Goal: Task Accomplishment & Management: Complete application form

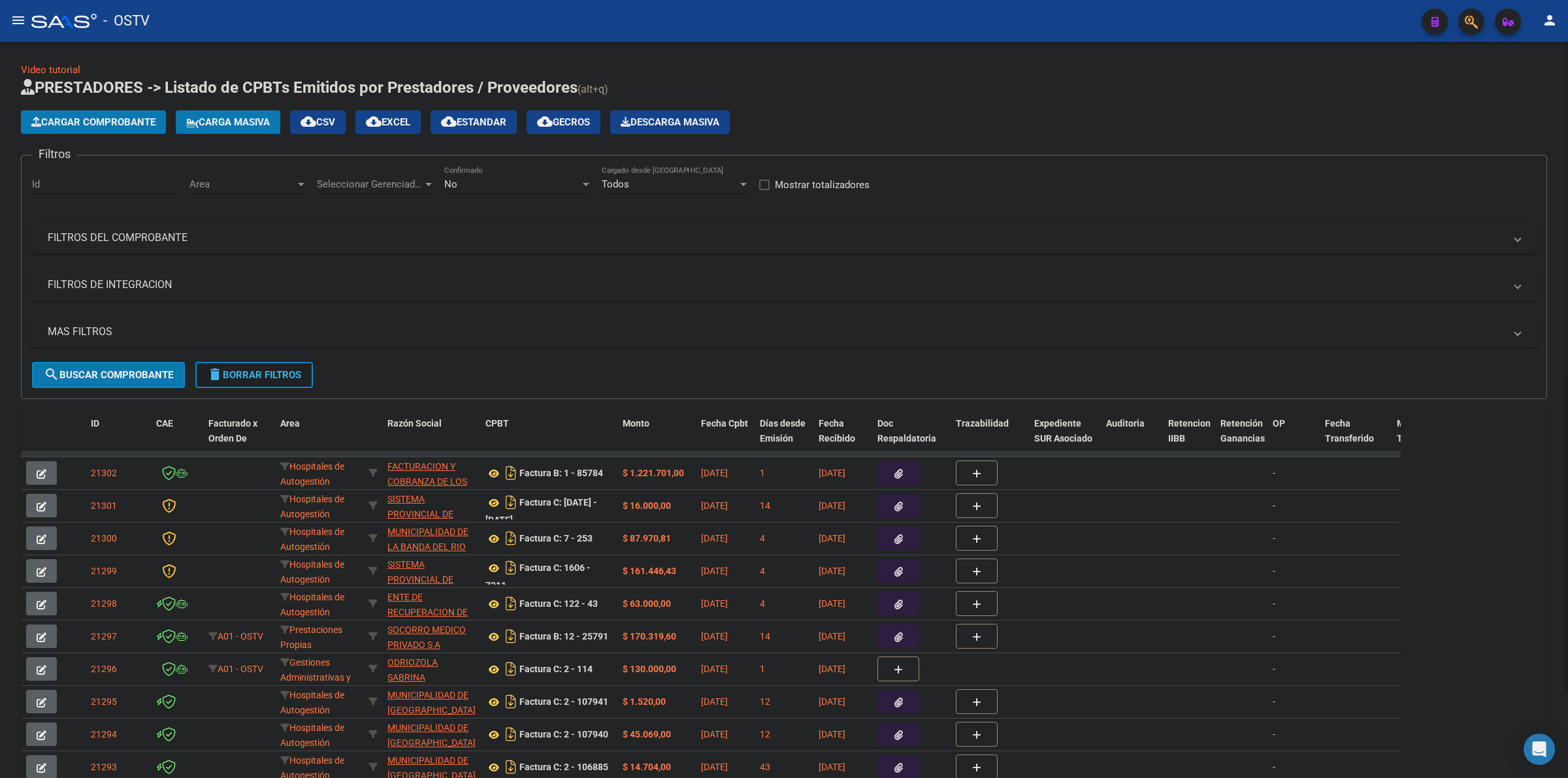
click at [222, 379] on mat-icon "delete" at bounding box center [215, 374] width 16 height 16
click at [89, 129] on button "Cargar Comprobante" at bounding box center [94, 122] width 145 height 23
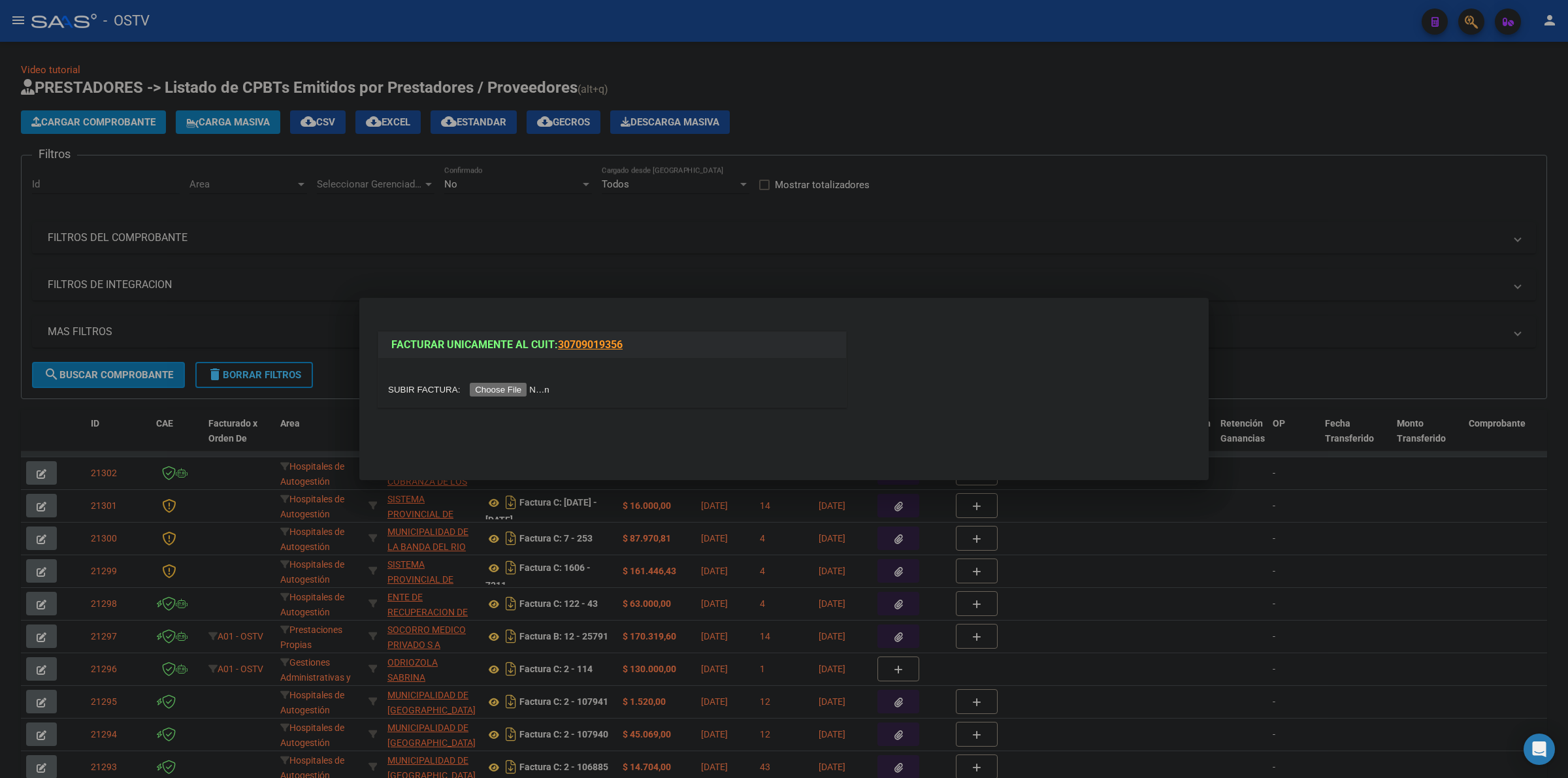
click at [503, 395] on input "file" at bounding box center [470, 389] width 165 height 13
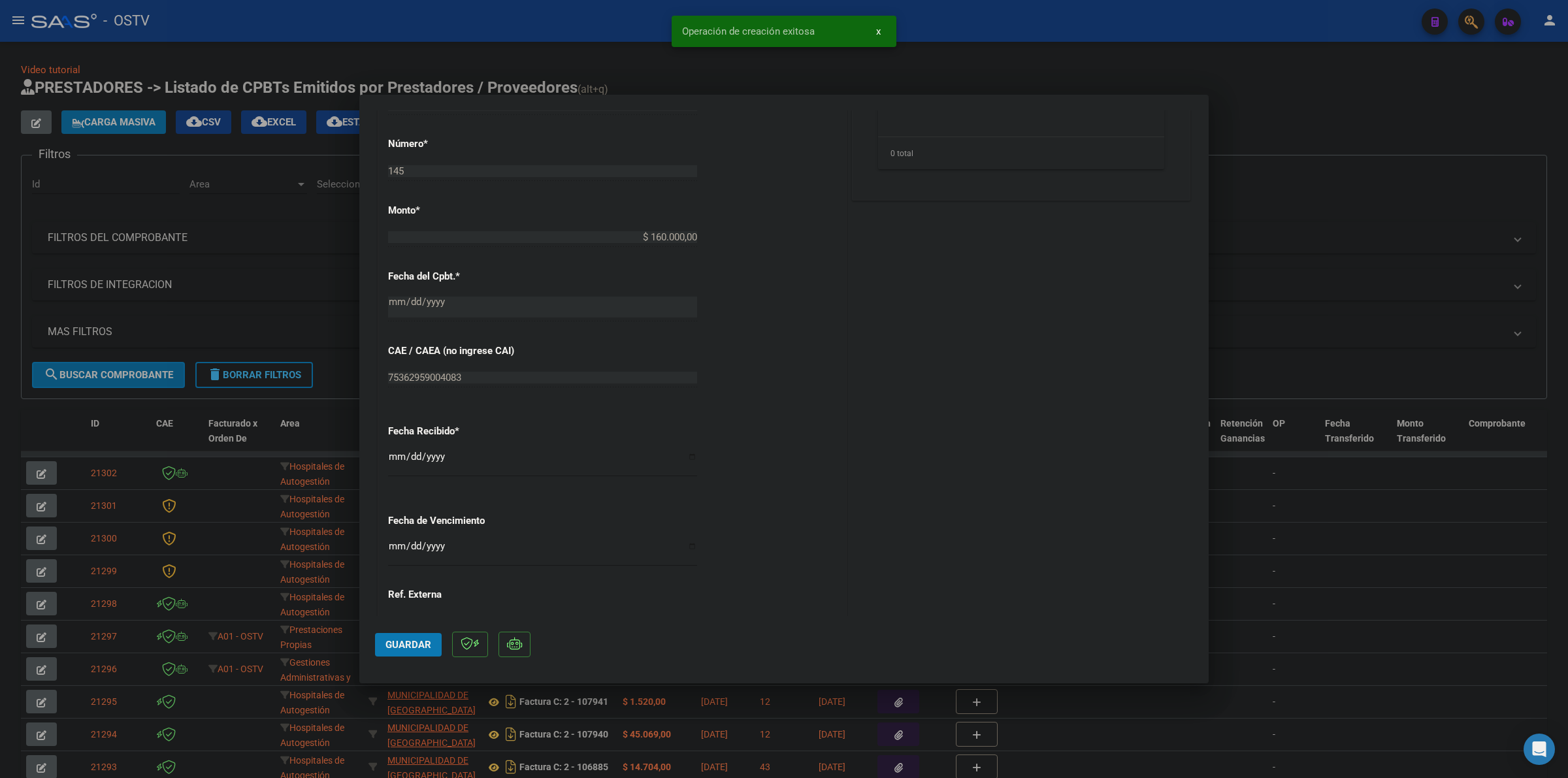
scroll to position [678, 0]
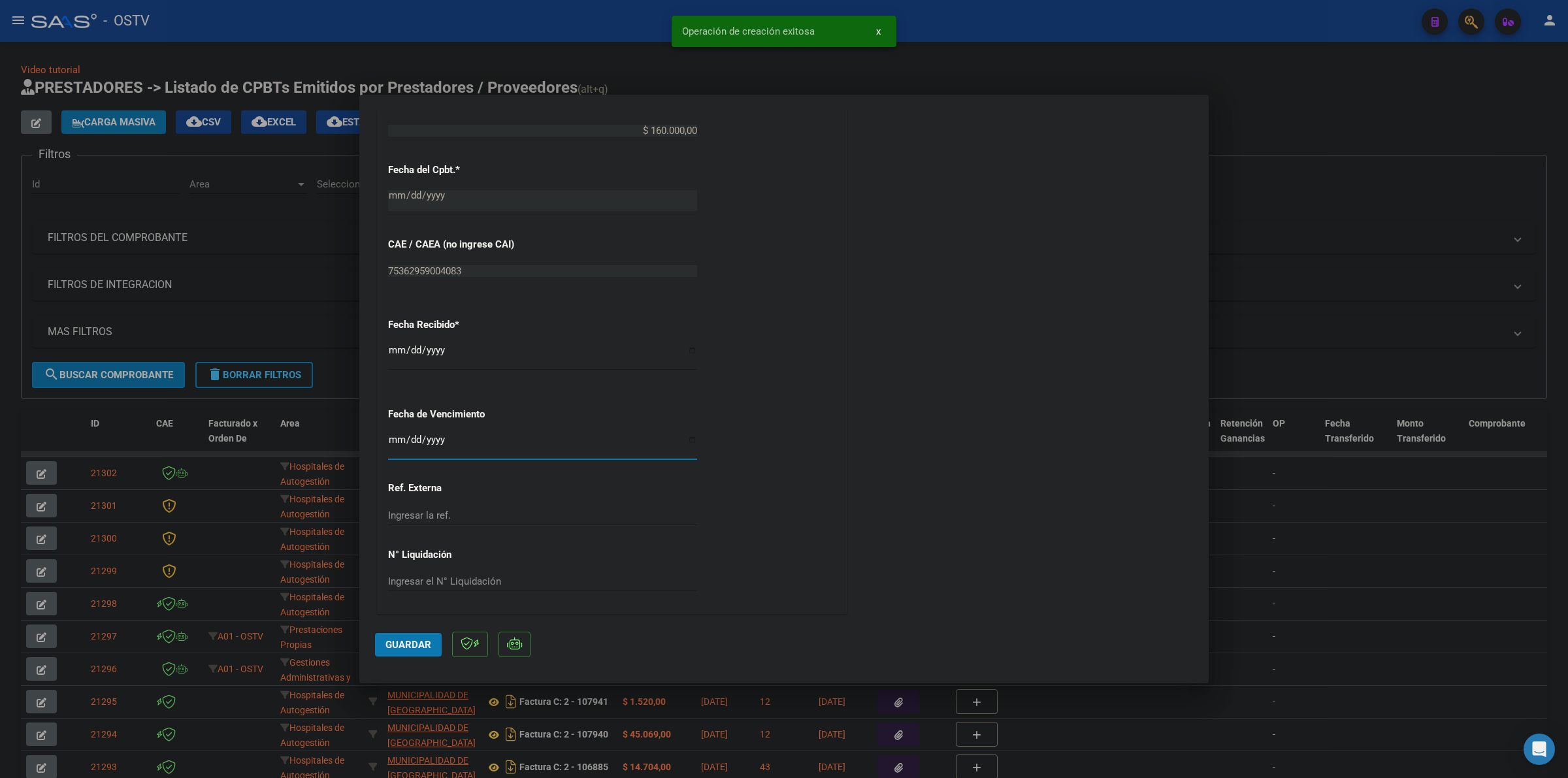
click at [394, 440] on input "Ingresar la fecha" at bounding box center [542, 445] width 309 height 21
click at [397, 444] on input "Ingresar la fecha" at bounding box center [542, 445] width 309 height 21
type input "0254-09-05"
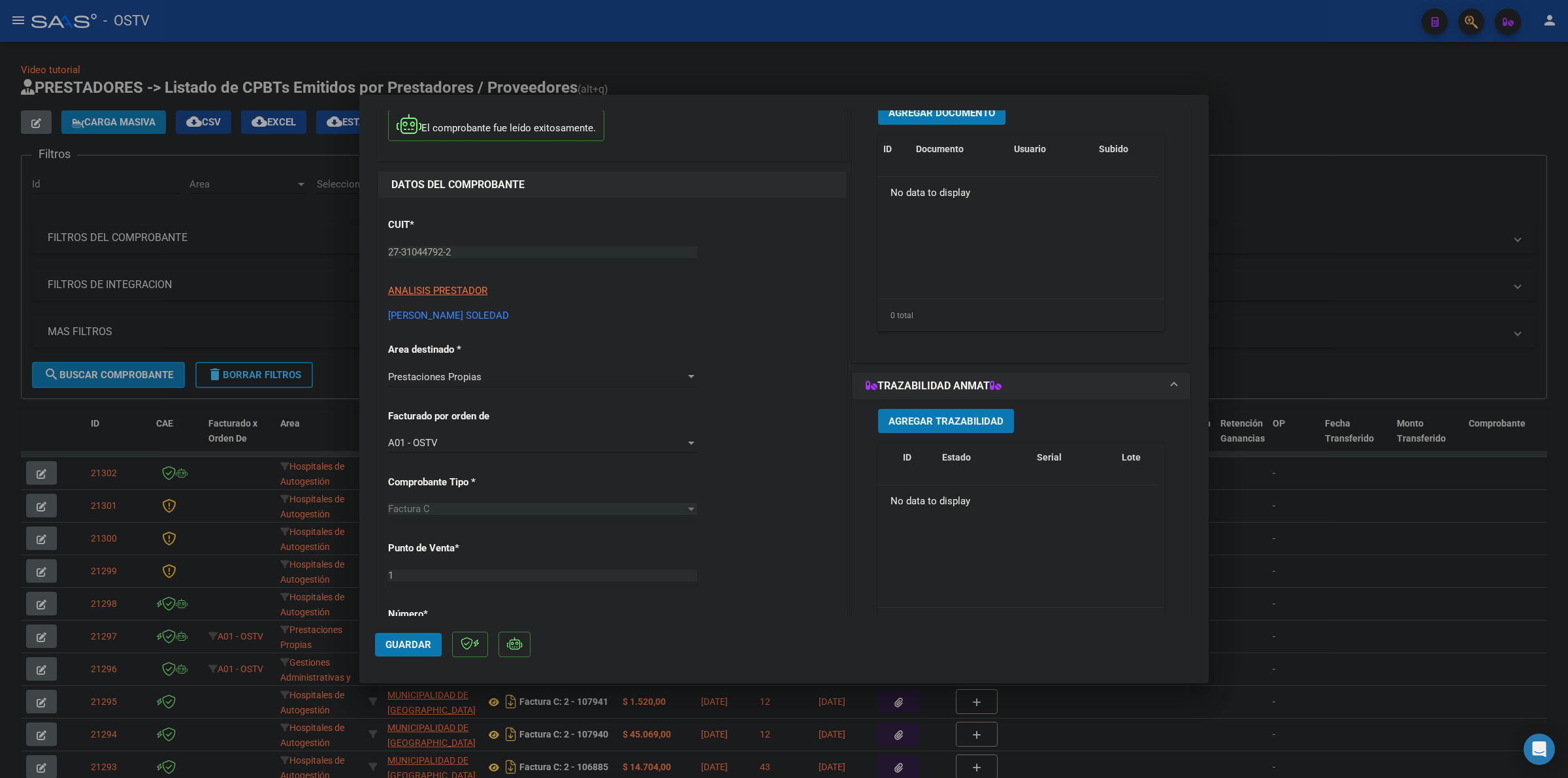
scroll to position [52, 0]
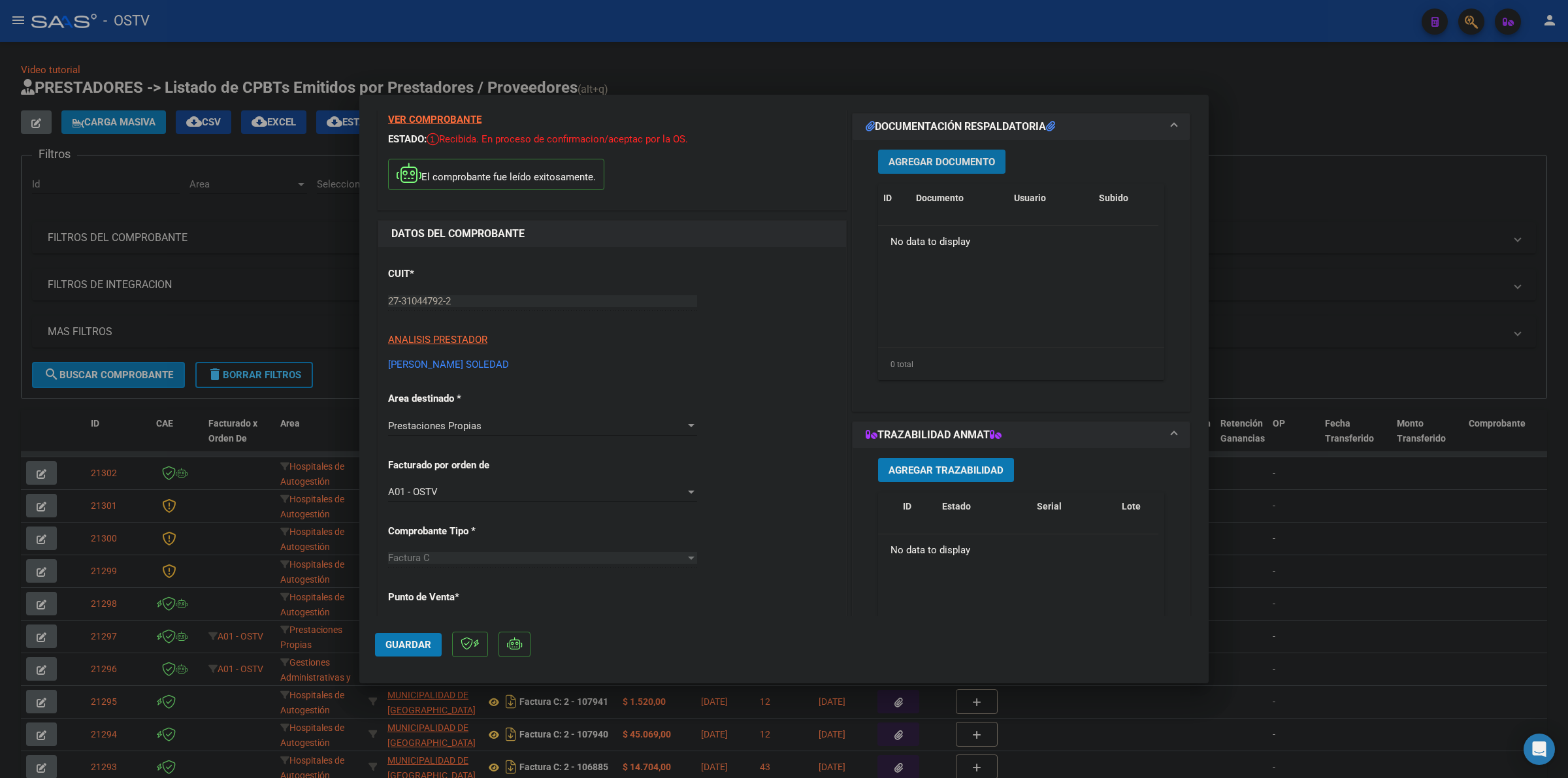
click at [948, 152] on button "Agregar Documento" at bounding box center [941, 161] width 128 height 24
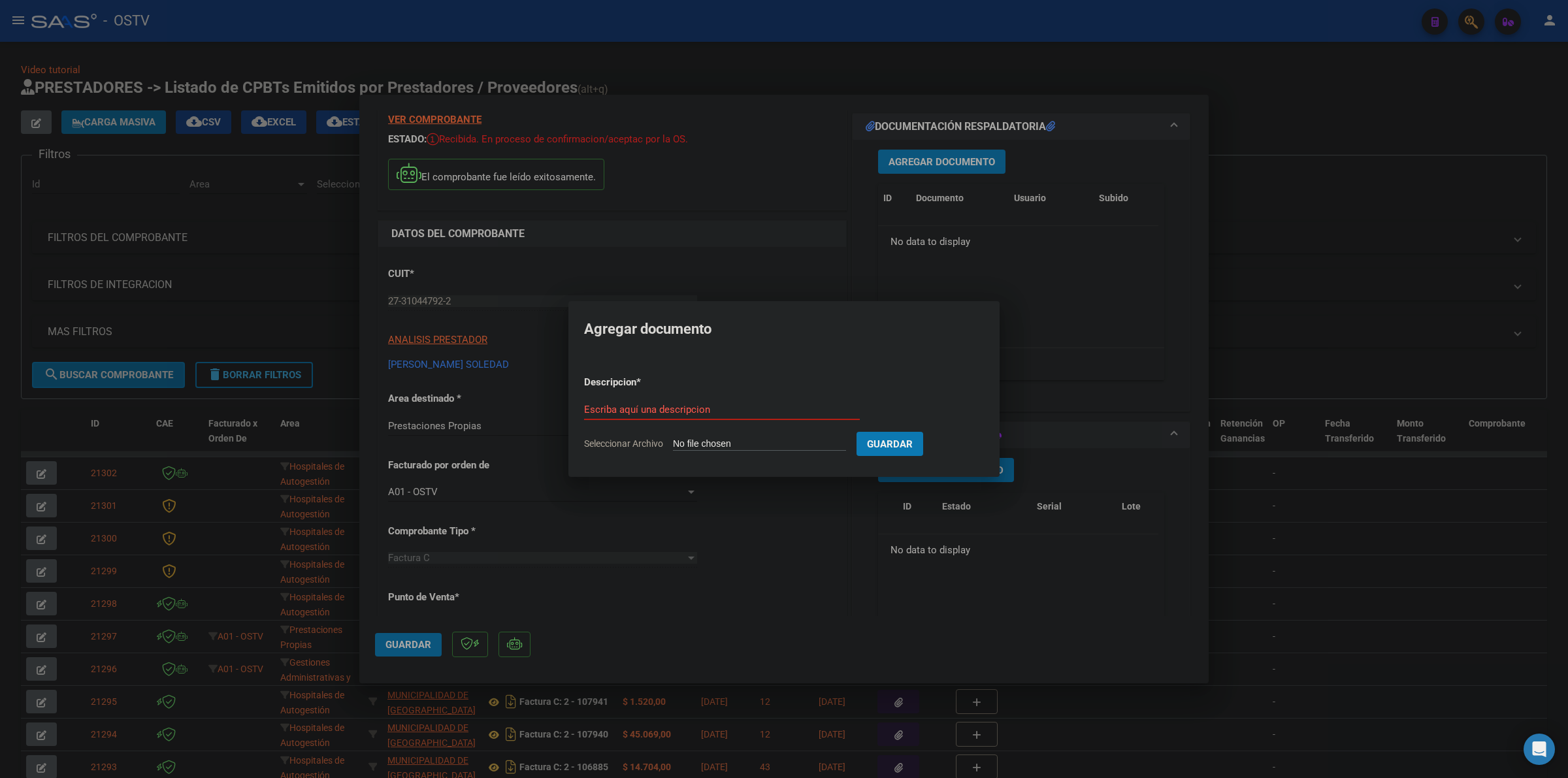
type input "C:\fakepath\FACTURA - 1 145 - [PERSON_NAME] SOLEDAD.pdf"
type input "FACTURA"
click at [925, 432] on button "Guardar" at bounding box center [958, 444] width 67 height 24
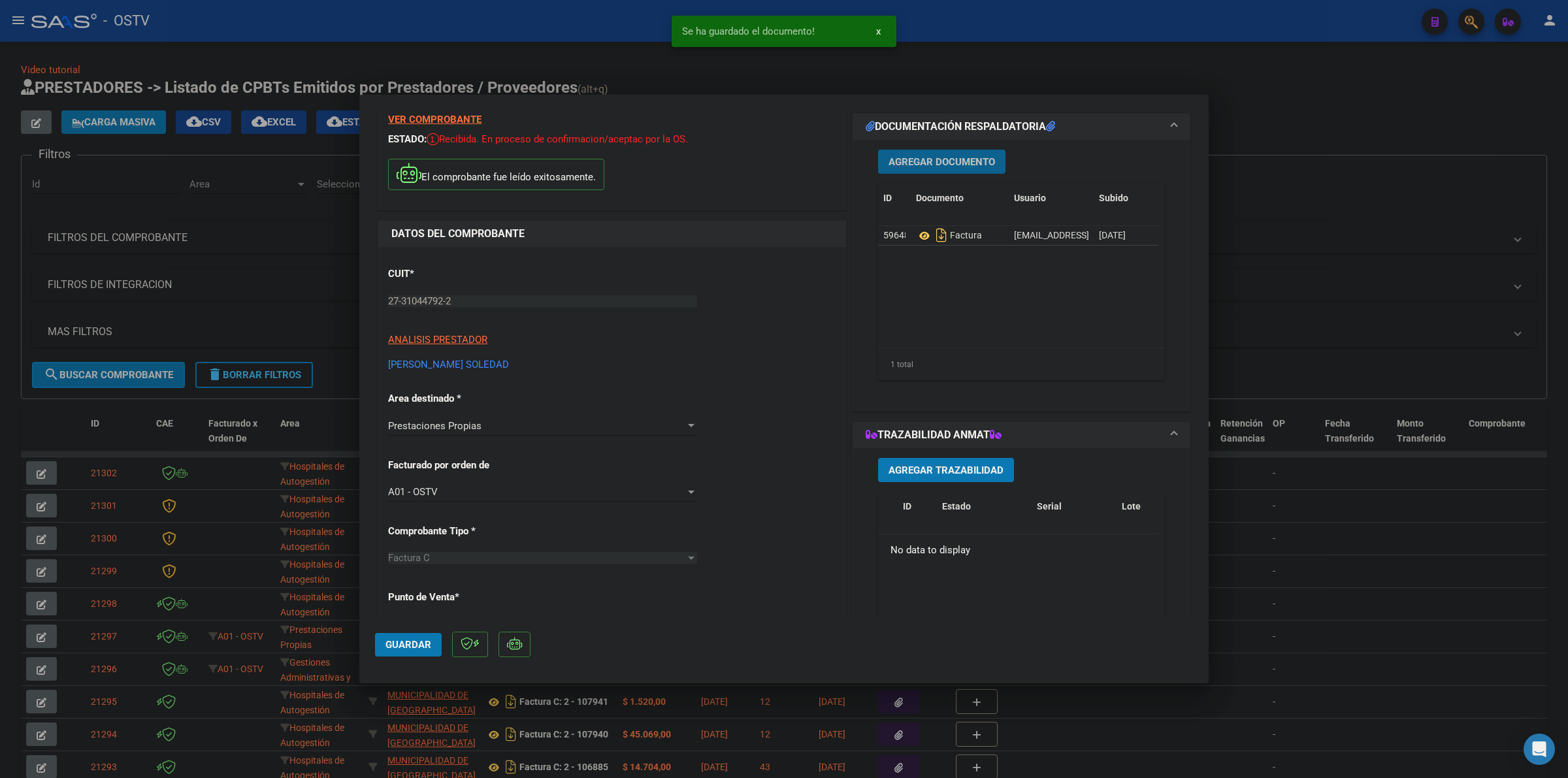
click at [985, 154] on button "Agregar Documento" at bounding box center [941, 161] width 128 height 24
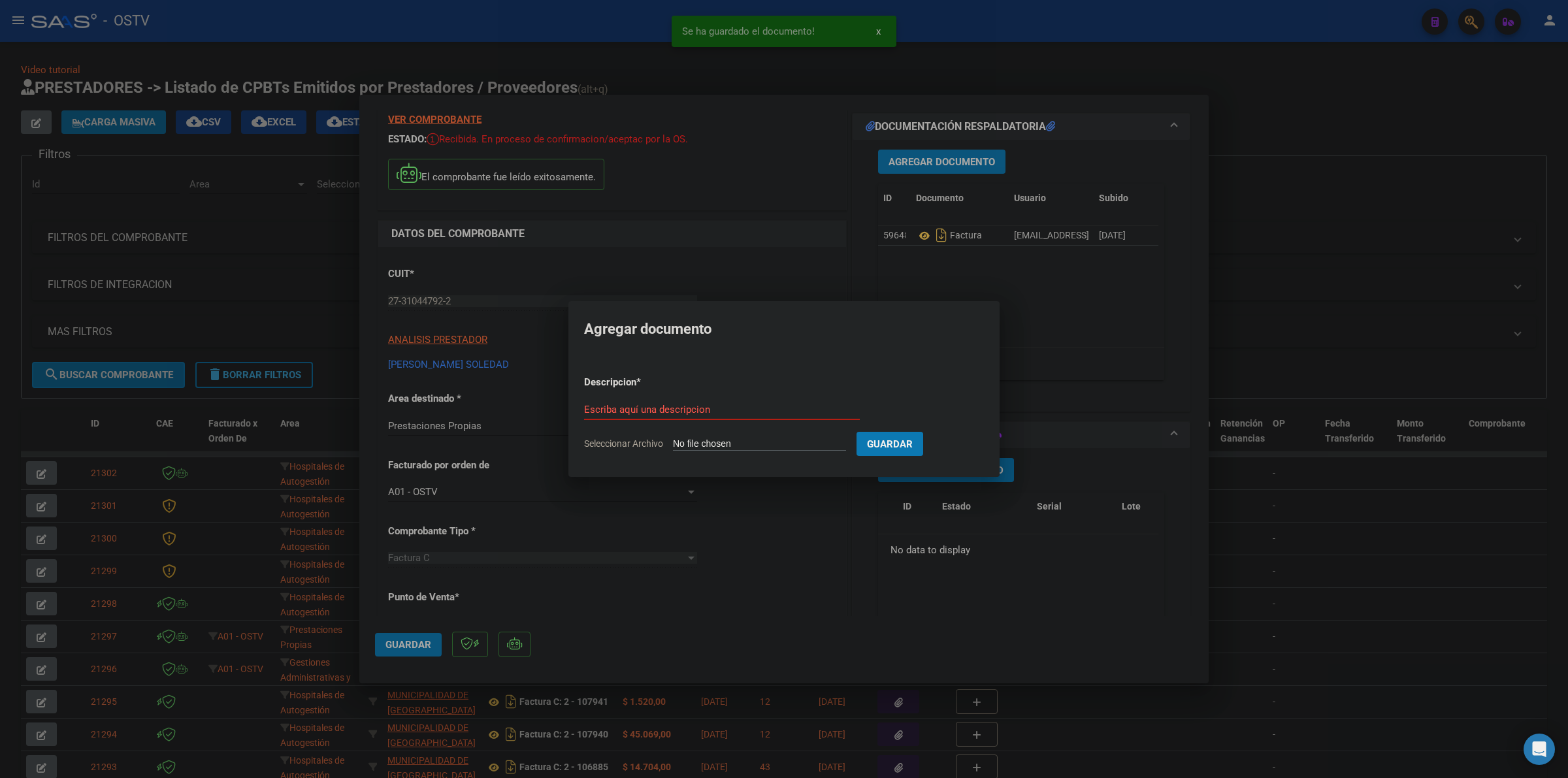
type input "C:\fakepath\ANEXO - 1 145 - CERAZO [PERSON_NAME].jpg"
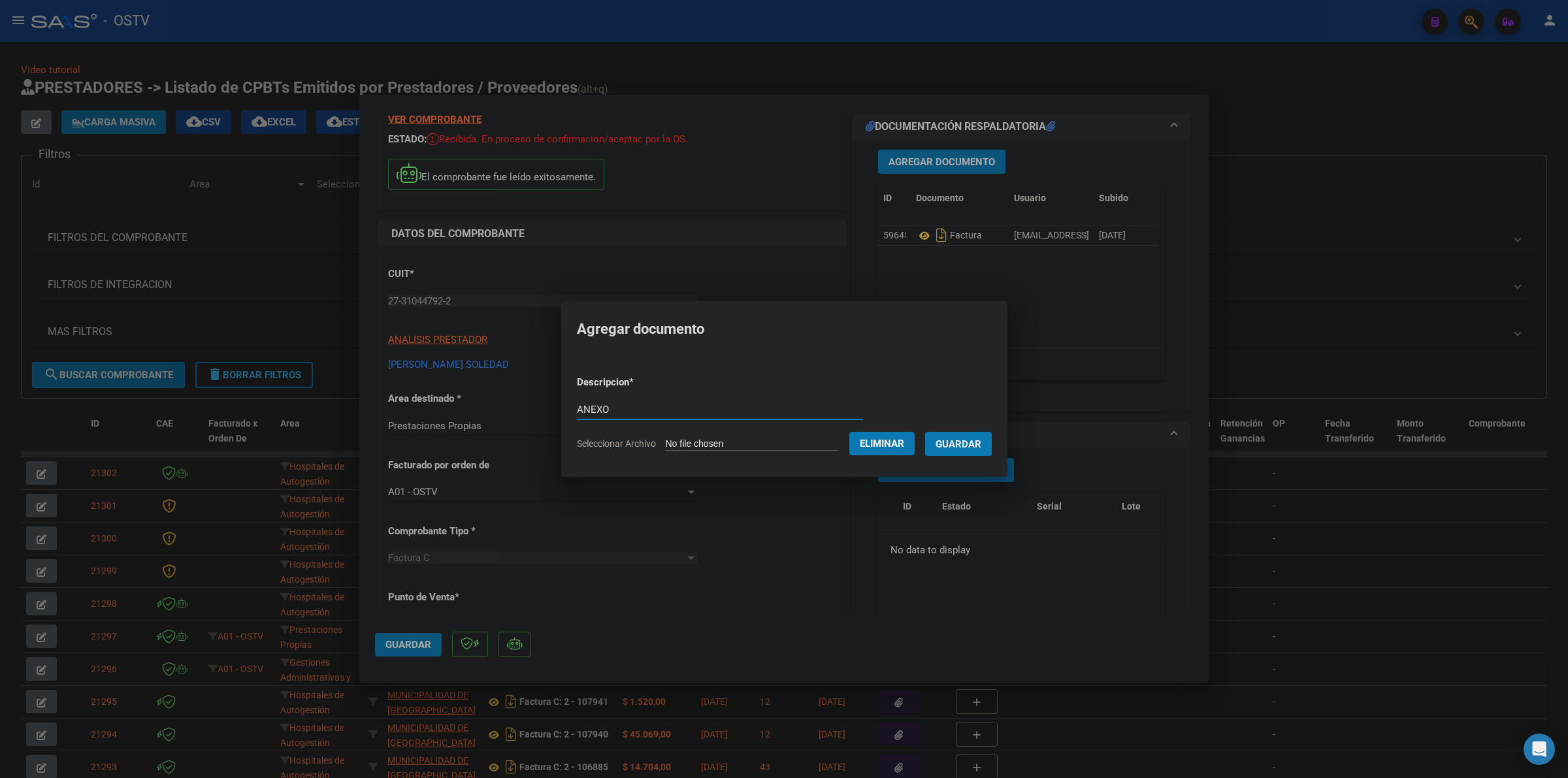
type input "ANEXO"
click at [925, 432] on button "Guardar" at bounding box center [958, 444] width 67 height 24
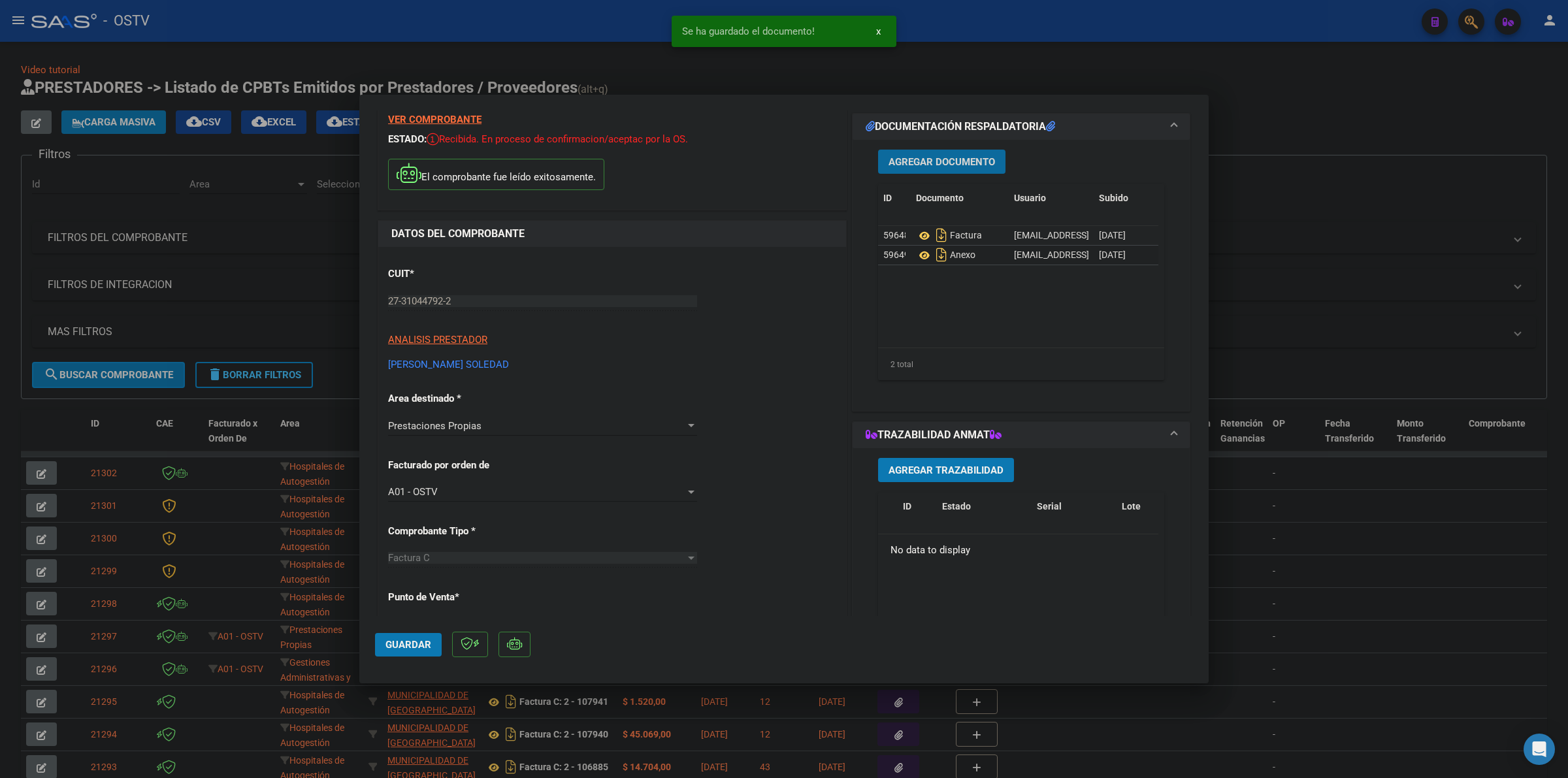
drag, startPoint x: 400, startPoint y: 646, endPoint x: 561, endPoint y: 564, distance: 180.7
click at [400, 645] on span "Guardar" at bounding box center [408, 644] width 46 height 12
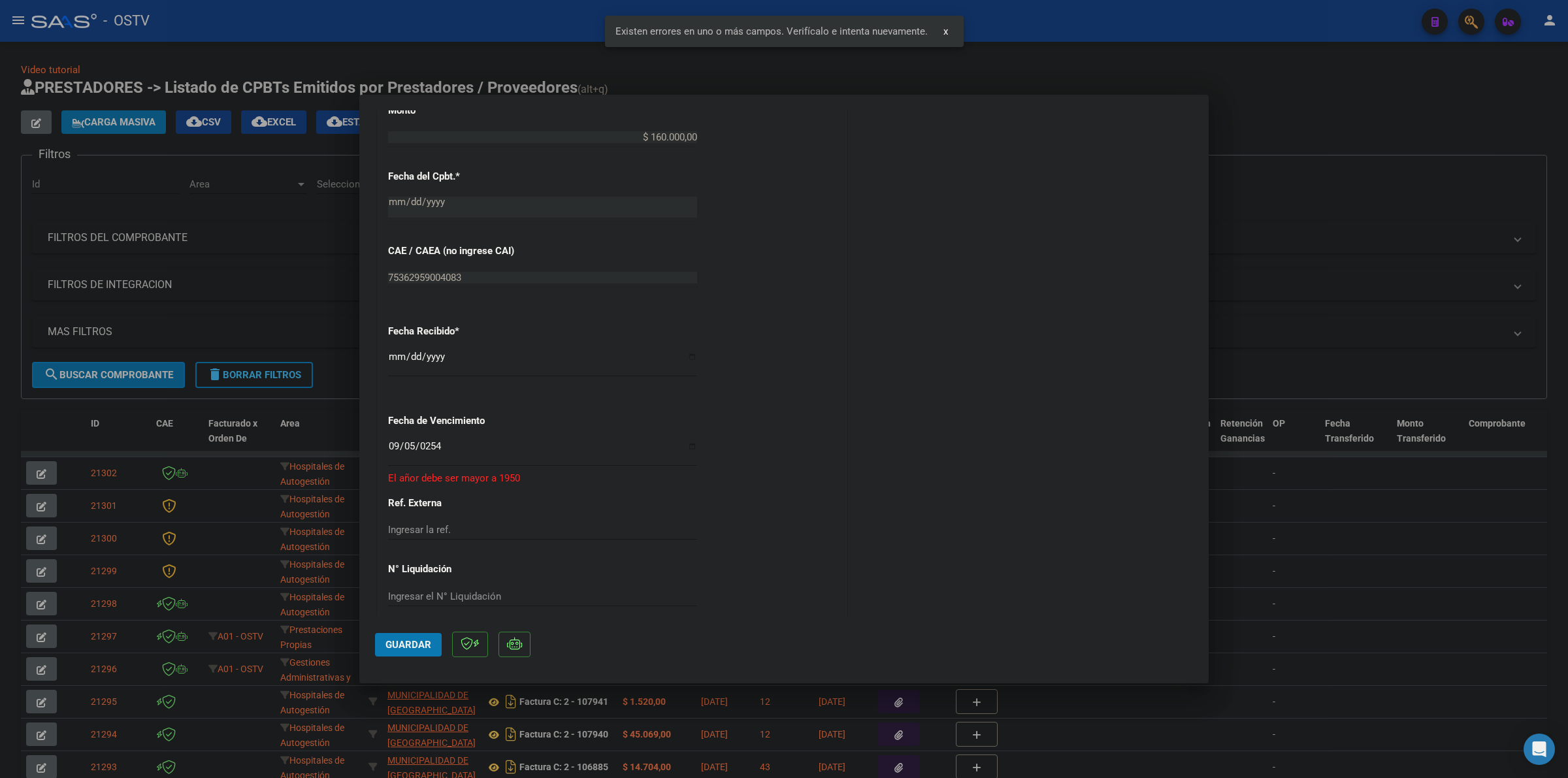
scroll to position [687, 0]
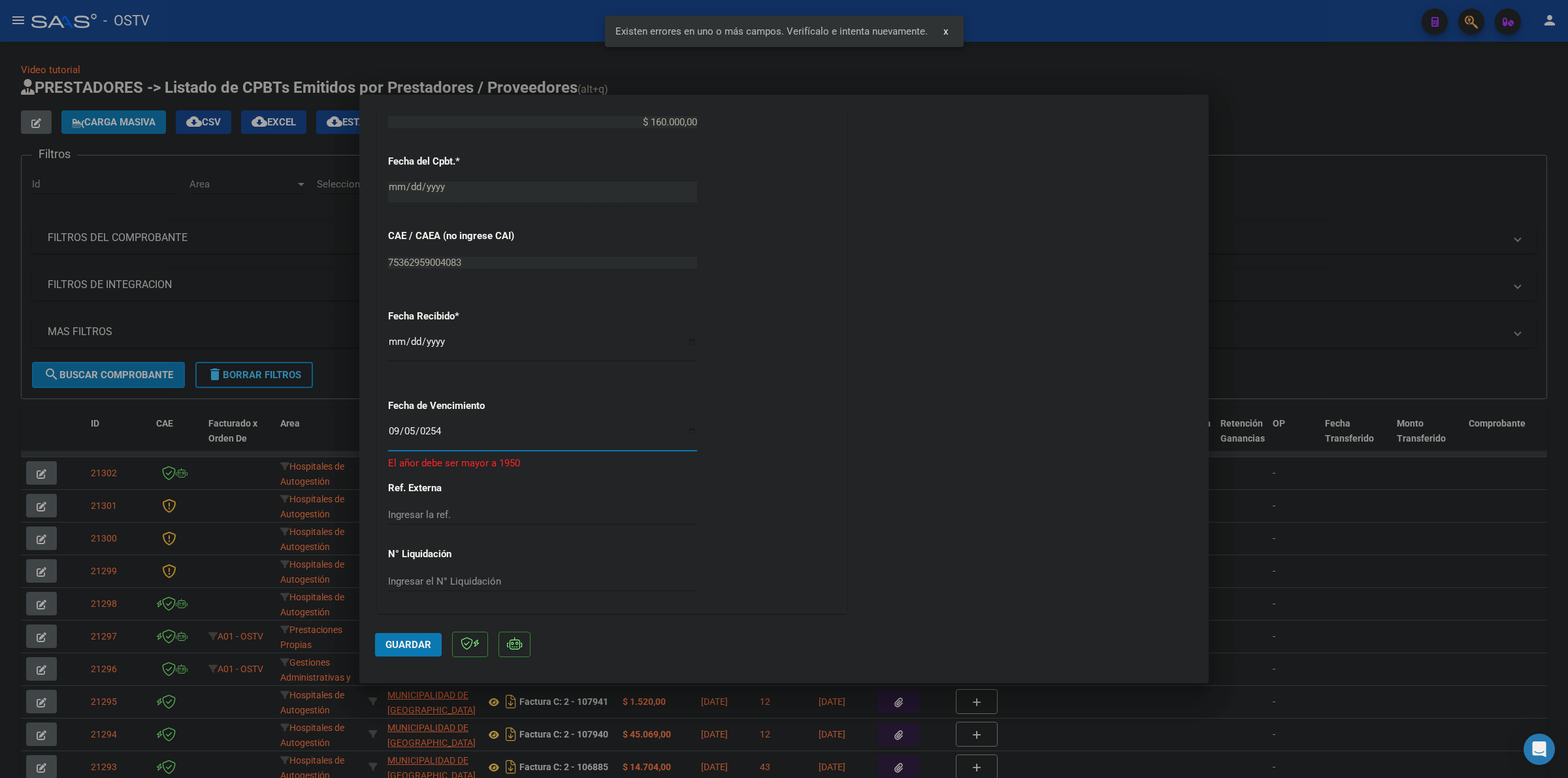
click at [439, 433] on input "0254-09-05" at bounding box center [542, 436] width 309 height 21
type input "[DATE]"
click at [405, 645] on span "Guardar" at bounding box center [408, 644] width 46 height 12
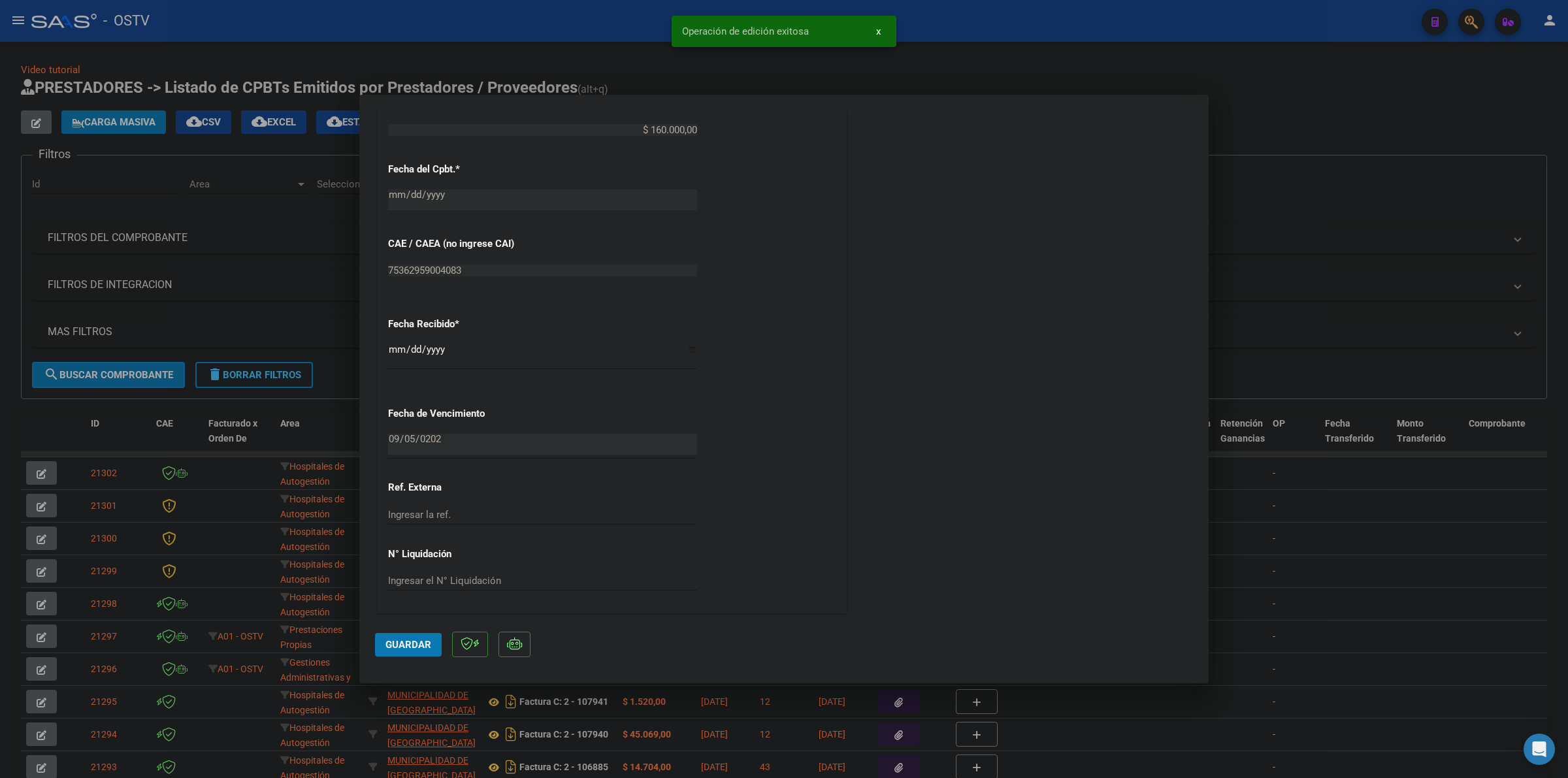
click at [1292, 129] on div at bounding box center [784, 389] width 1568 height 778
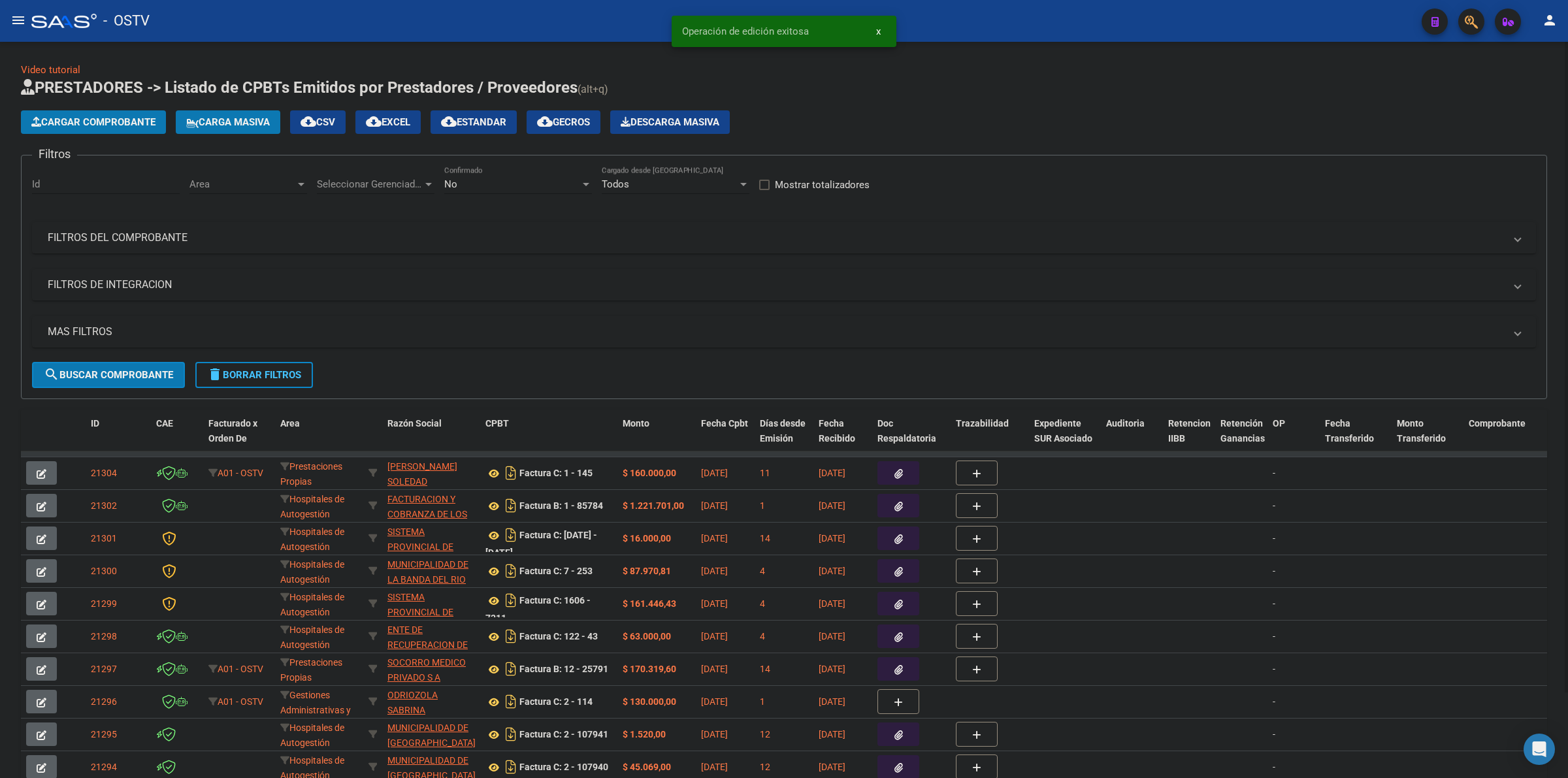
click at [82, 121] on span "Cargar Comprobante" at bounding box center [93, 122] width 124 height 12
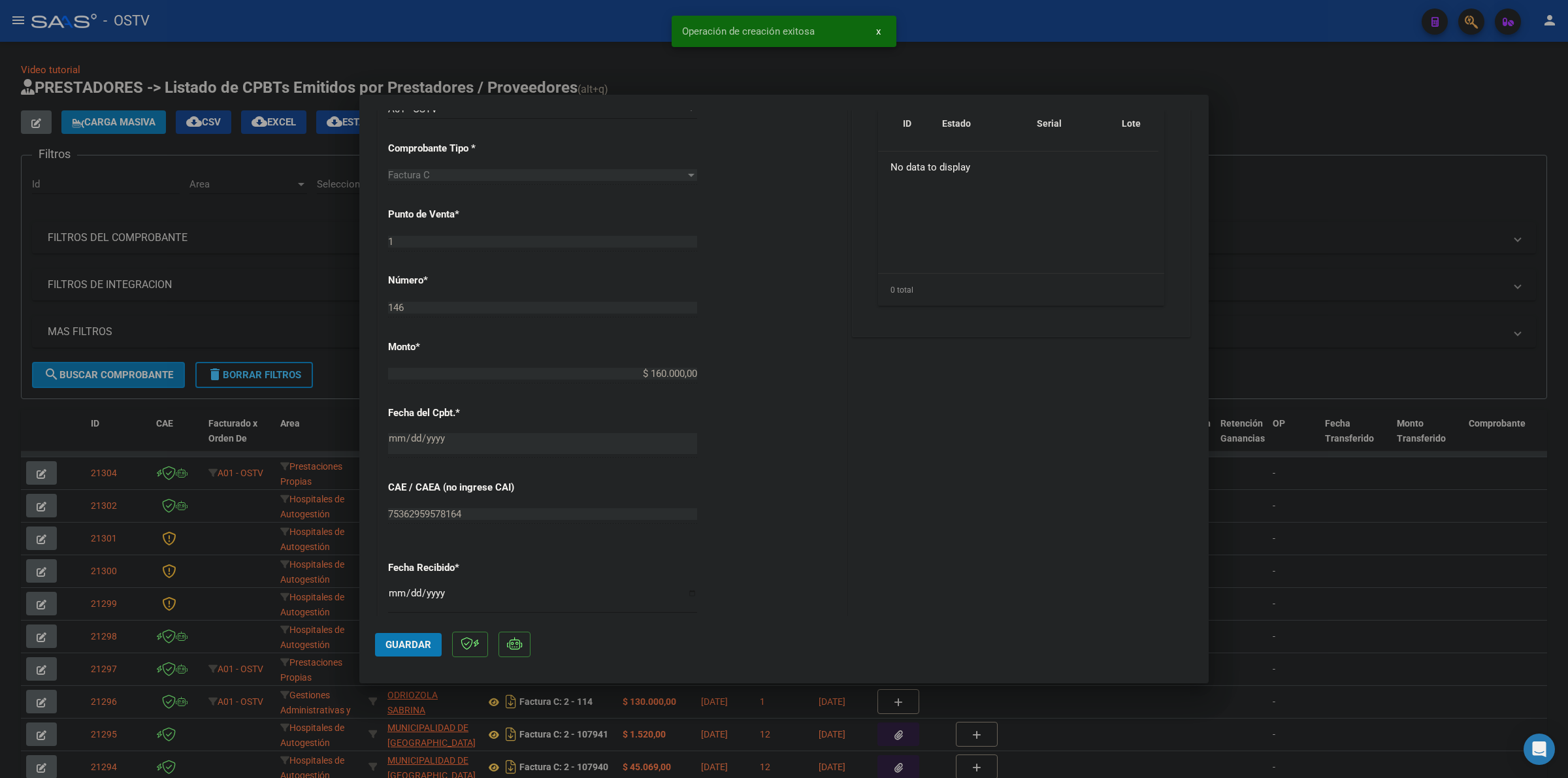
scroll to position [653, 0]
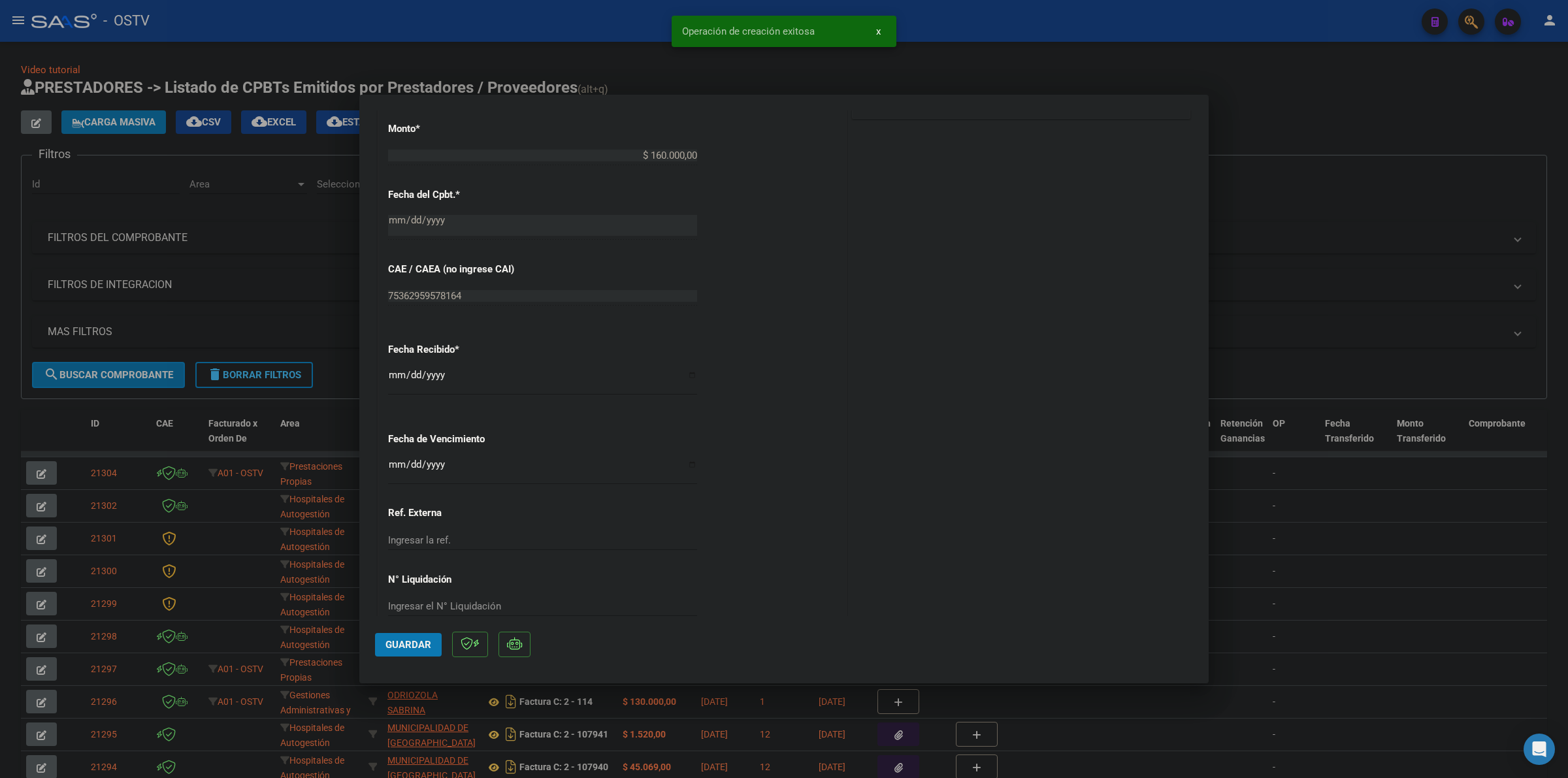
drag, startPoint x: 383, startPoint y: 462, endPoint x: 389, endPoint y: 462, distance: 6.0
click at [384, 462] on div "CUIT * 27-31044792-2 Ingresar CUIT ANALISIS PRESTADOR [PERSON_NAME] [PERSON_NAM…" at bounding box center [612, 142] width 467 height 992
click at [391, 462] on input "Ingresar la fecha" at bounding box center [542, 469] width 309 height 21
type input "[DATE]"
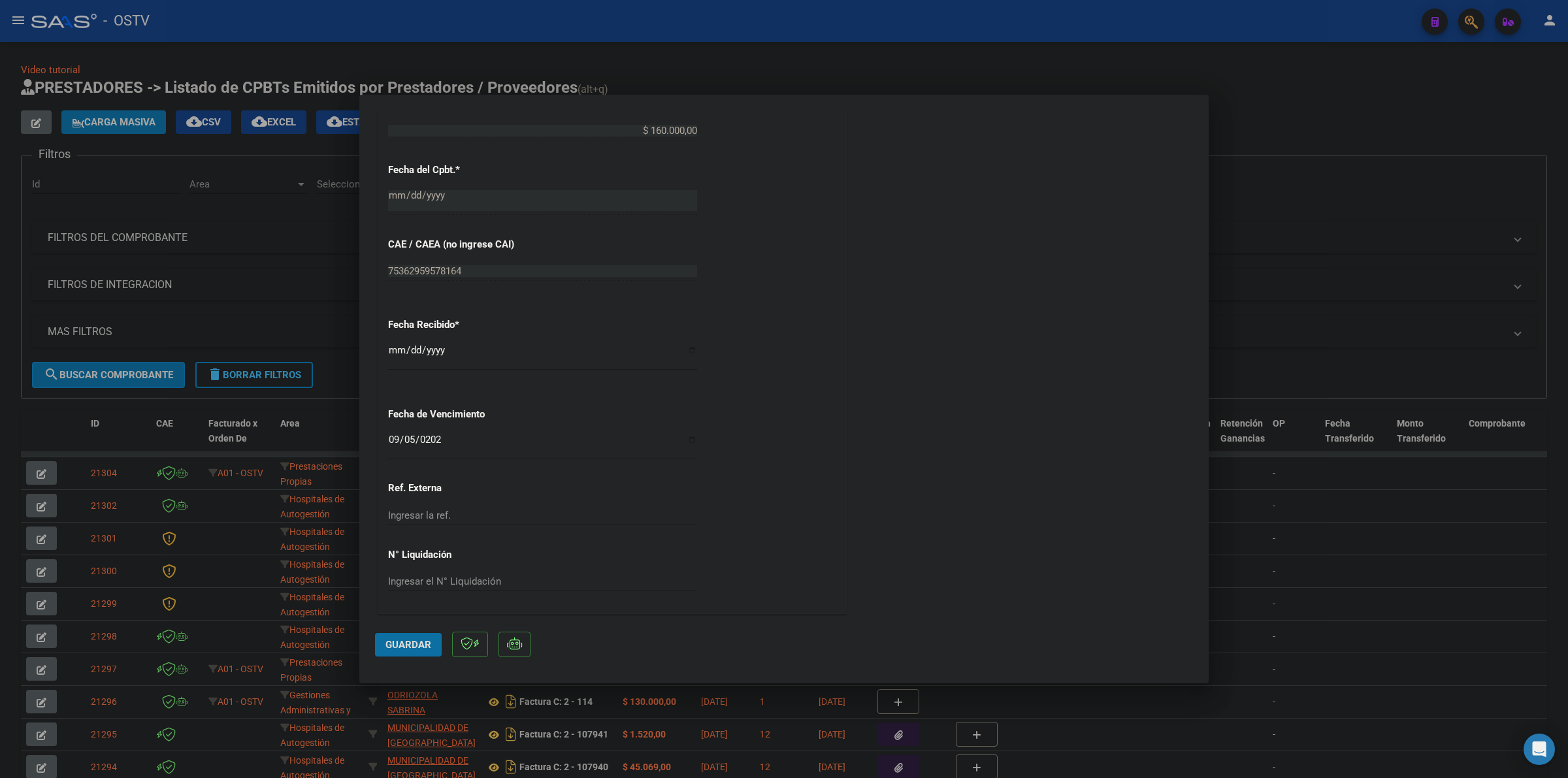
click at [402, 642] on span "Guardar" at bounding box center [408, 644] width 46 height 12
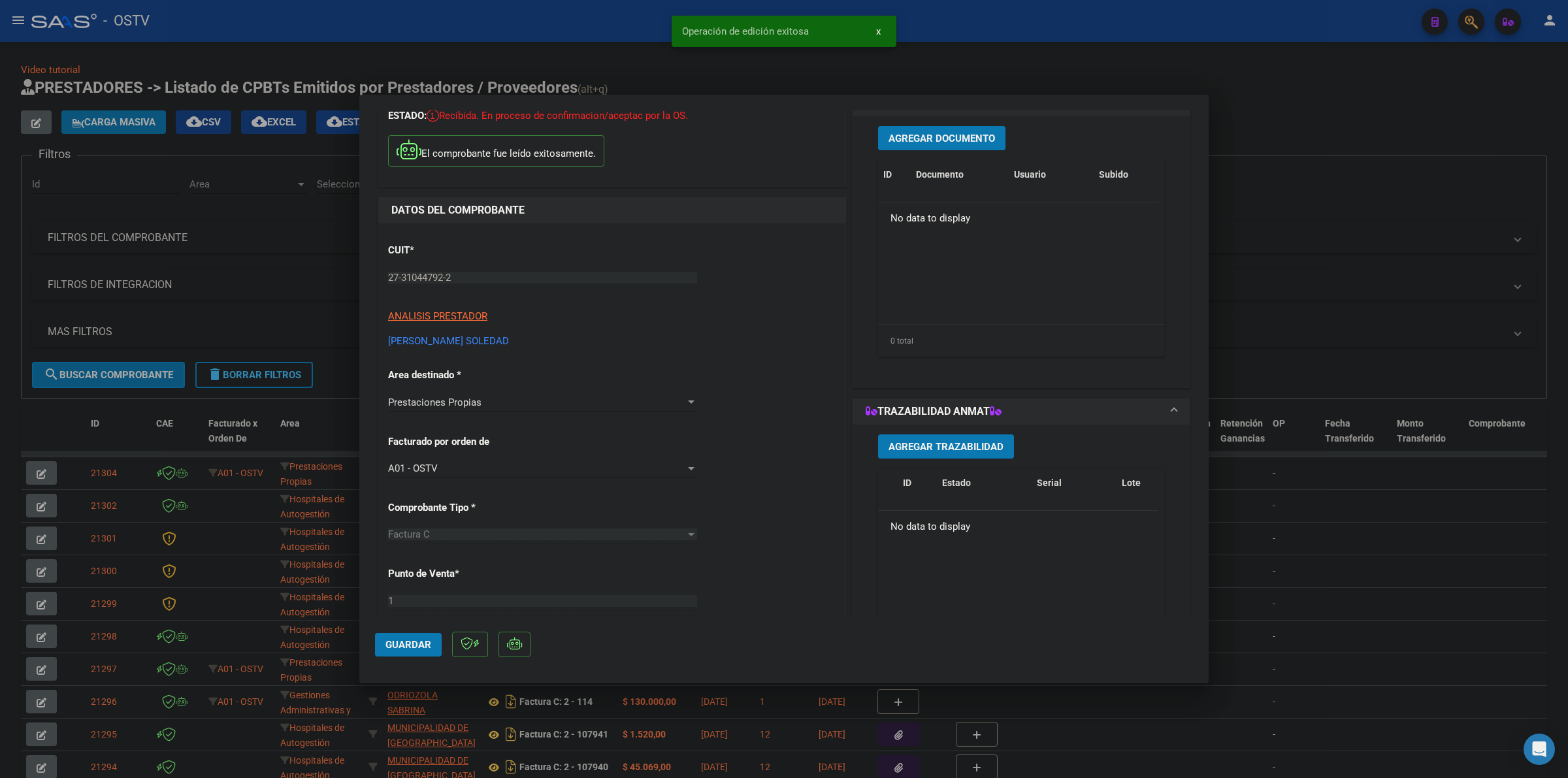
scroll to position [25, 0]
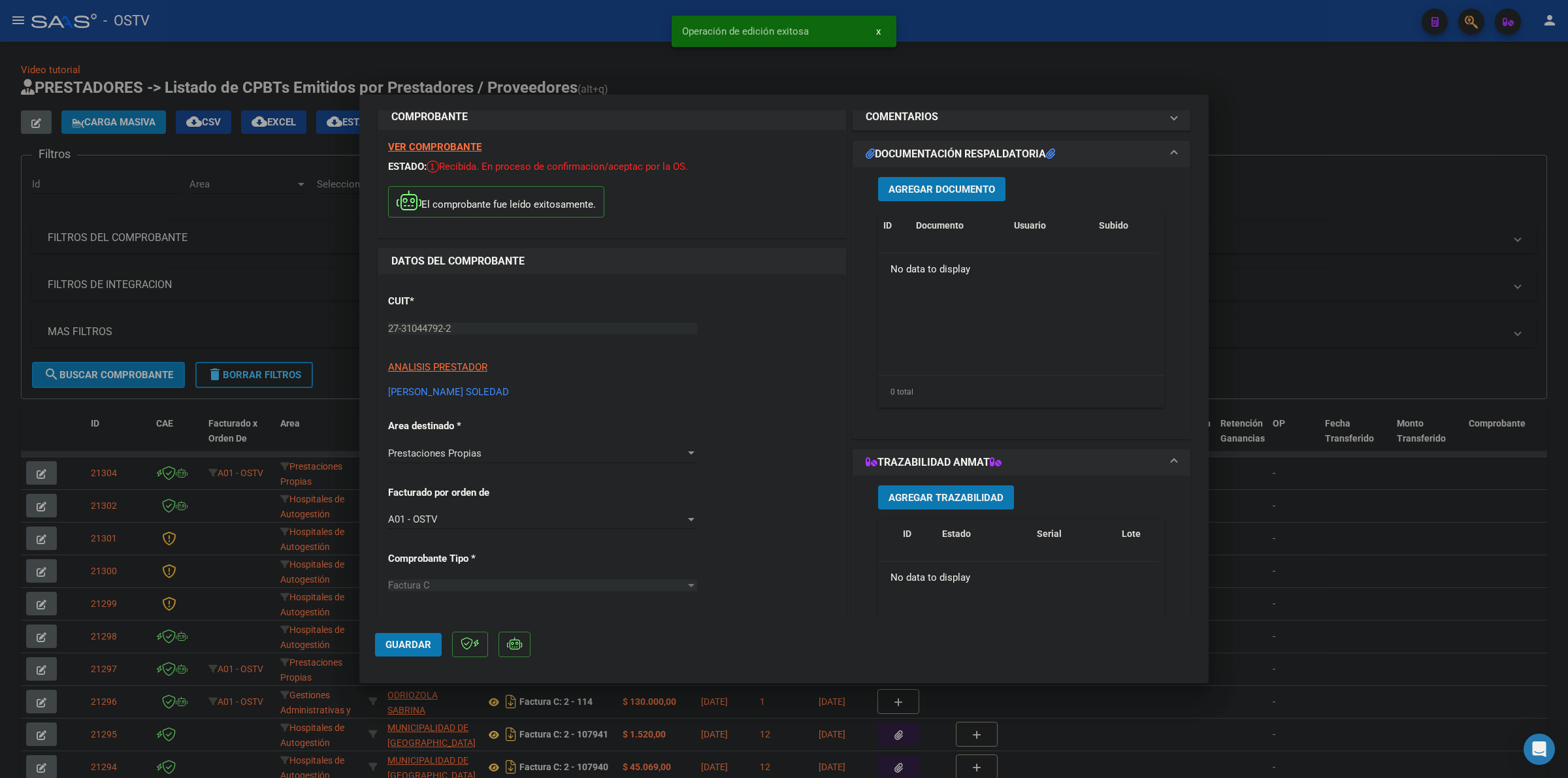
click at [930, 200] on button "Agregar Documento" at bounding box center [941, 189] width 128 height 24
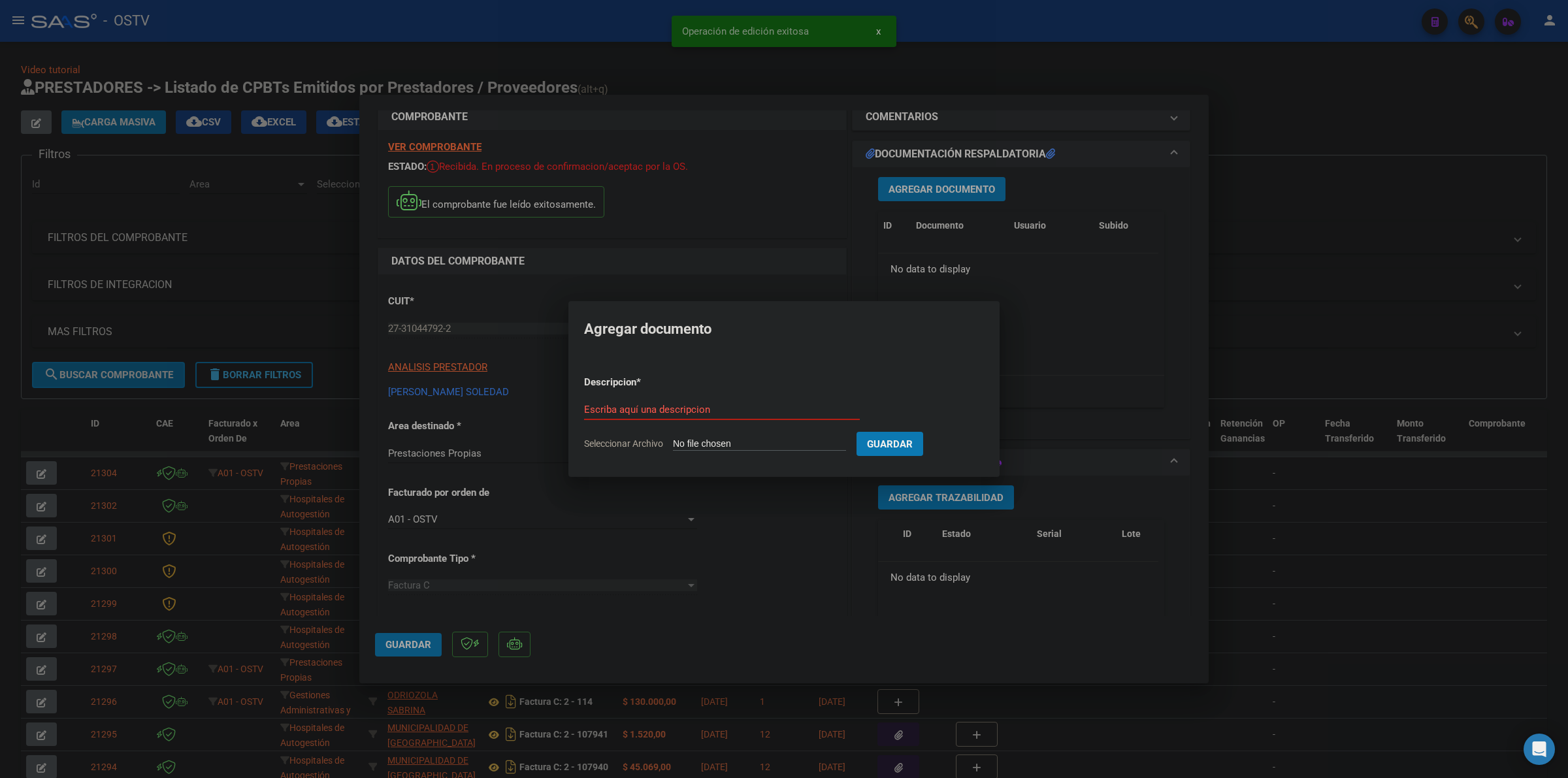
type input "C:\fakepath\FACTURA - 1 146 - [PERSON_NAME] SOLEDAD.pdf"
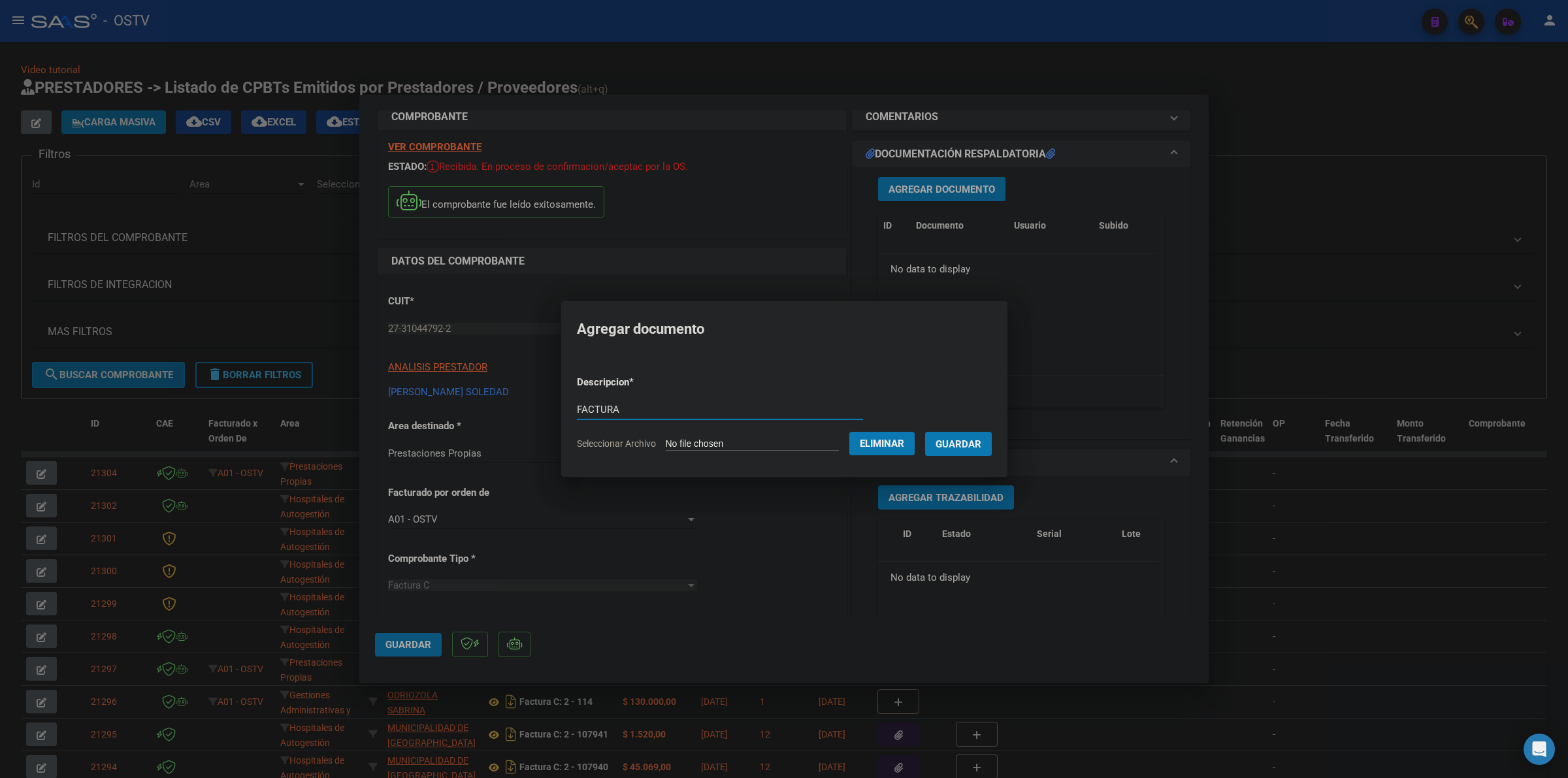
type input "FACTURA"
click at [925, 432] on button "Guardar" at bounding box center [958, 444] width 67 height 24
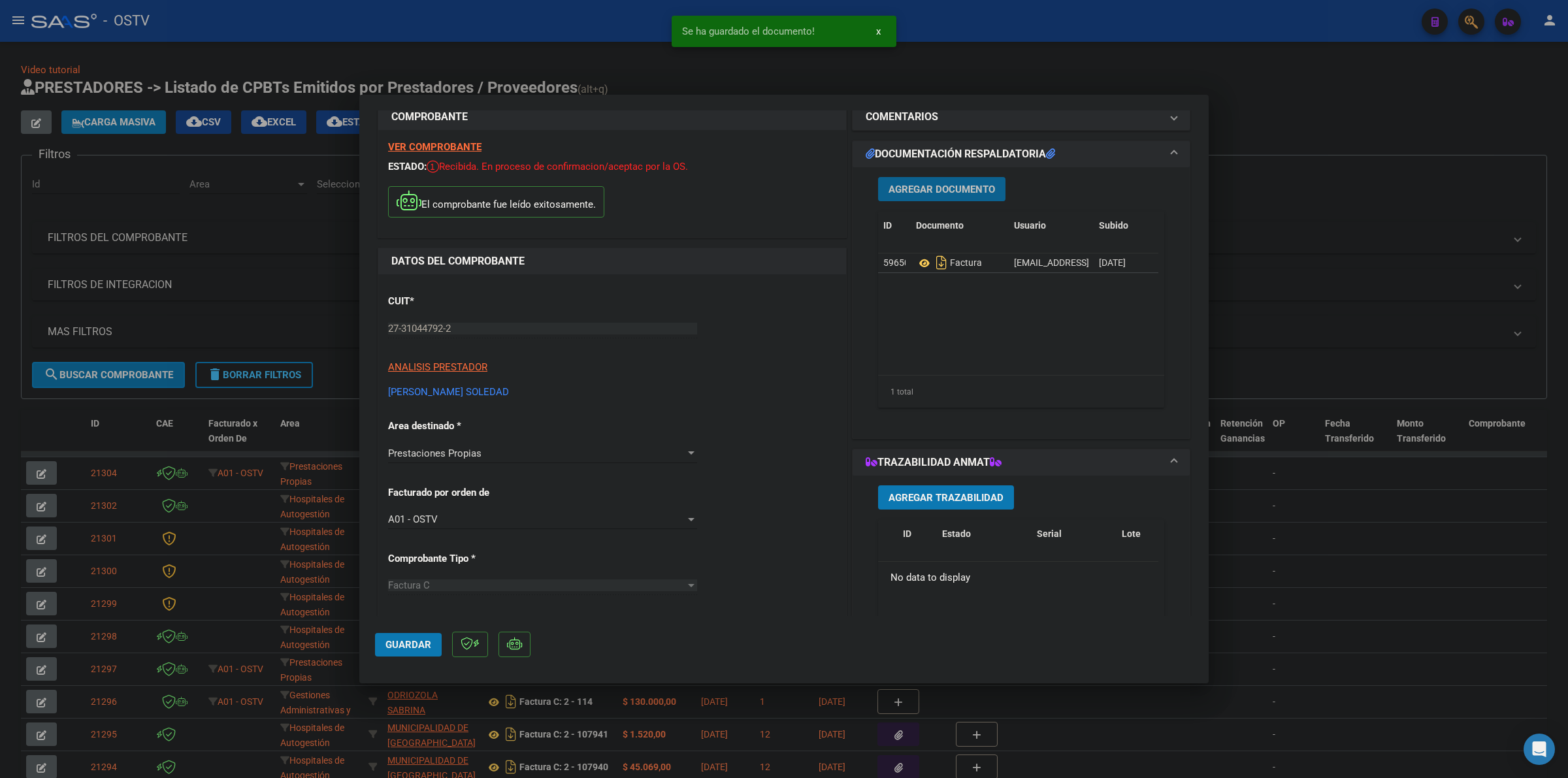
click at [899, 192] on span "Agregar Documento" at bounding box center [941, 189] width 106 height 12
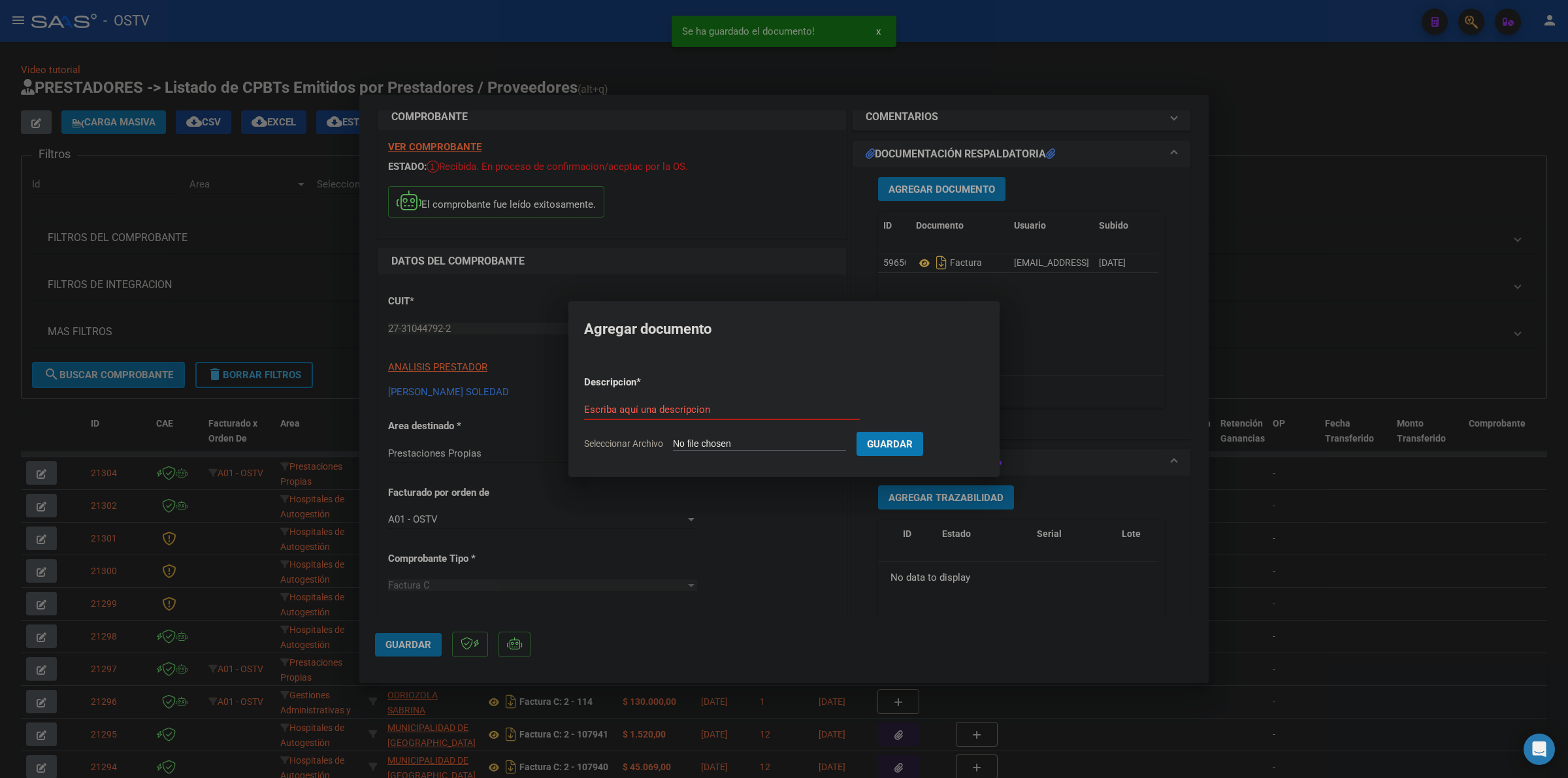
type input "C:\fakepath\ANEXO - 1 146 - CERAZO [PERSON_NAME].jpg"
type input "ANEXO"
click at [925, 432] on button "Guardar" at bounding box center [958, 444] width 67 height 24
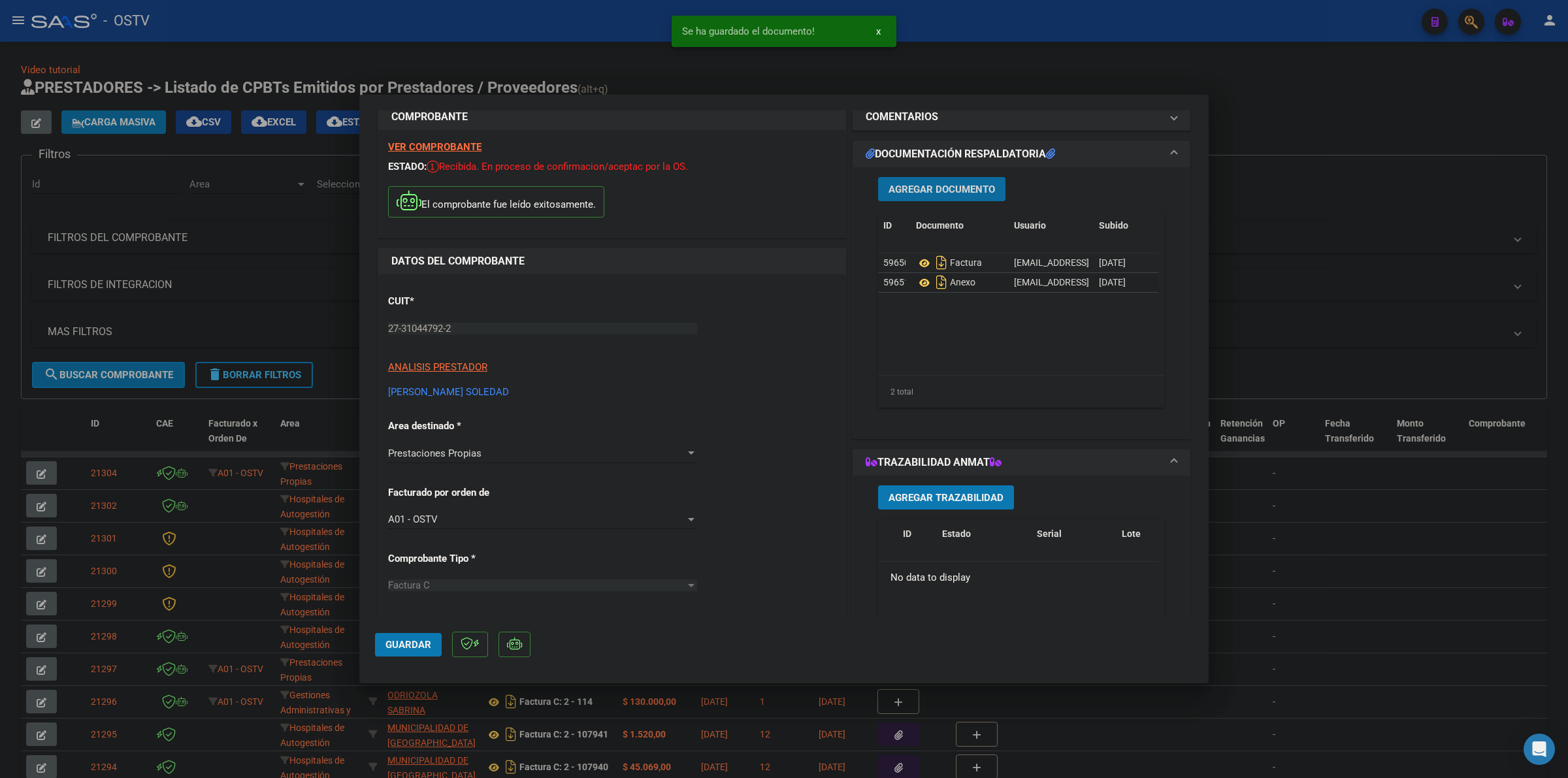
click at [405, 648] on span "Guardar" at bounding box center [408, 644] width 46 height 12
drag, startPoint x: 418, startPoint y: 650, endPoint x: 440, endPoint y: 627, distance: 31.8
click at [423, 645] on button "Guardar" at bounding box center [408, 644] width 67 height 23
click at [1055, 86] on div at bounding box center [784, 389] width 1568 height 778
type input "$ 0,00"
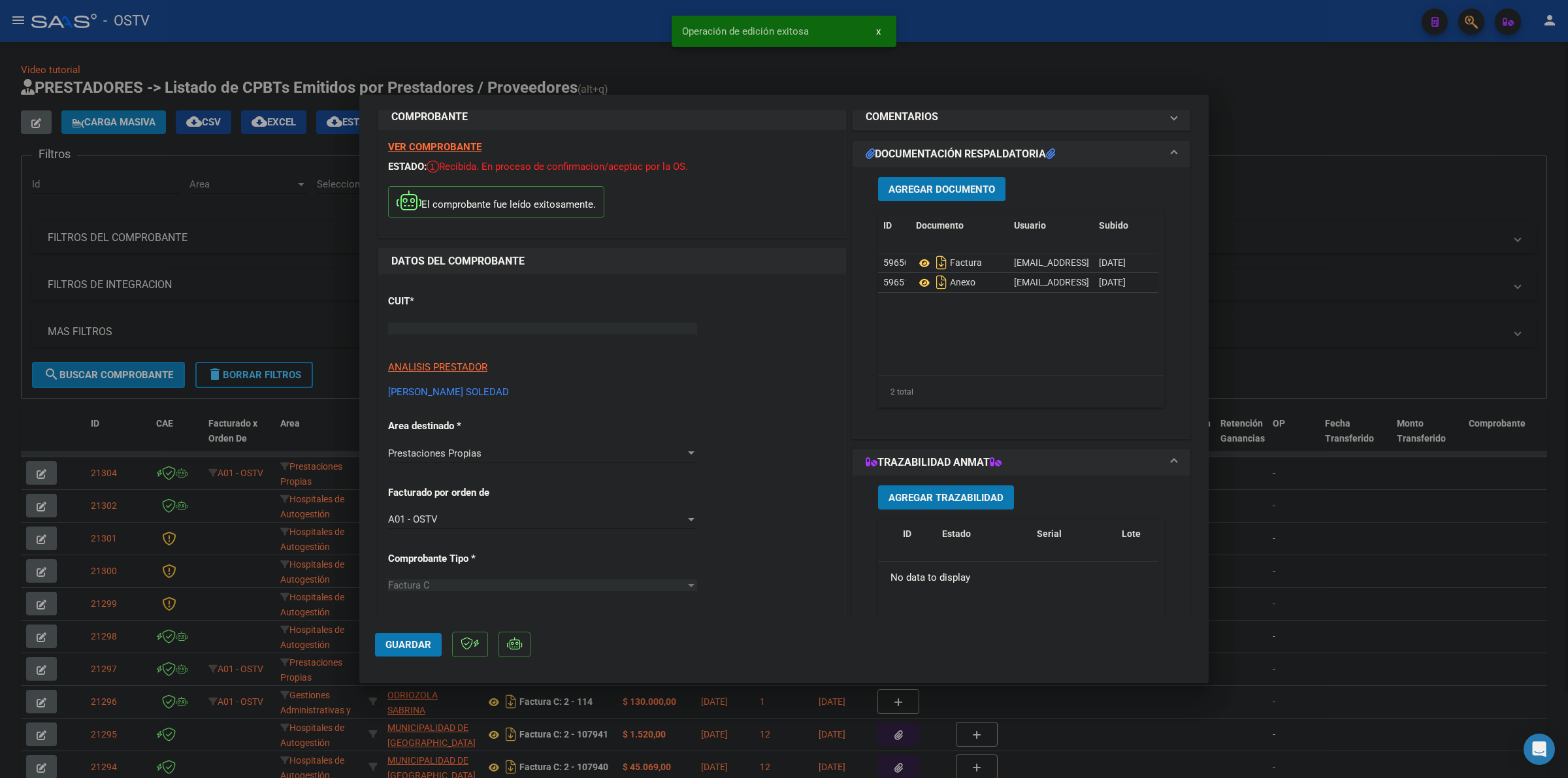
scroll to position [8, 0]
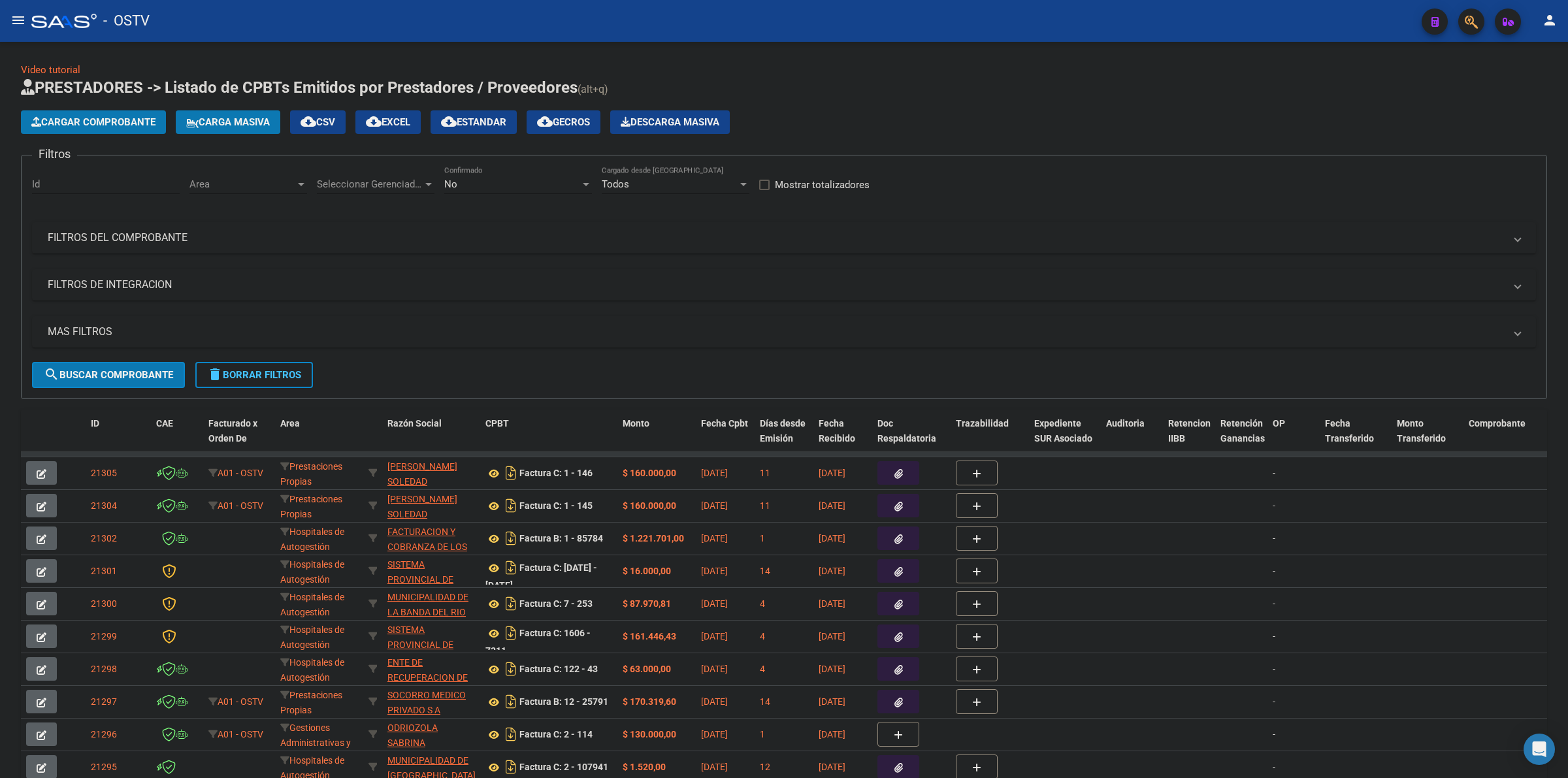
click at [905, 39] on mat-toolbar "menu - OSTV person" at bounding box center [784, 20] width 1568 height 42
drag, startPoint x: 258, startPoint y: 379, endPoint x: 264, endPoint y: 93, distance: 286.1
click at [258, 378] on button "delete Borrar Filtros" at bounding box center [254, 374] width 118 height 26
click at [640, 86] on h1 "PRESTADORES -> Listado de CPBTs Emitidos por Prestadores / Proveedores (alt+q)" at bounding box center [784, 88] width 1526 height 23
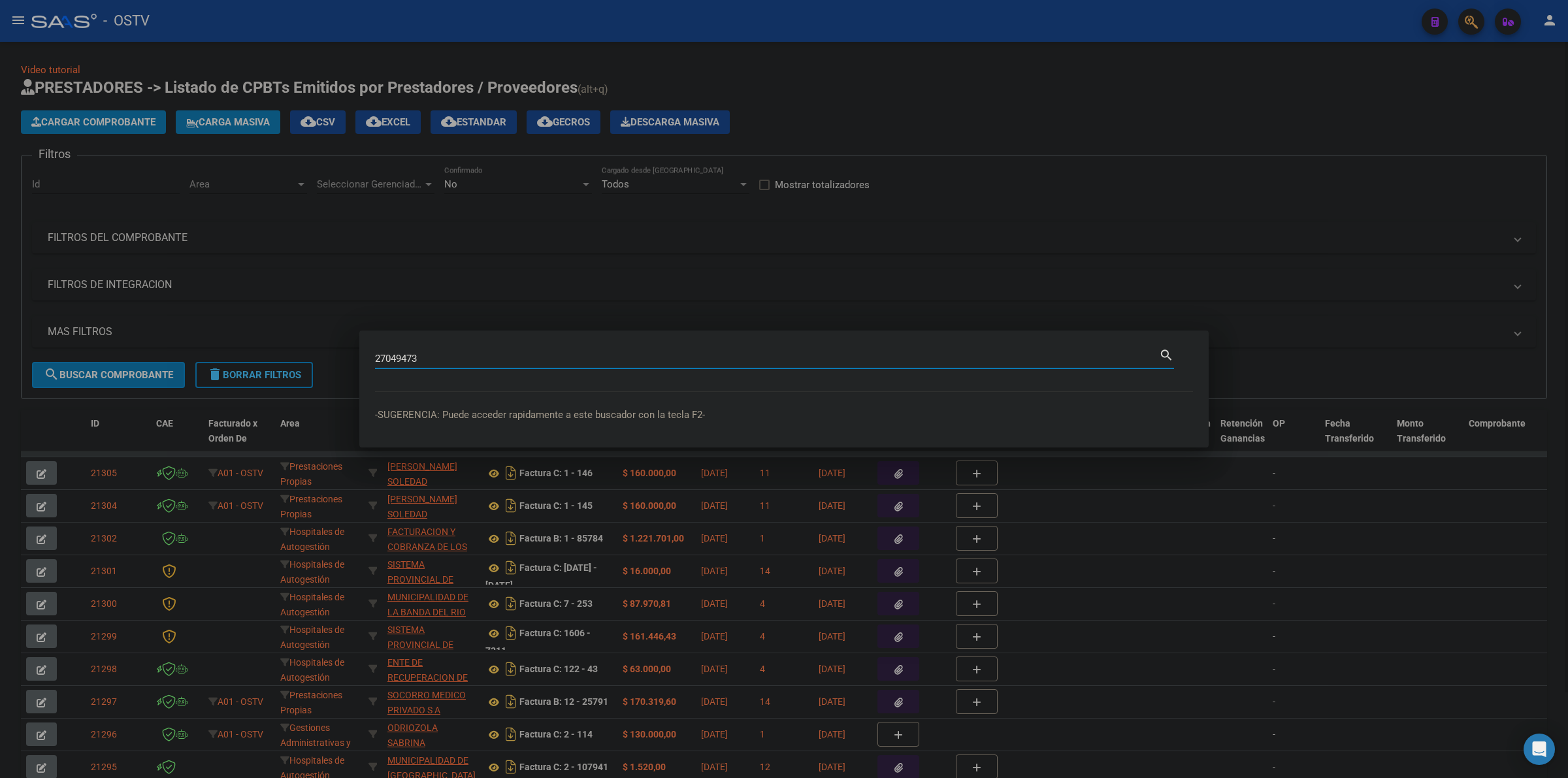
type input "27049473"
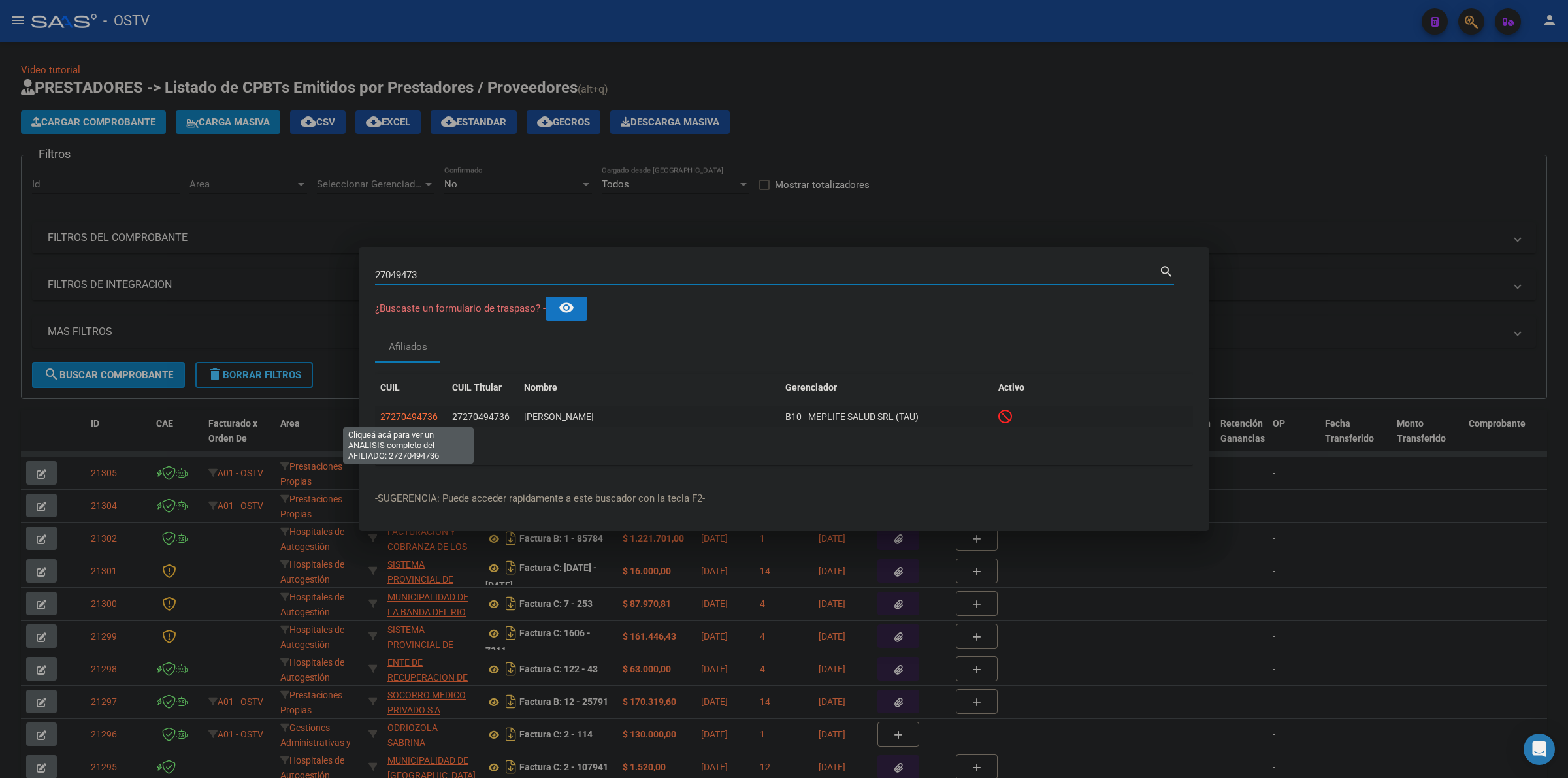
click at [415, 416] on span "27270494736" at bounding box center [409, 416] width 58 height 11
type textarea "27270494736"
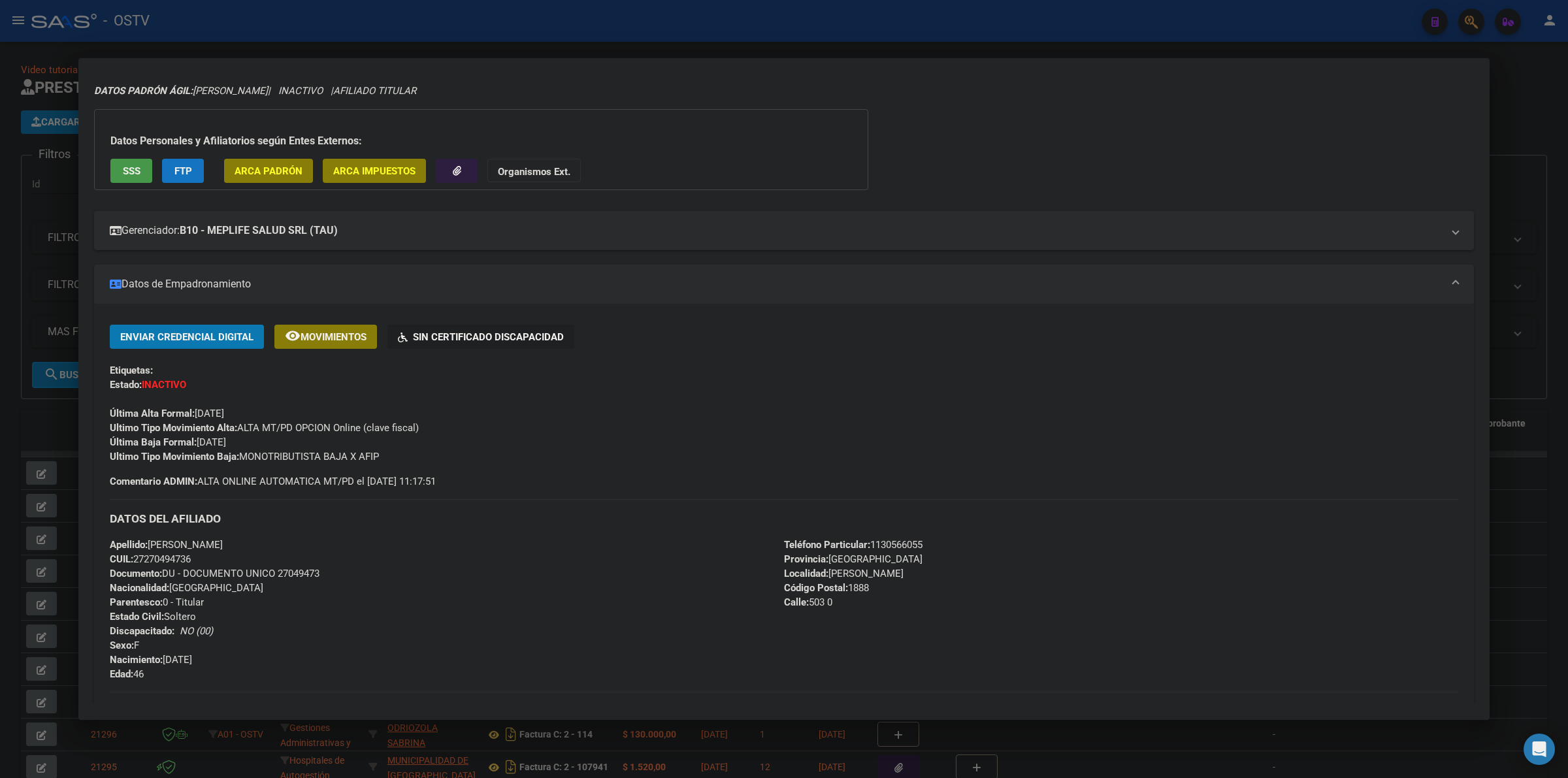
scroll to position [27, 0]
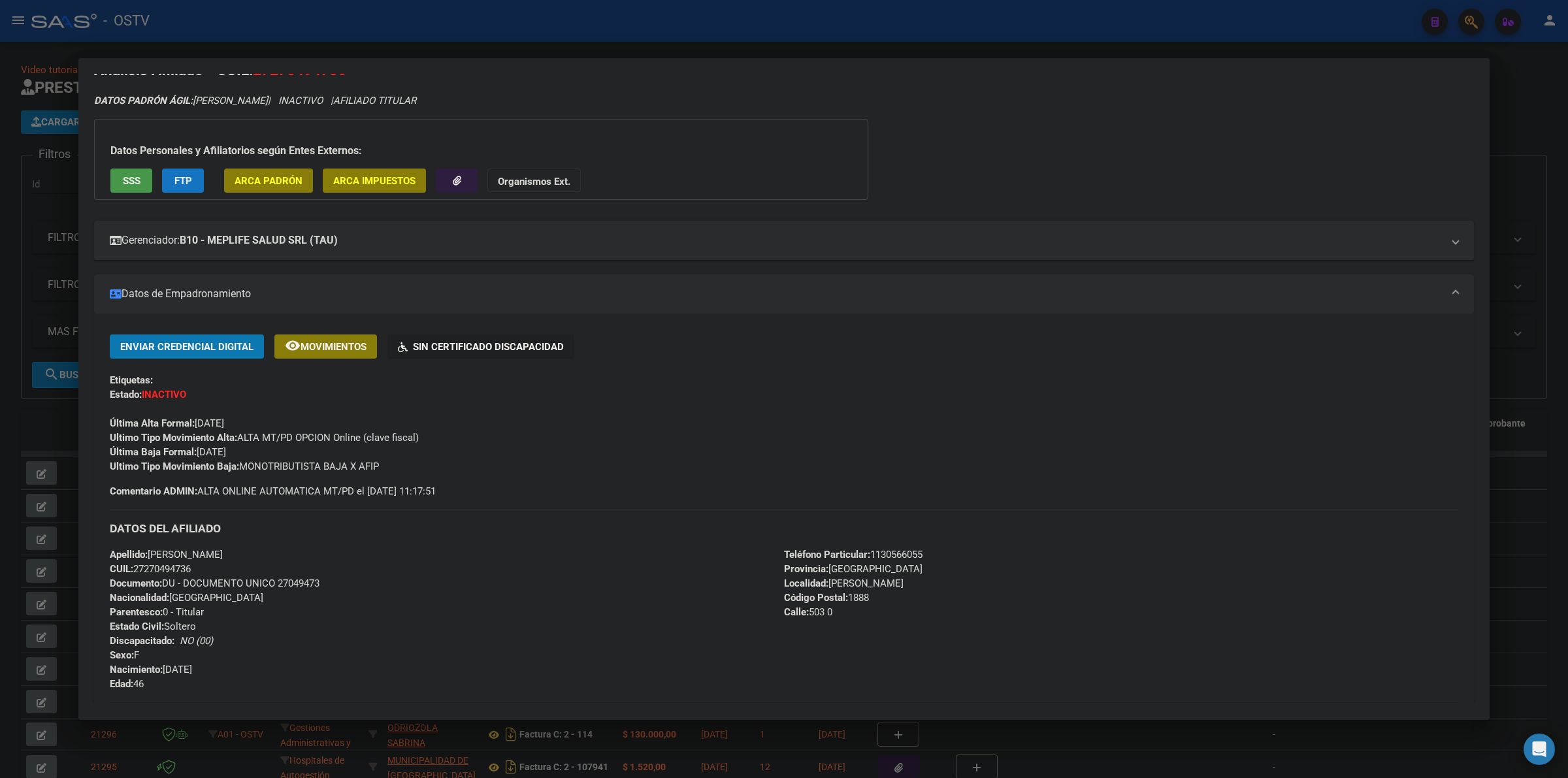
click at [525, 435] on div "Ultimo Tipo Movimiento Alta: ALTA MT/PD OPCION Online (clave fiscal)" at bounding box center [784, 438] width 1349 height 14
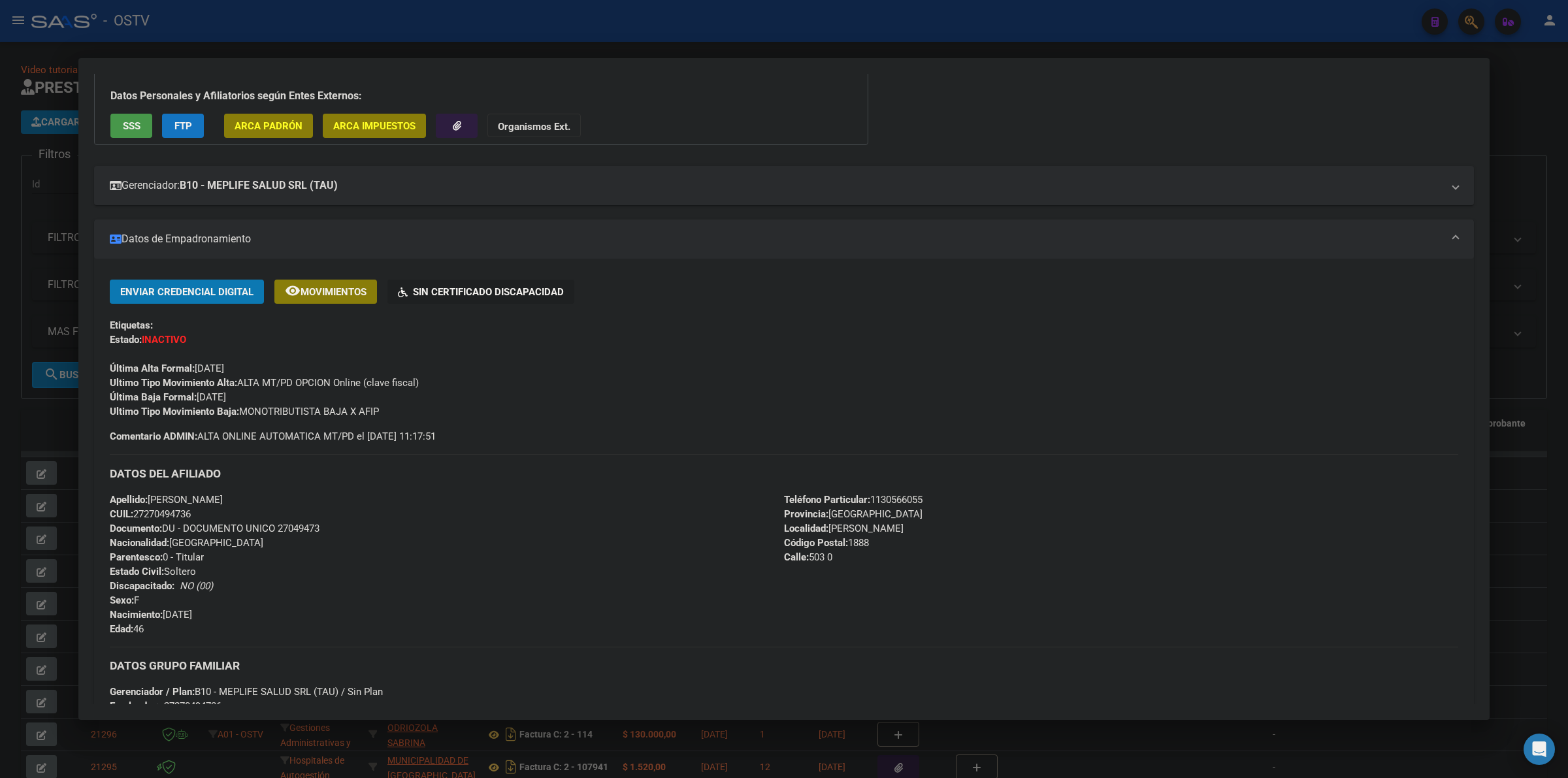
click at [504, 406] on div "Ultimo Tipo Movimiento Baja: MONOTRIBUTISTA BAJA X AFIP" at bounding box center [784, 412] width 1349 height 14
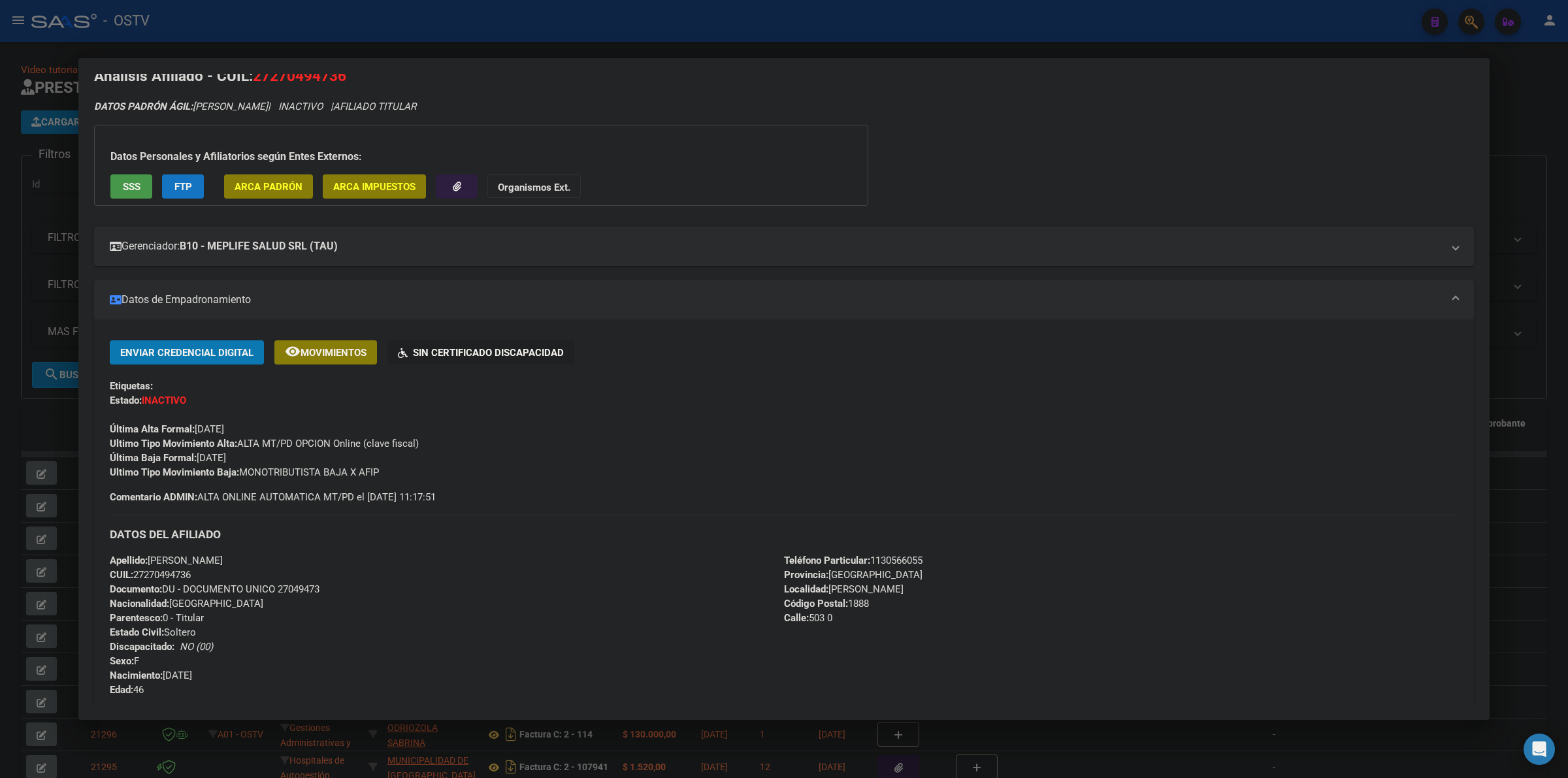
scroll to position [0, 0]
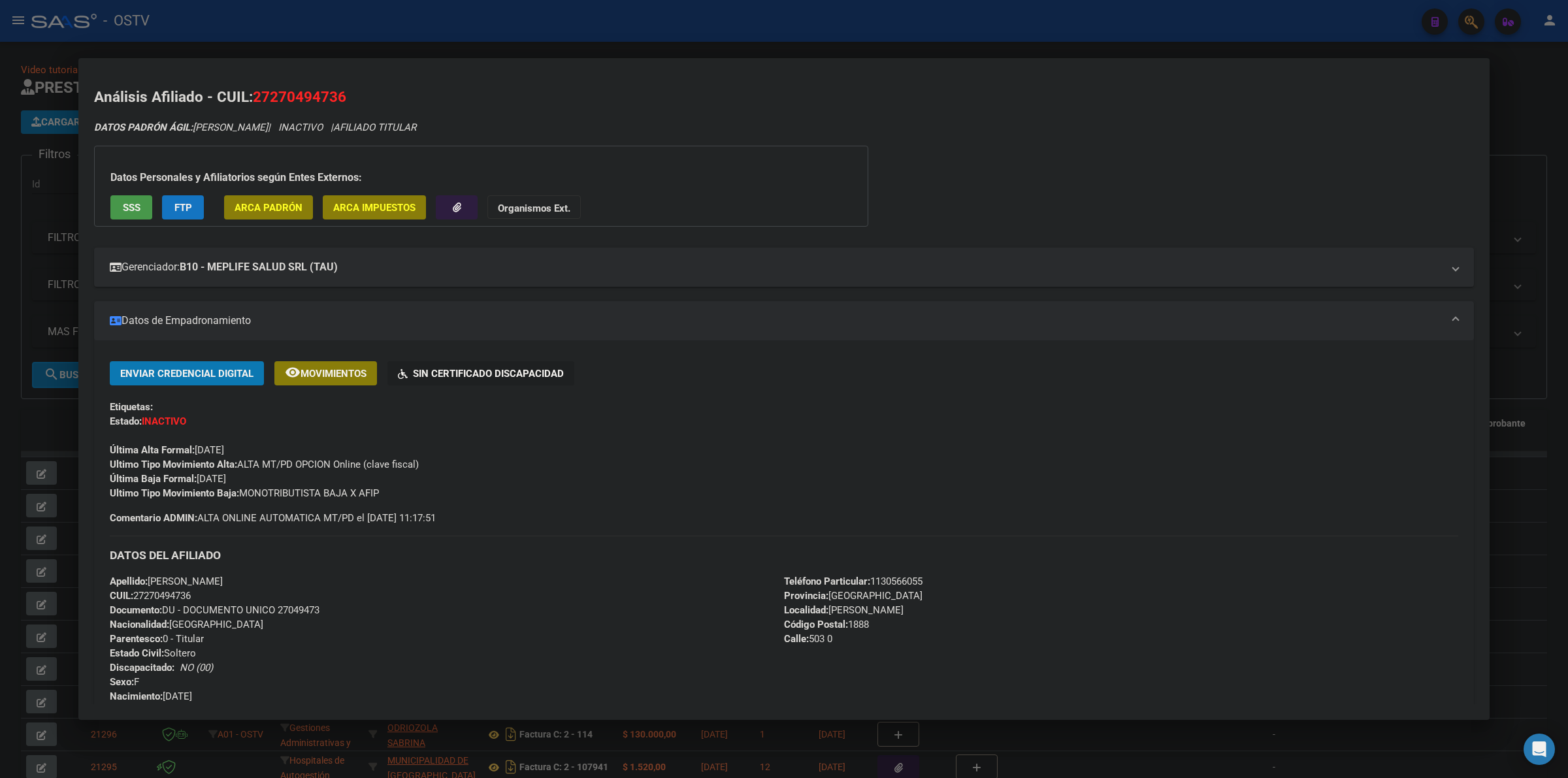
click at [291, 607] on span "Documento: DU - DOCUMENTO UNICO 27049473" at bounding box center [214, 610] width 209 height 12
click at [475, 20] on div at bounding box center [784, 389] width 1568 height 778
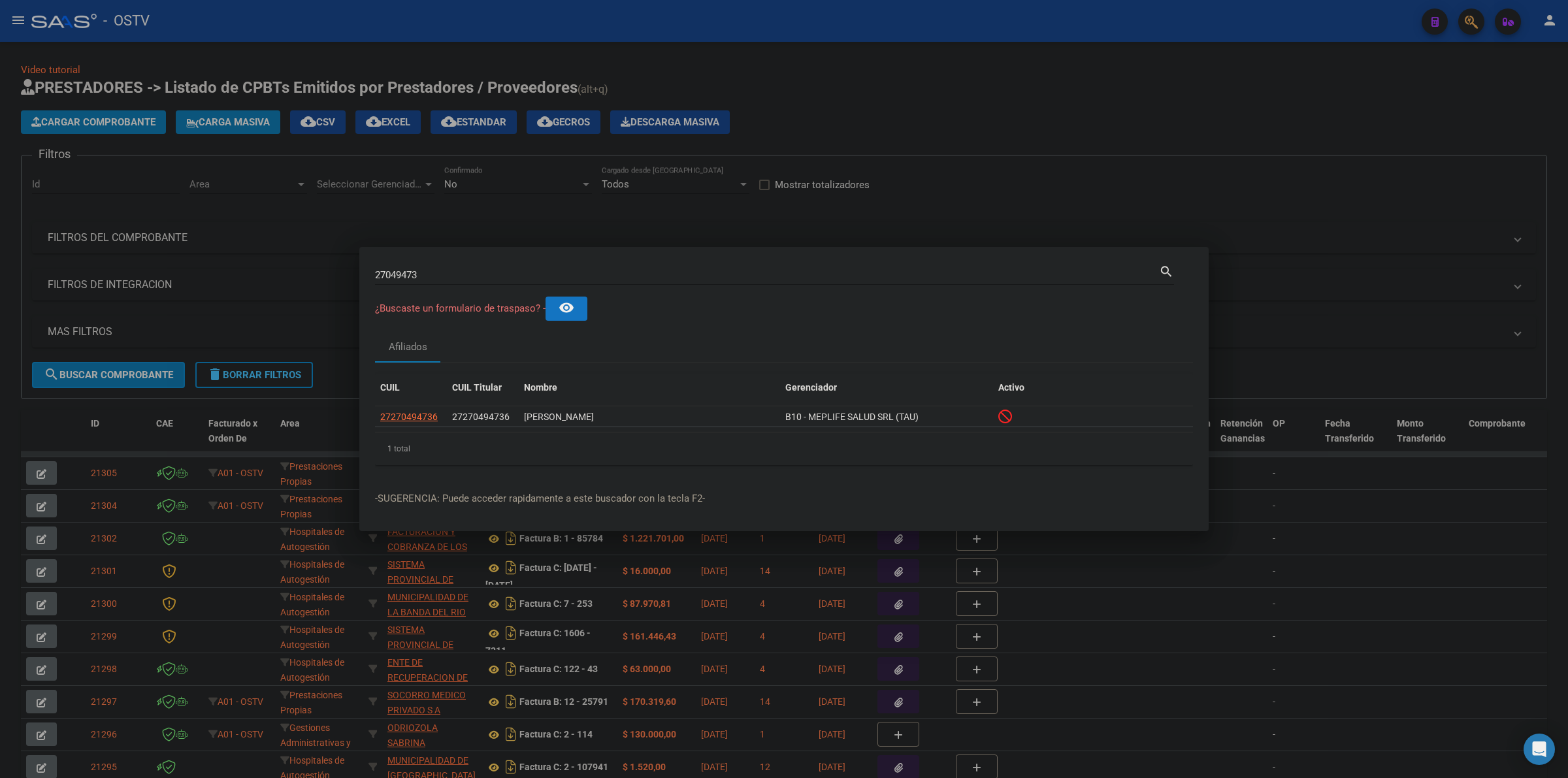
click at [742, 50] on div at bounding box center [784, 389] width 1568 height 778
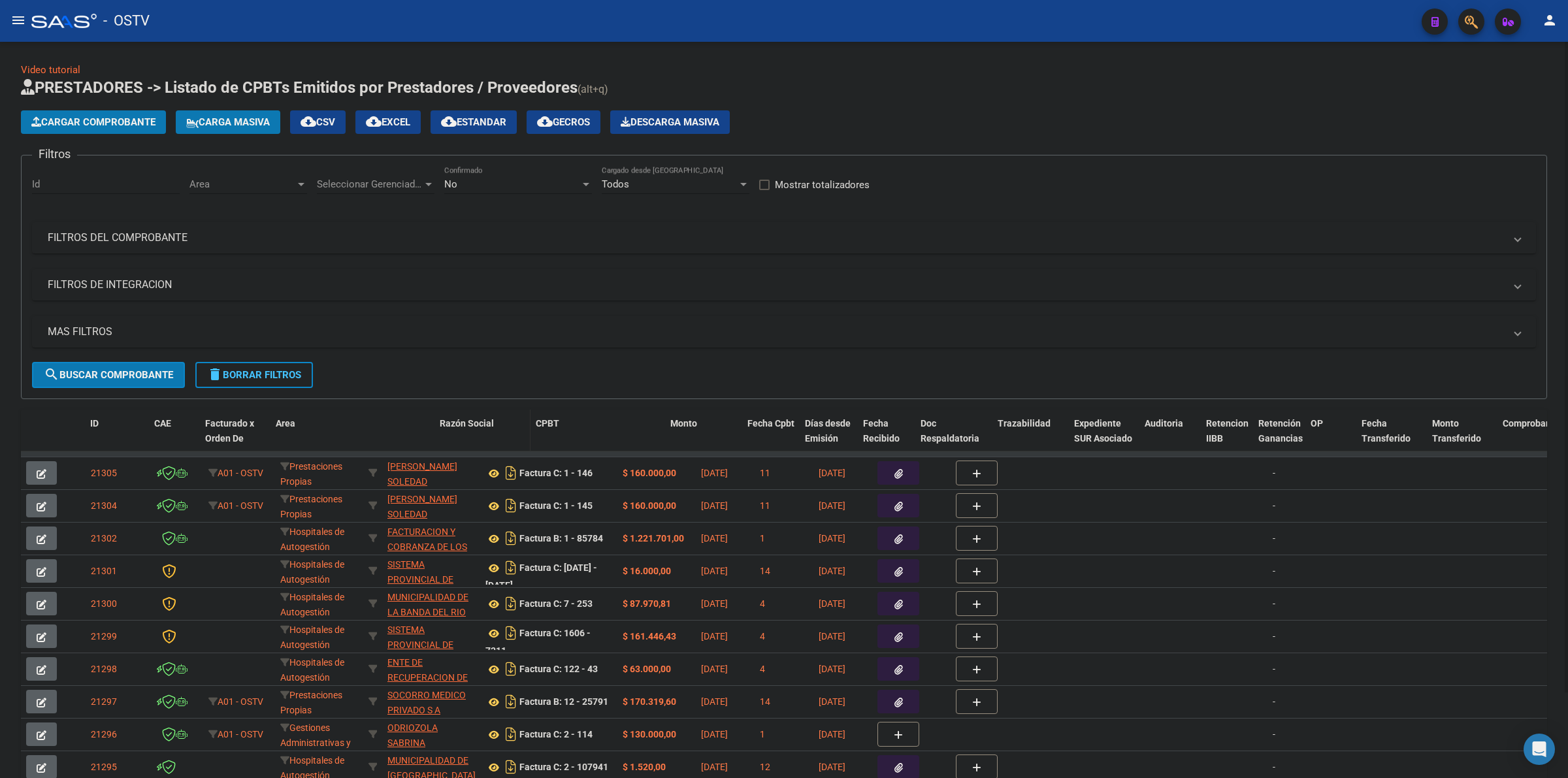
drag, startPoint x: 379, startPoint y: 423, endPoint x: 456, endPoint y: 429, distance: 77.2
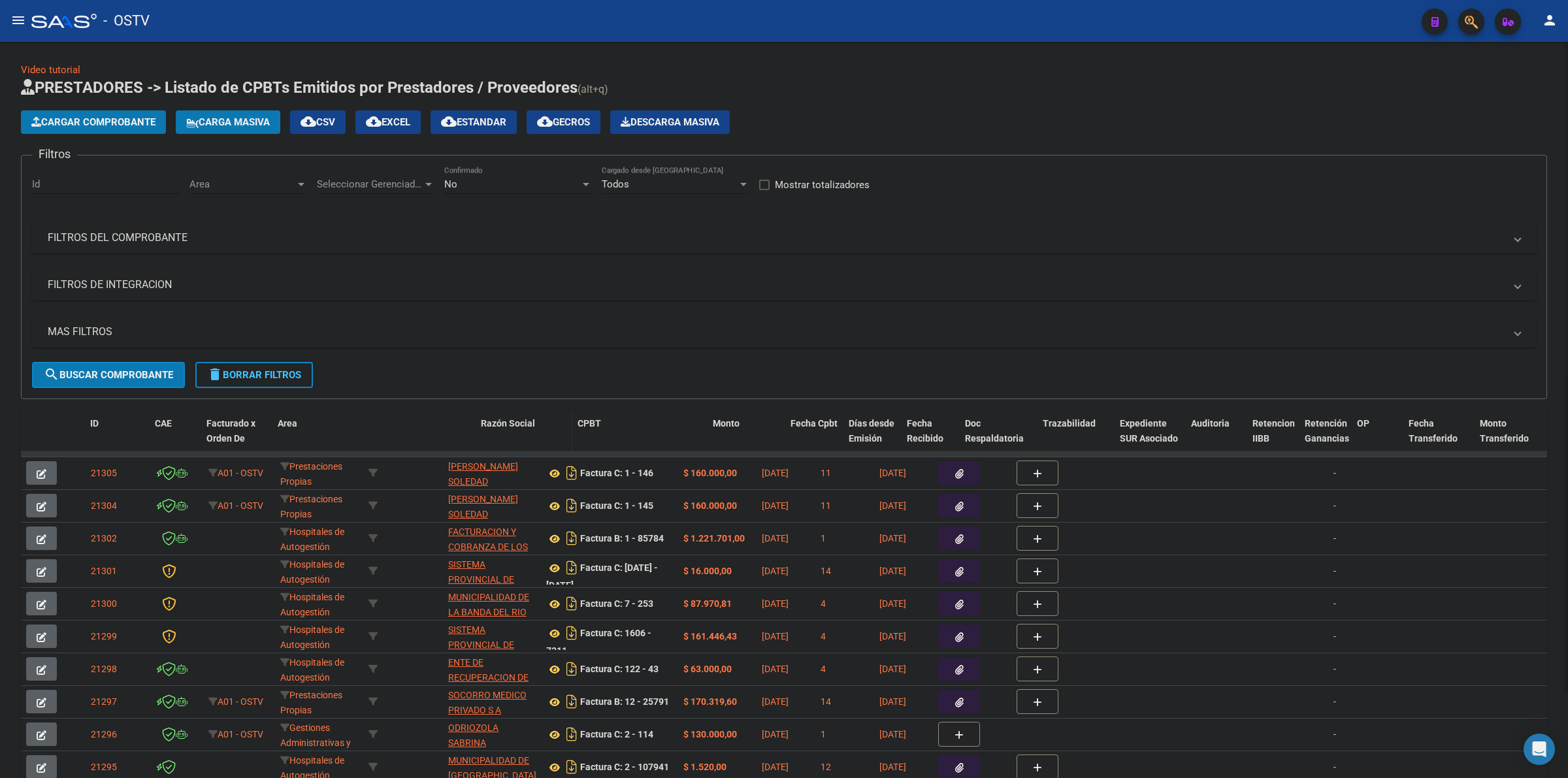
drag, startPoint x: 441, startPoint y: 433, endPoint x: 488, endPoint y: 433, distance: 47.0
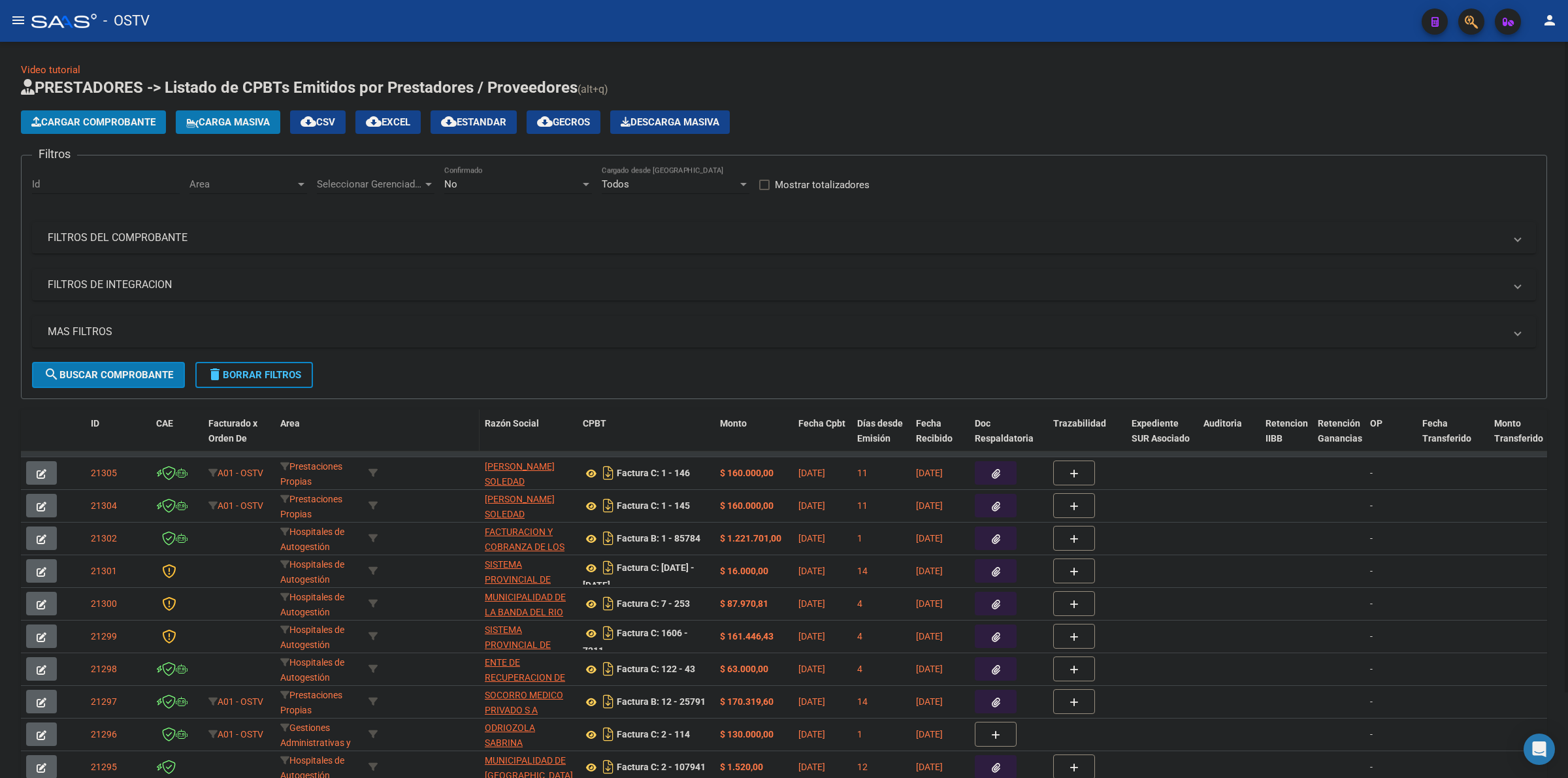
click at [426, 438] on datatable-header-cell at bounding box center [421, 438] width 116 height 58
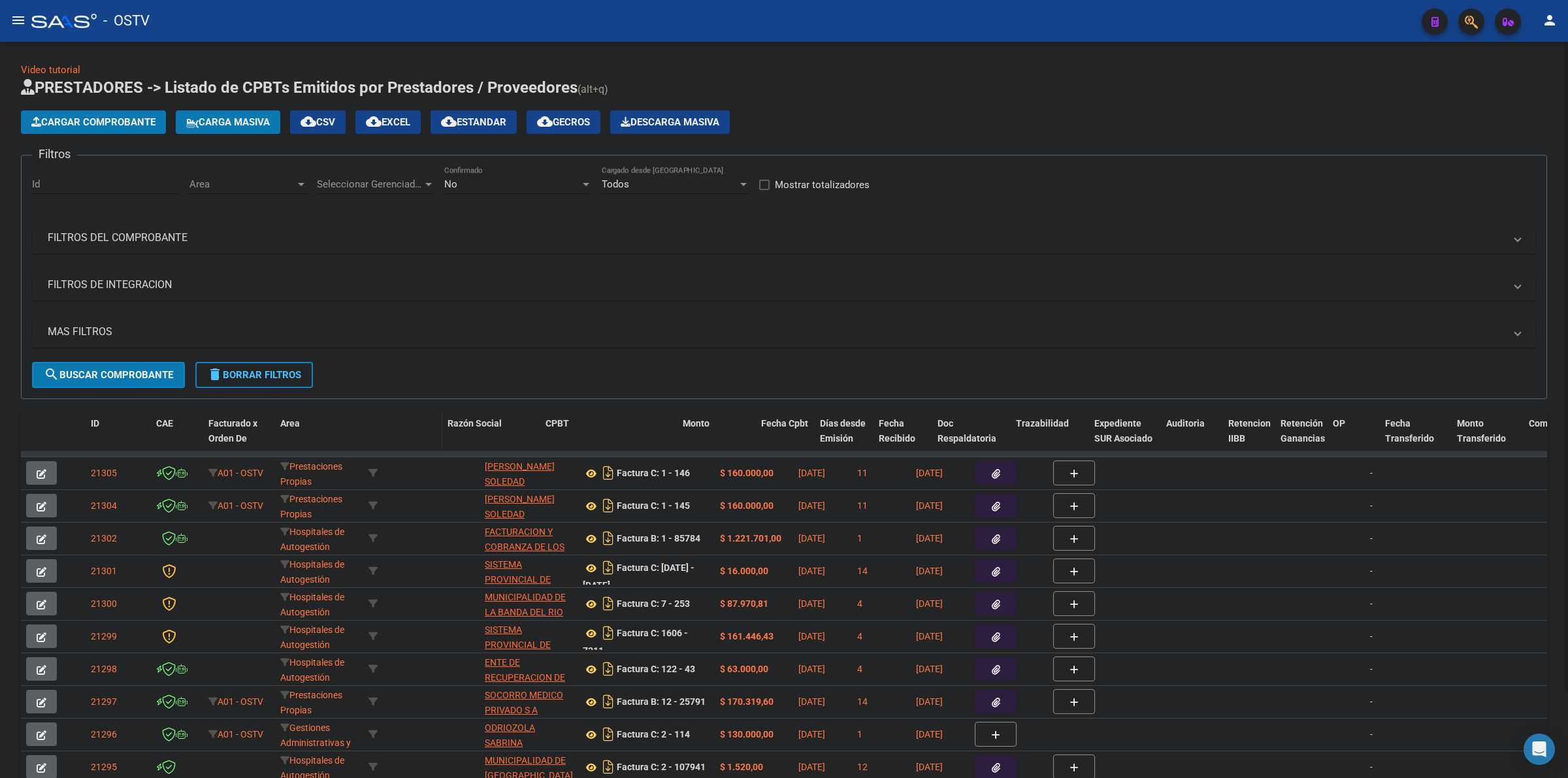
drag, startPoint x: 477, startPoint y: 428, endPoint x: 431, endPoint y: 429, distance: 46.0
click at [431, 429] on datatable-header-cell at bounding box center [403, 438] width 79 height 58
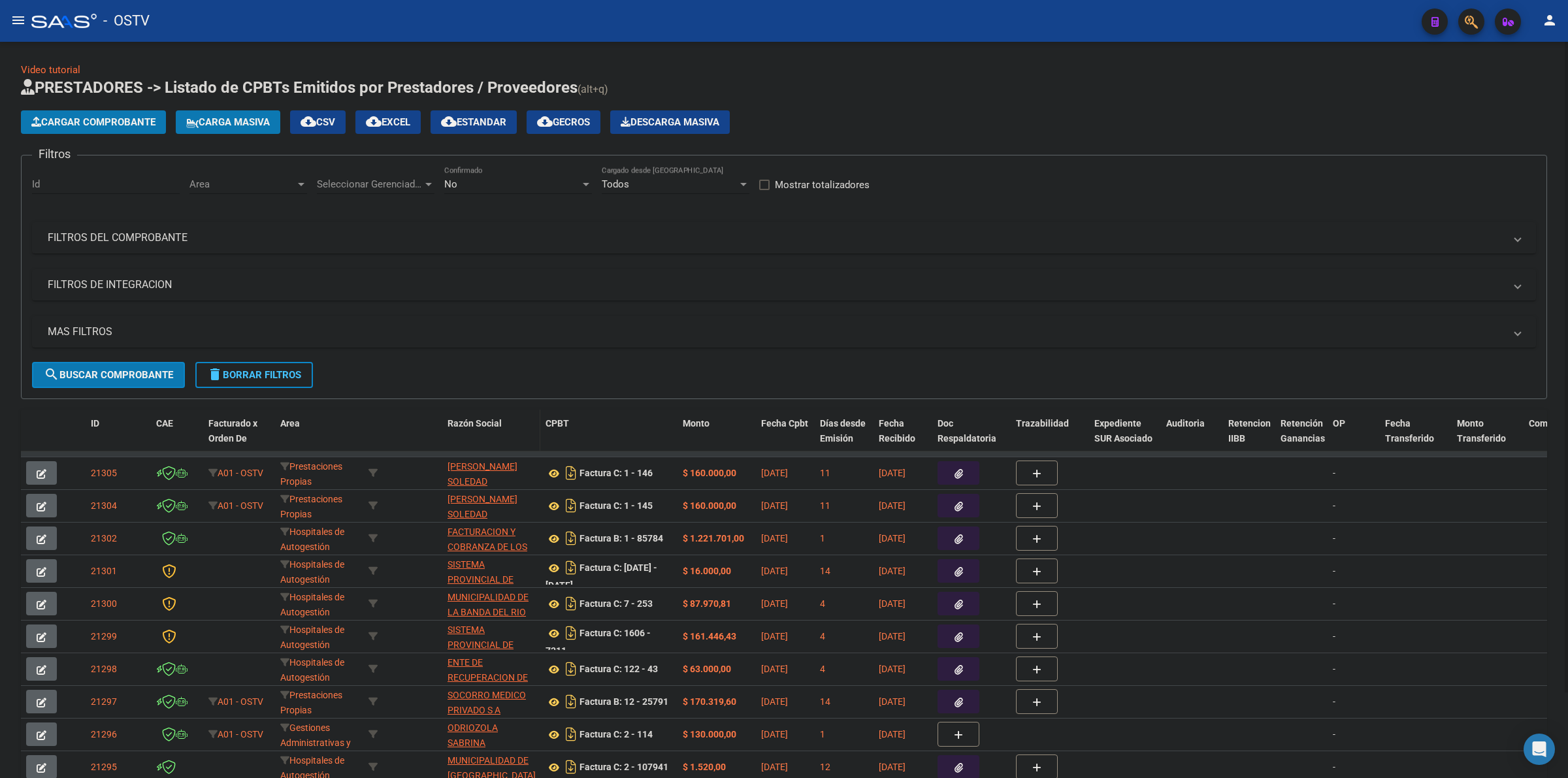
click at [444, 423] on datatable-header-cell "Razón Social" at bounding box center [491, 438] width 98 height 58
click at [441, 425] on span at bounding box center [439, 438] width 6 height 58
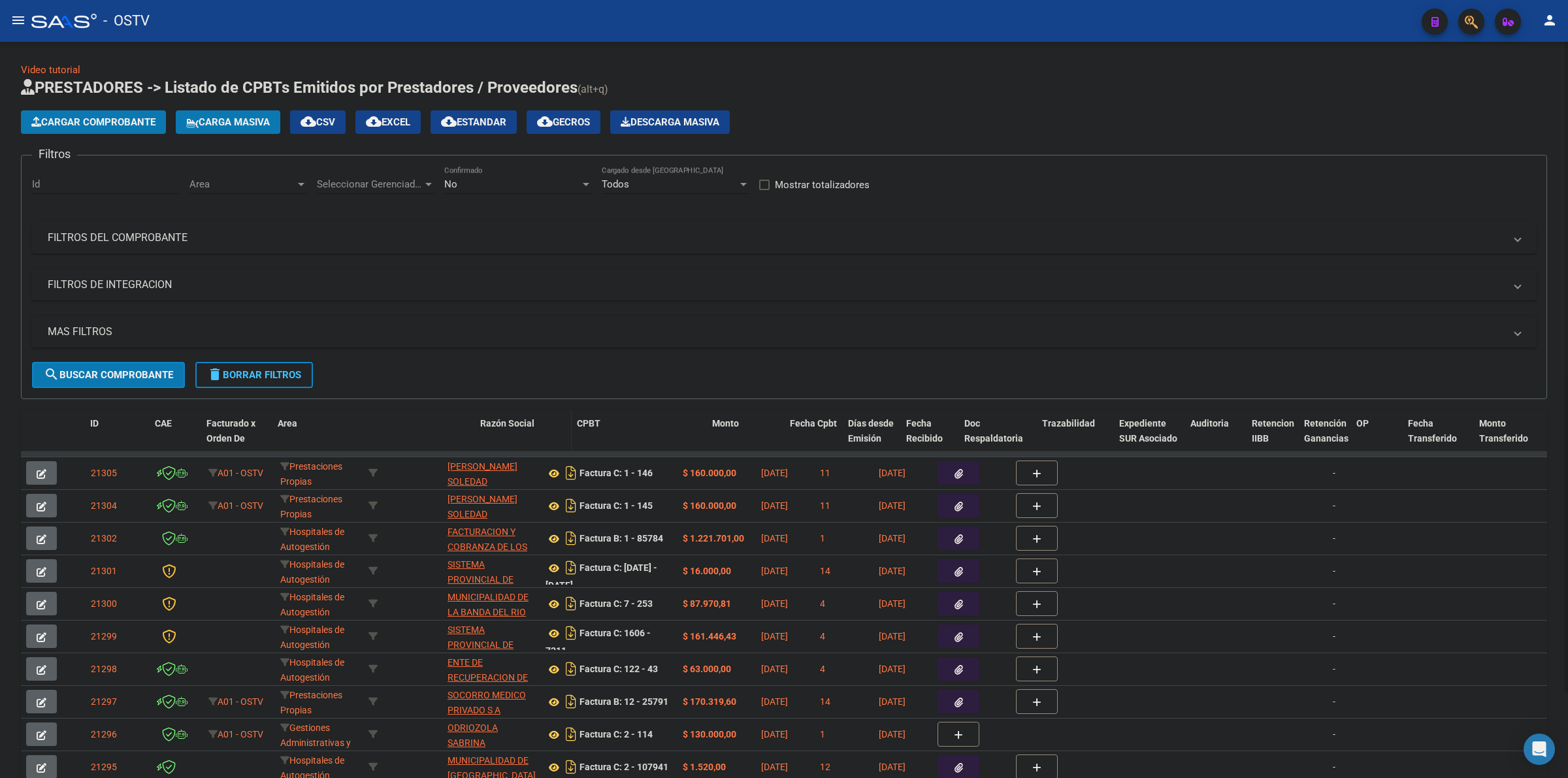
drag, startPoint x: 439, startPoint y: 426, endPoint x: 485, endPoint y: 433, distance: 46.5
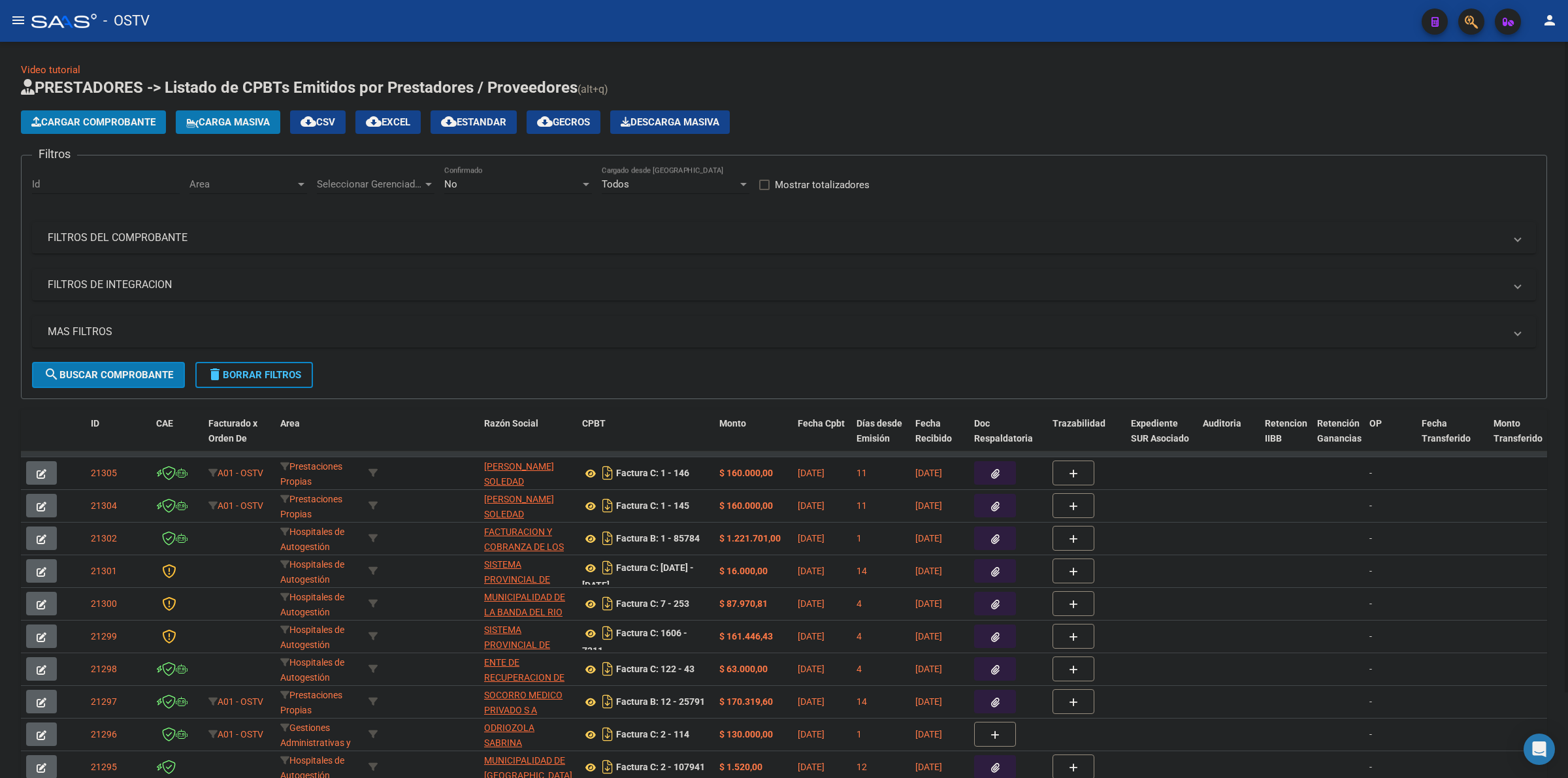
click at [701, 478] on div "Factura C: 1 - 146" at bounding box center [646, 473] width 127 height 21
click at [588, 469] on icon at bounding box center [591, 474] width 17 height 16
click at [592, 502] on icon at bounding box center [591, 506] width 17 height 16
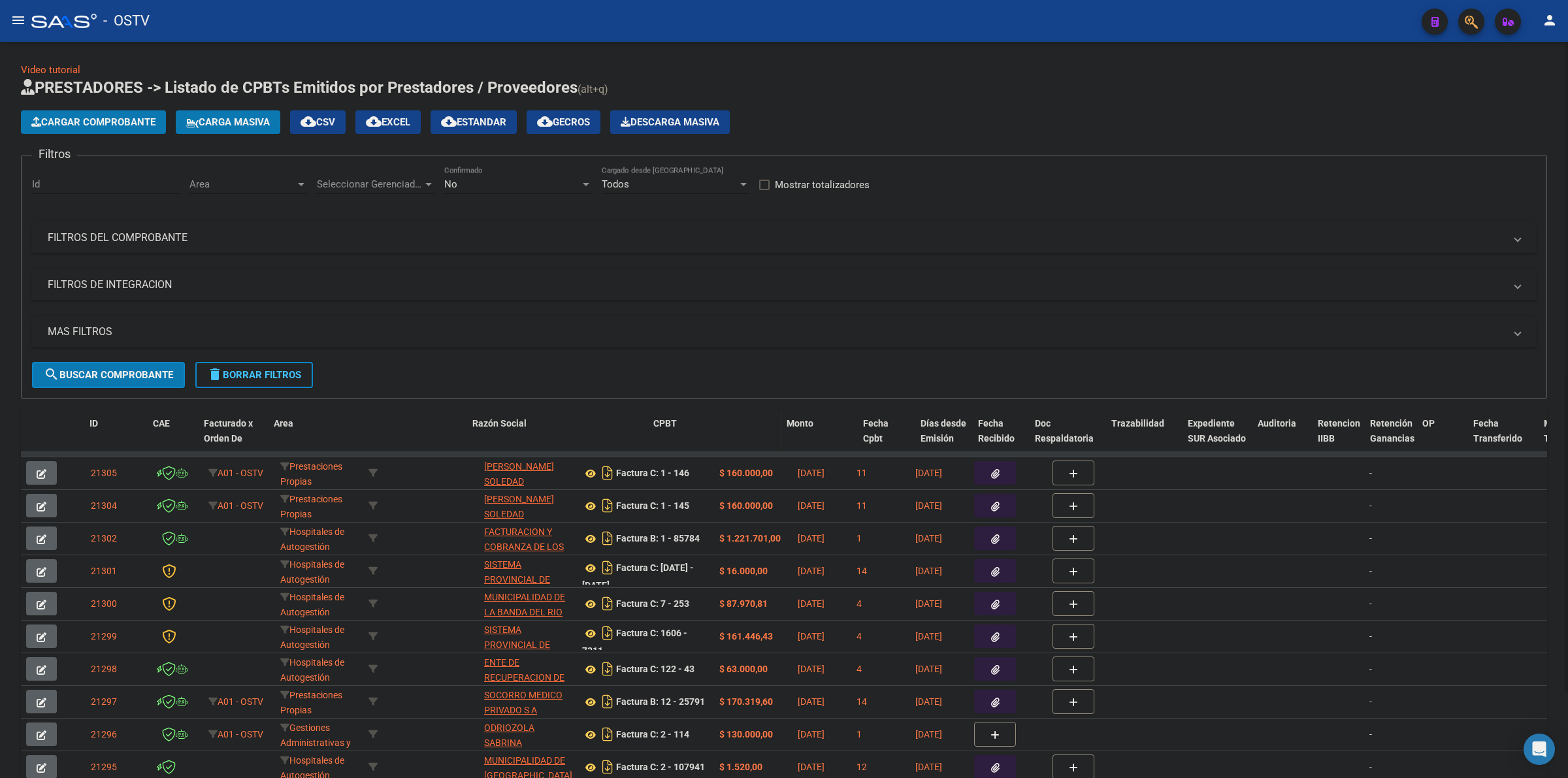
drag, startPoint x: 574, startPoint y: 429, endPoint x: 685, endPoint y: 429, distance: 111.0
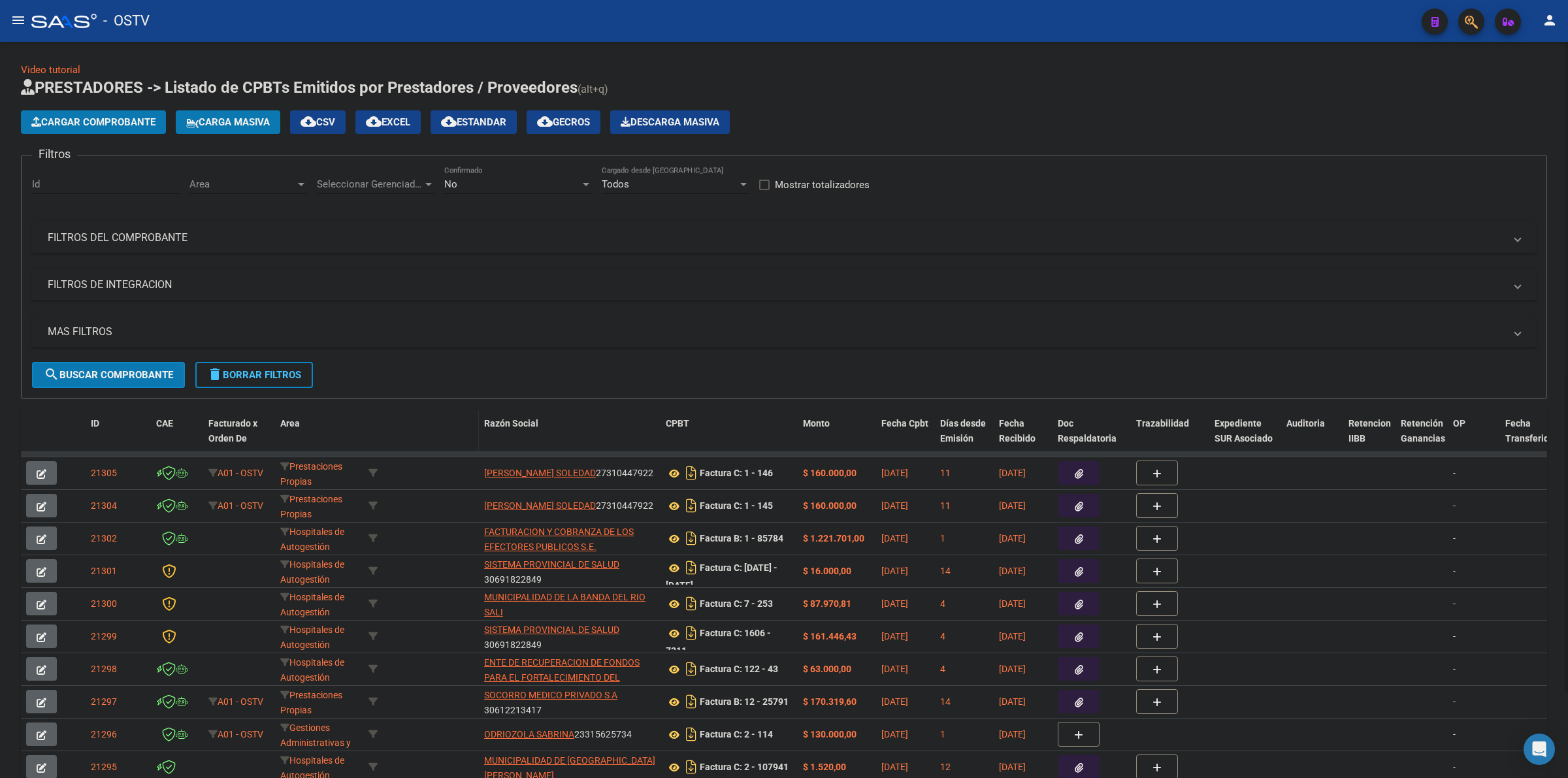
click at [477, 425] on span at bounding box center [476, 438] width 6 height 58
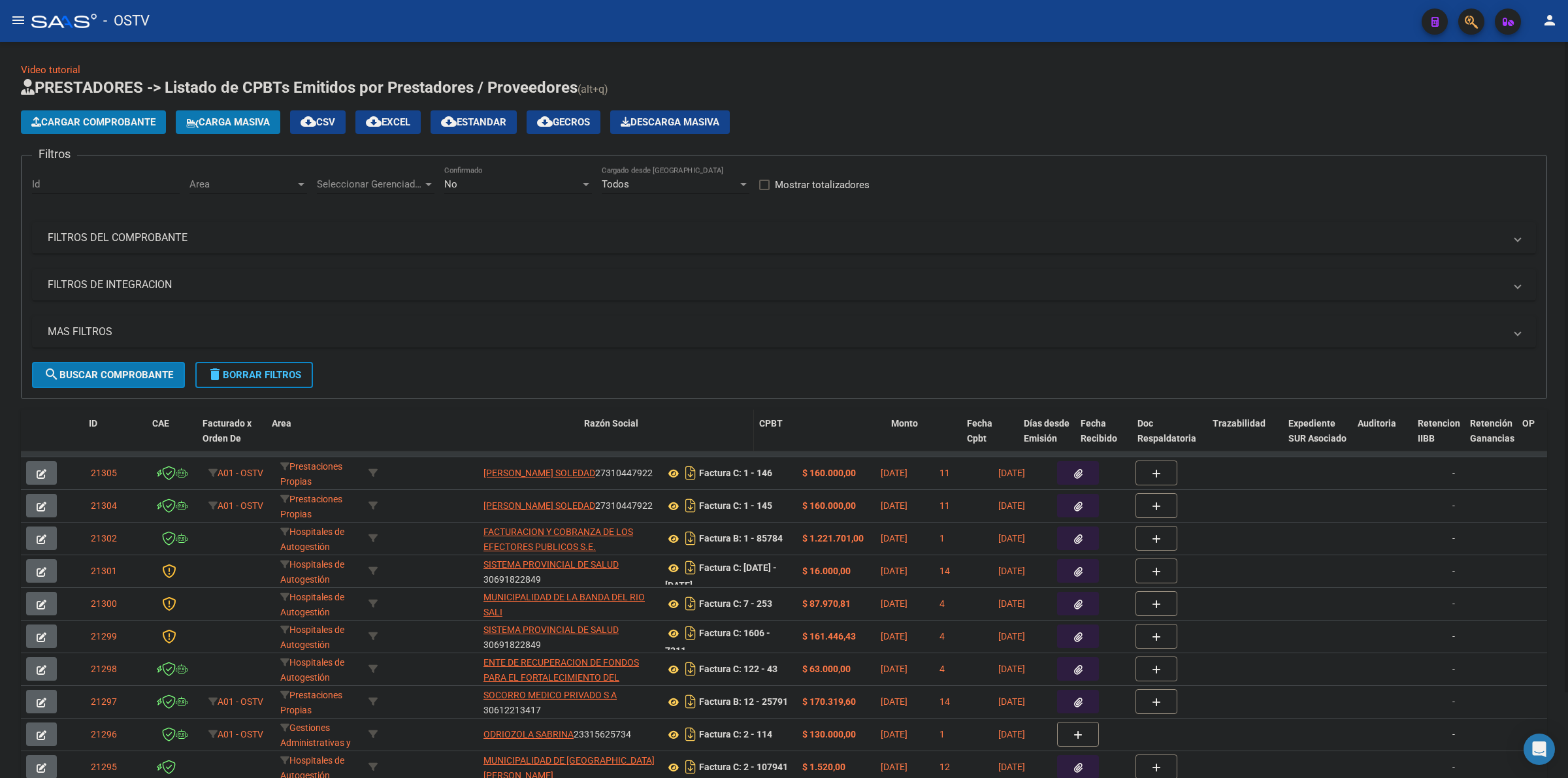
drag, startPoint x: 476, startPoint y: 425, endPoint x: 628, endPoint y: 426, distance: 152.0
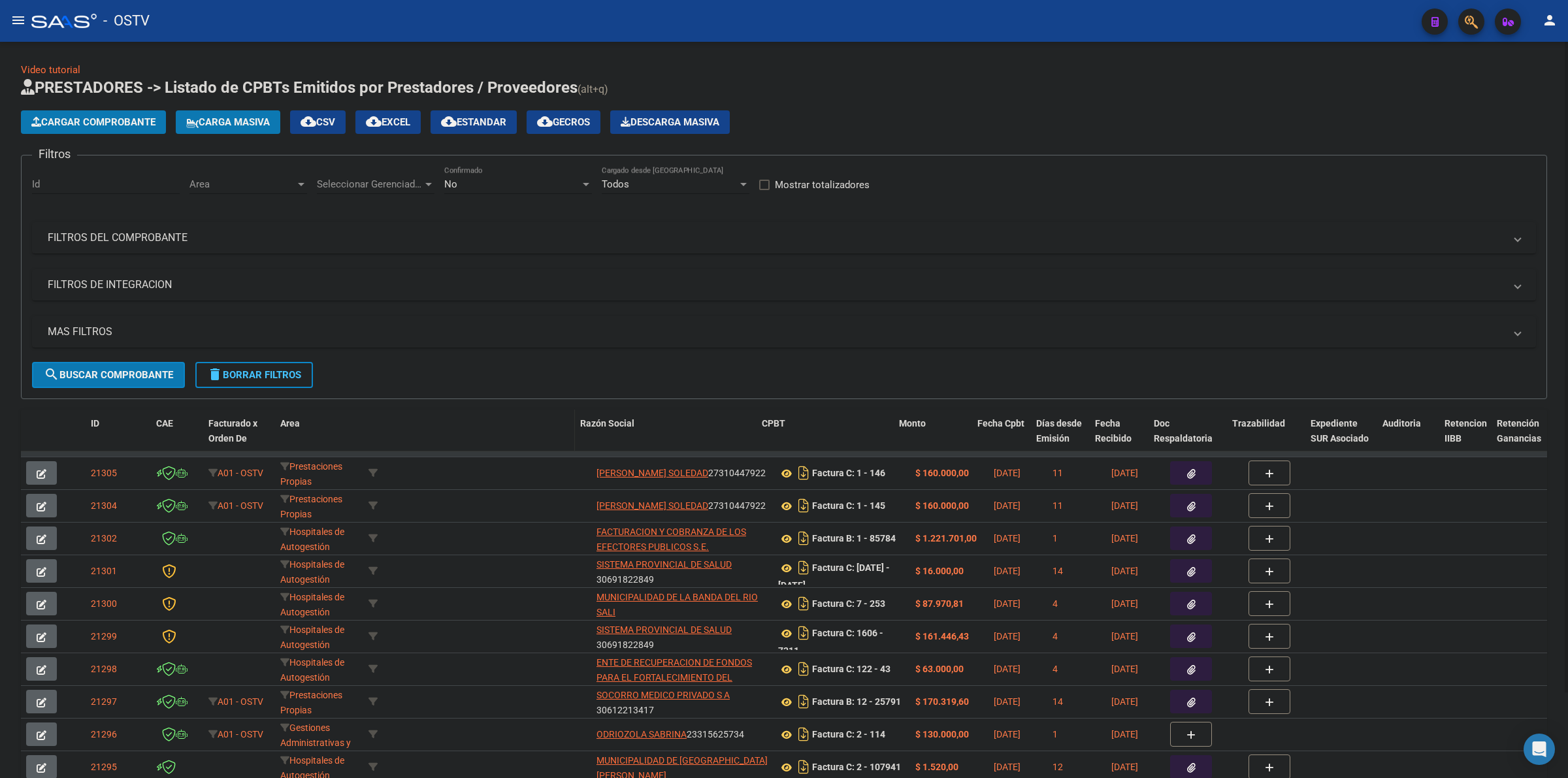
drag, startPoint x: 588, startPoint y: 428, endPoint x: 369, endPoint y: 438, distance: 219.2
click at [564, 428] on datatable-header-cell at bounding box center [469, 438] width 212 height 58
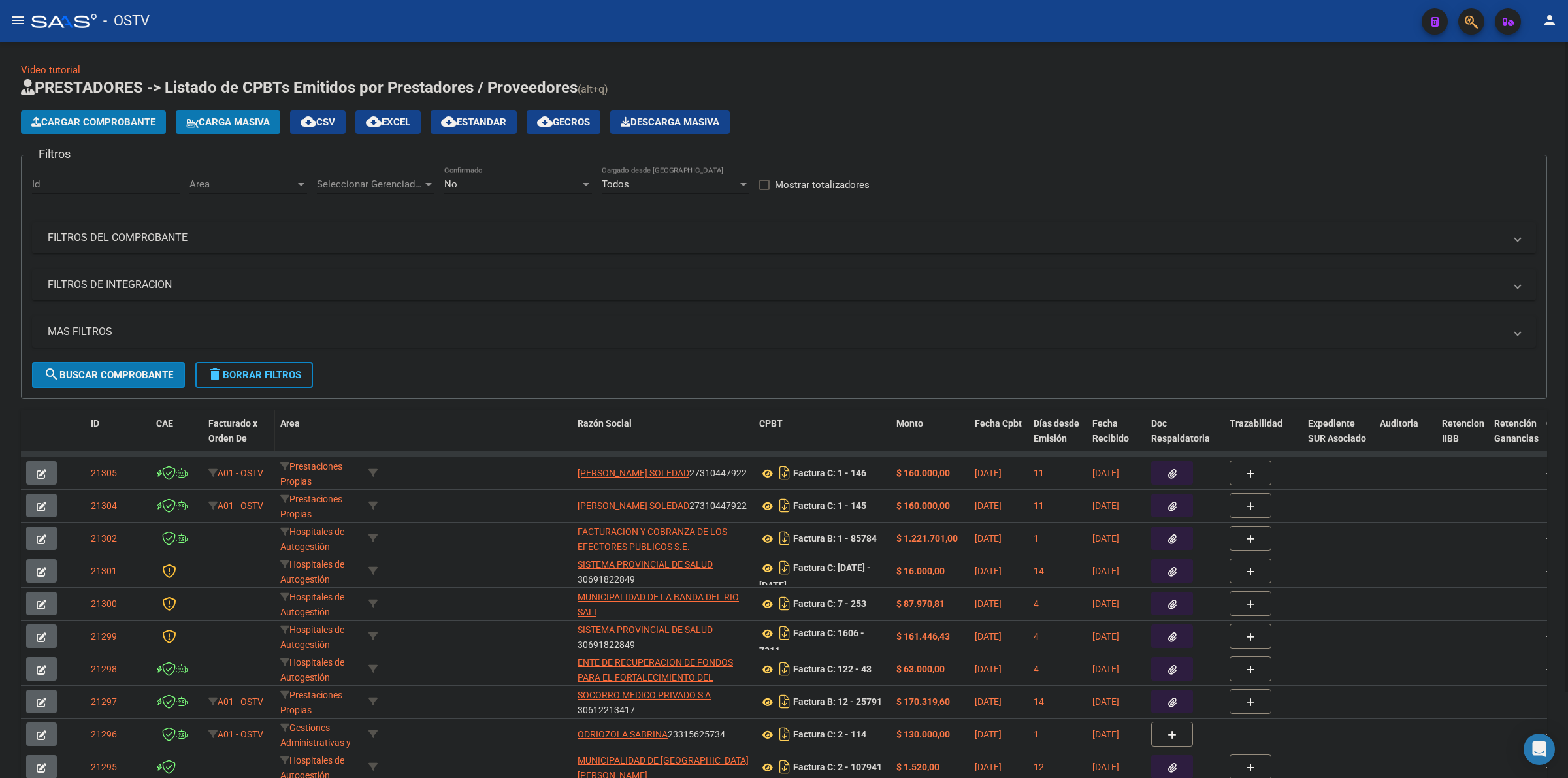
click at [276, 429] on datatable-header-cell "Area" at bounding box center [319, 438] width 88 height 58
drag, startPoint x: 271, startPoint y: 429, endPoint x: 288, endPoint y: 432, distance: 17.3
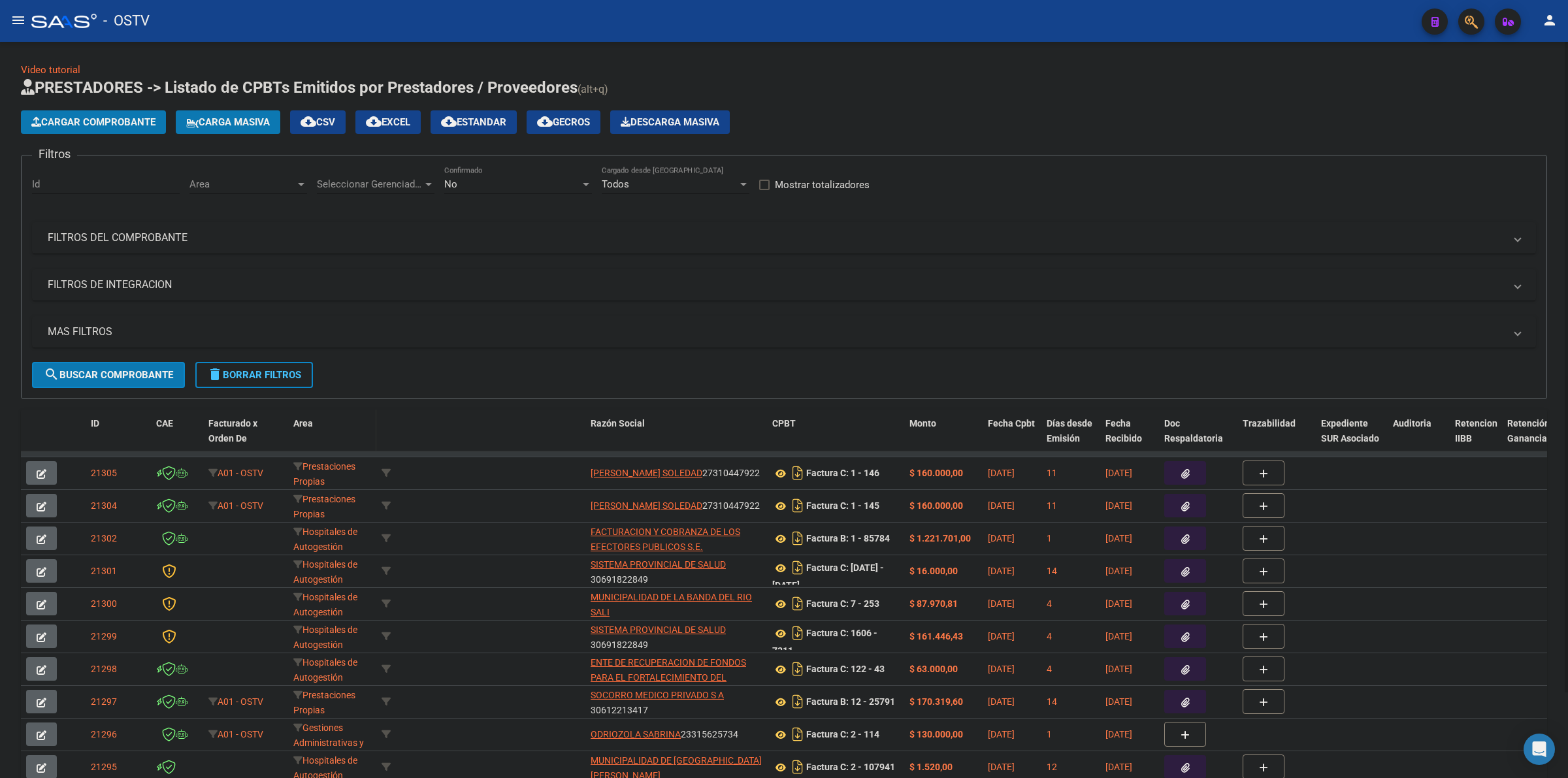
drag, startPoint x: 285, startPoint y: 432, endPoint x: 298, endPoint y: 440, distance: 15.3
click at [282, 431] on span at bounding box center [285, 438] width 6 height 58
click at [379, 471] on icon at bounding box center [383, 472] width 9 height 9
type input "27310447922"
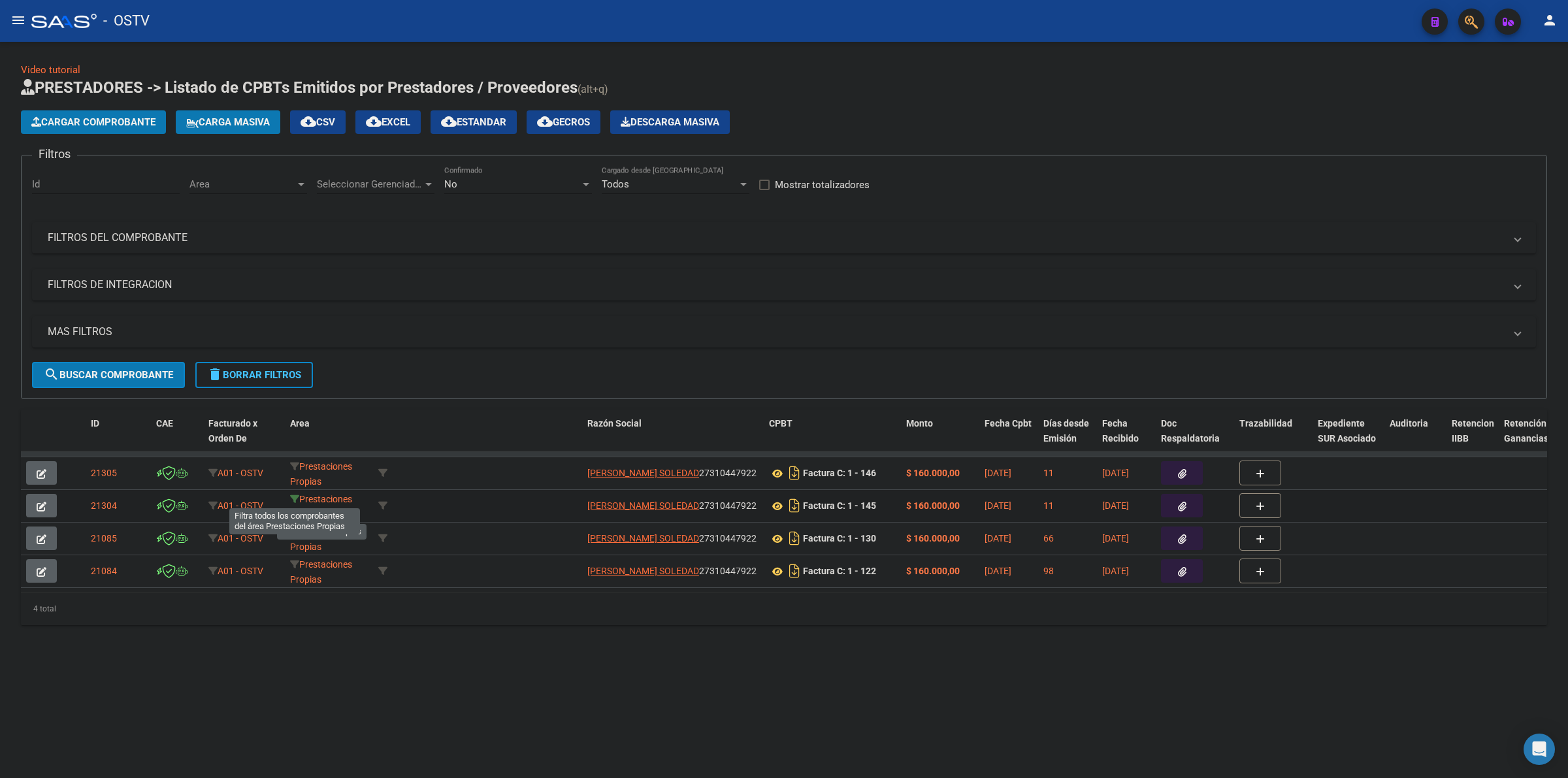
click at [293, 498] on icon at bounding box center [294, 498] width 9 height 9
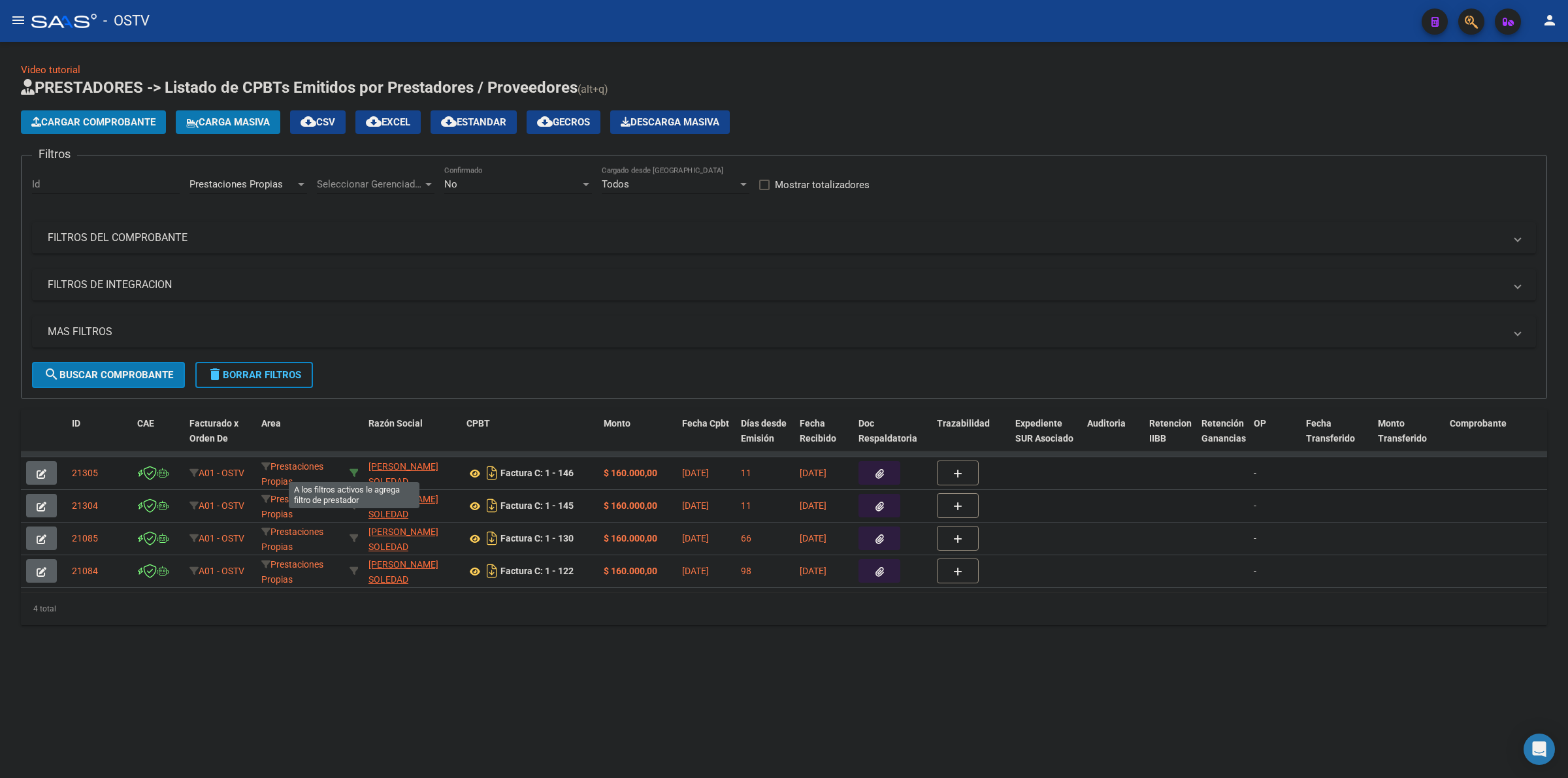
click at [351, 471] on icon at bounding box center [354, 472] width 9 height 9
click at [192, 468] on icon at bounding box center [194, 472] width 9 height 9
click at [244, 369] on span "delete Borrar Filtros" at bounding box center [254, 375] width 94 height 12
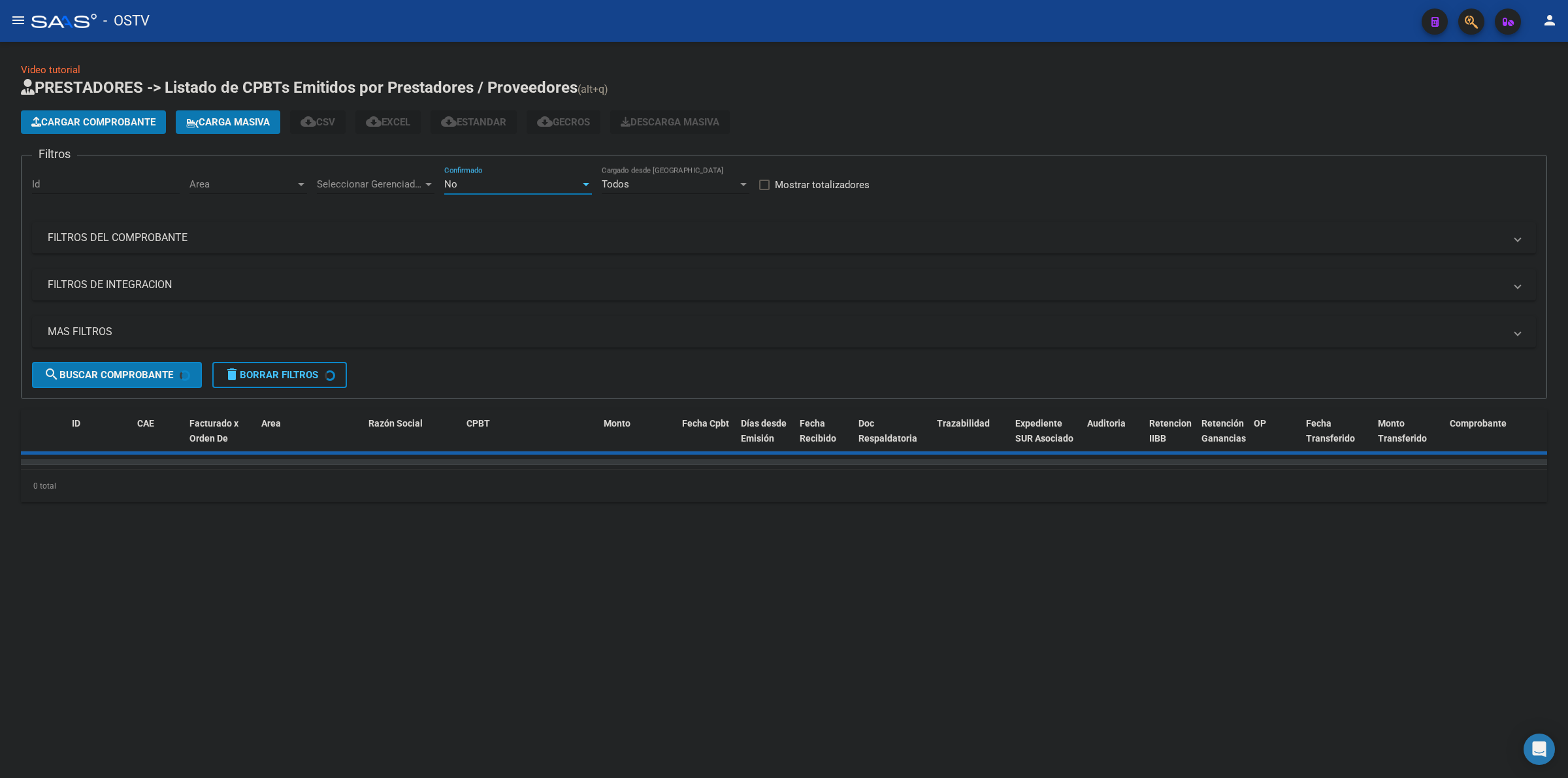
click at [496, 183] on div "No" at bounding box center [512, 184] width 136 height 12
click at [459, 118] on span "Todos" at bounding box center [517, 125] width 147 height 30
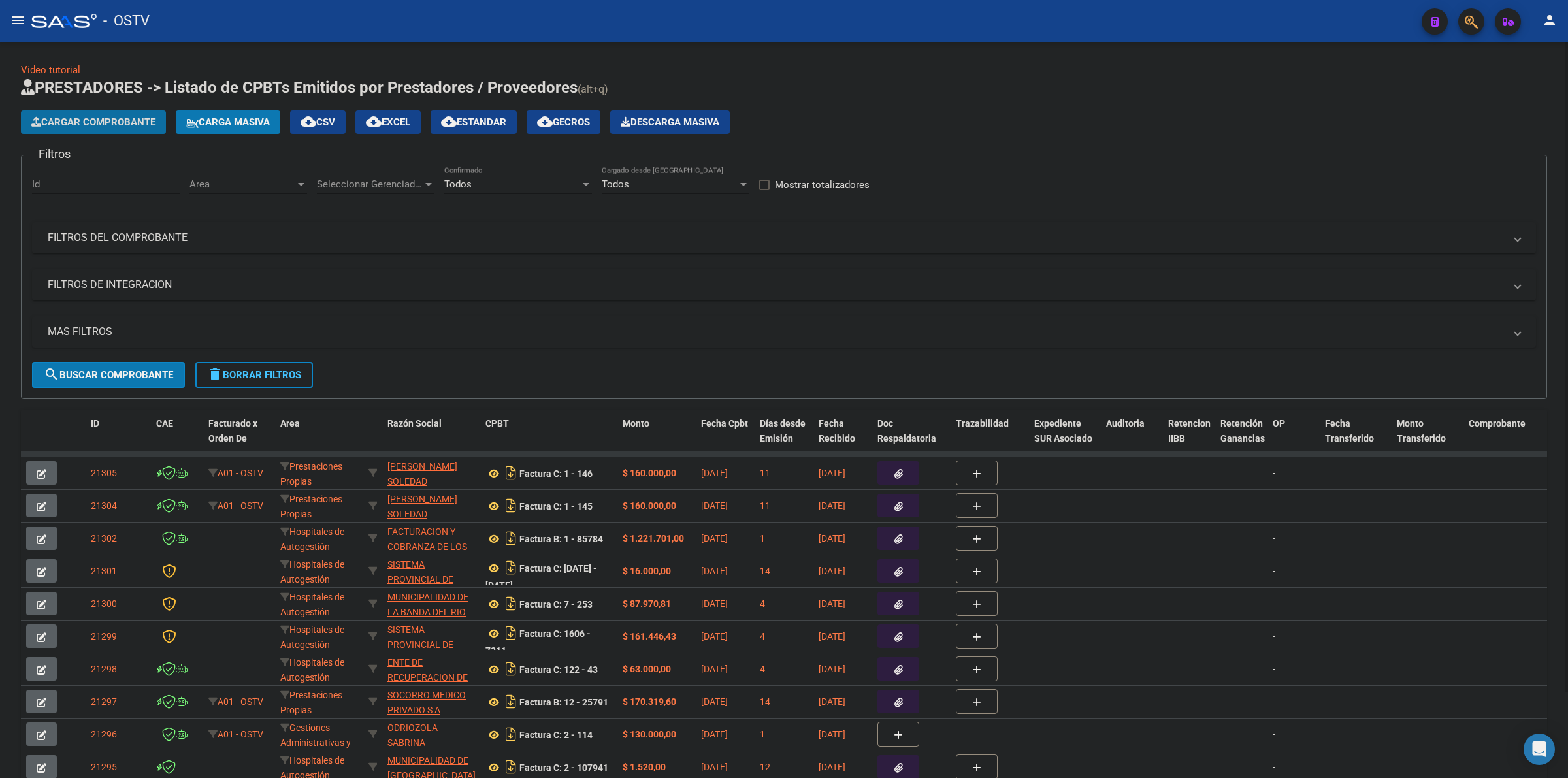
click at [138, 121] on span "Cargar Comprobante" at bounding box center [93, 122] width 124 height 12
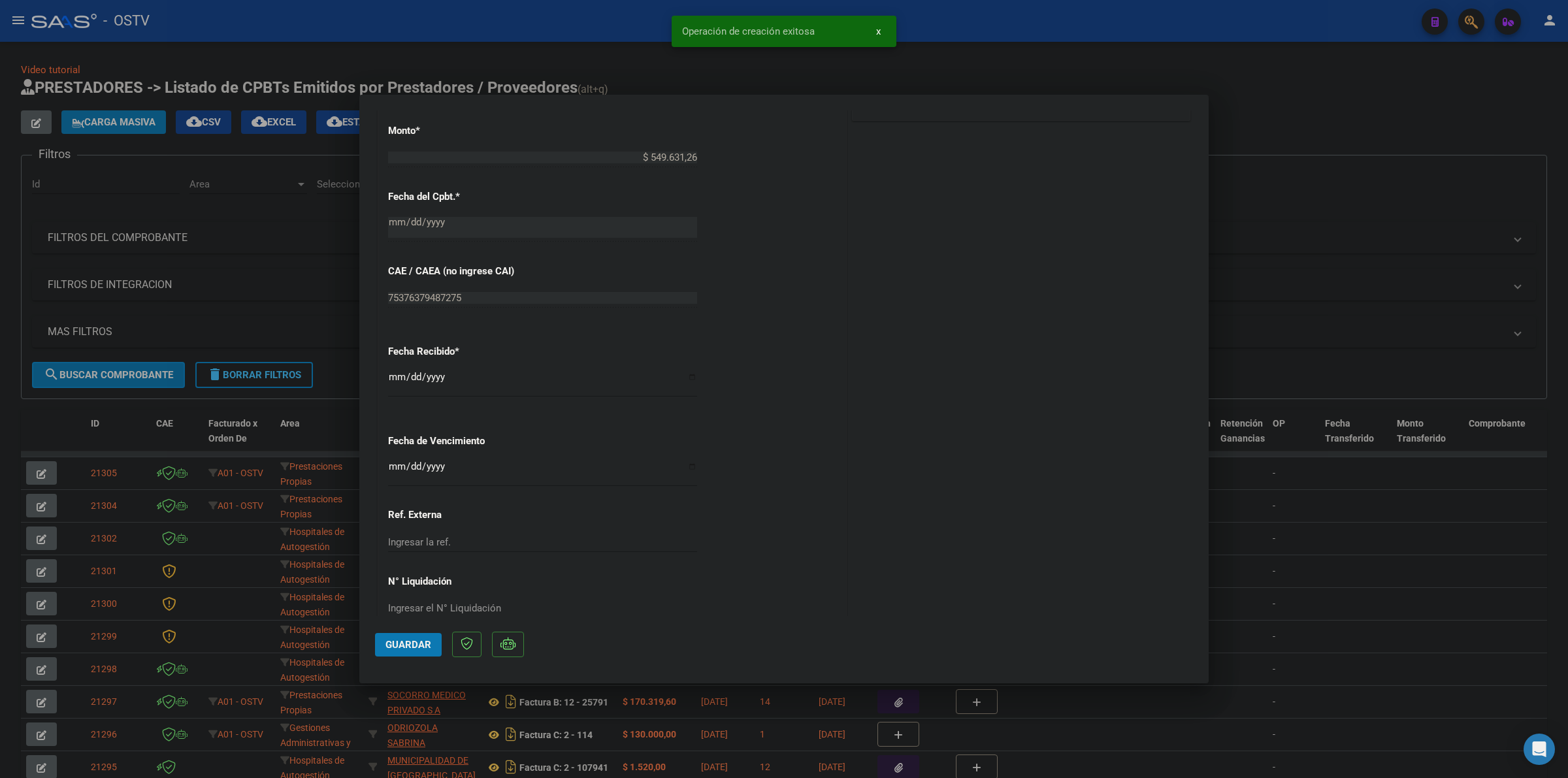
scroll to position [653, 0]
click at [393, 468] on input "Ingresar la fecha" at bounding box center [542, 469] width 309 height 21
type input "[DATE]"
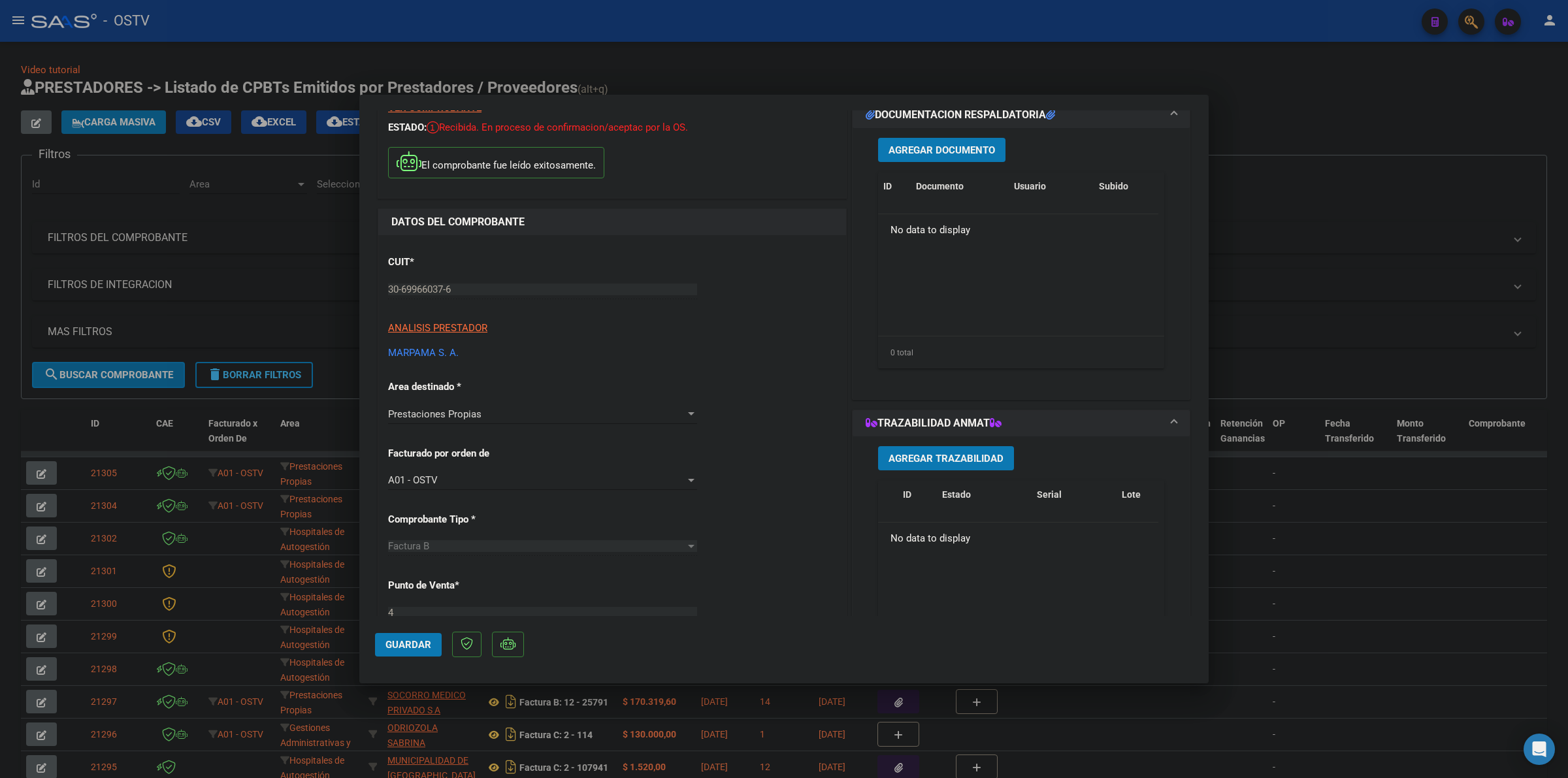
scroll to position [25, 0]
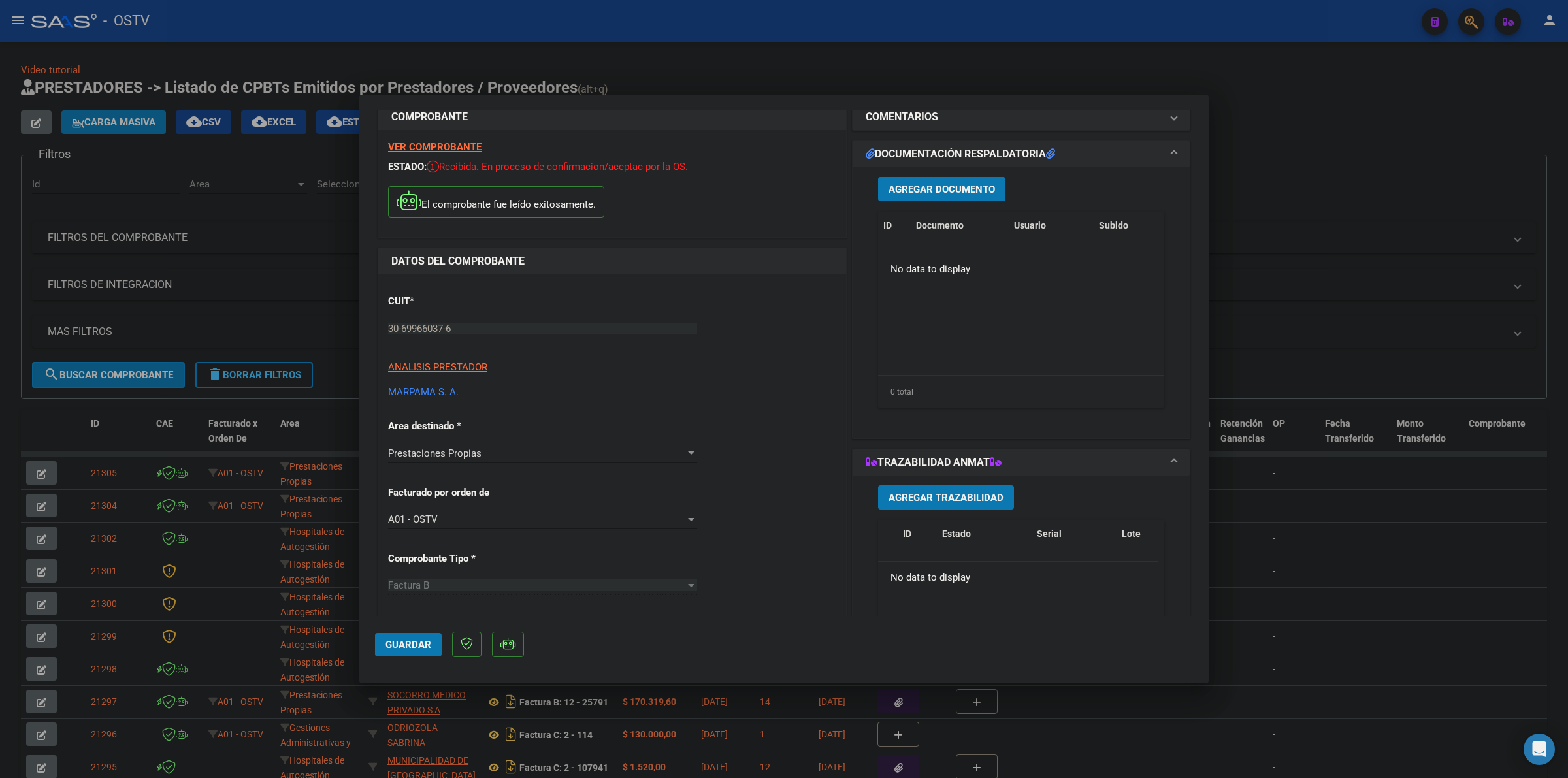
click at [919, 196] on button "Agregar Documento" at bounding box center [941, 189] width 128 height 24
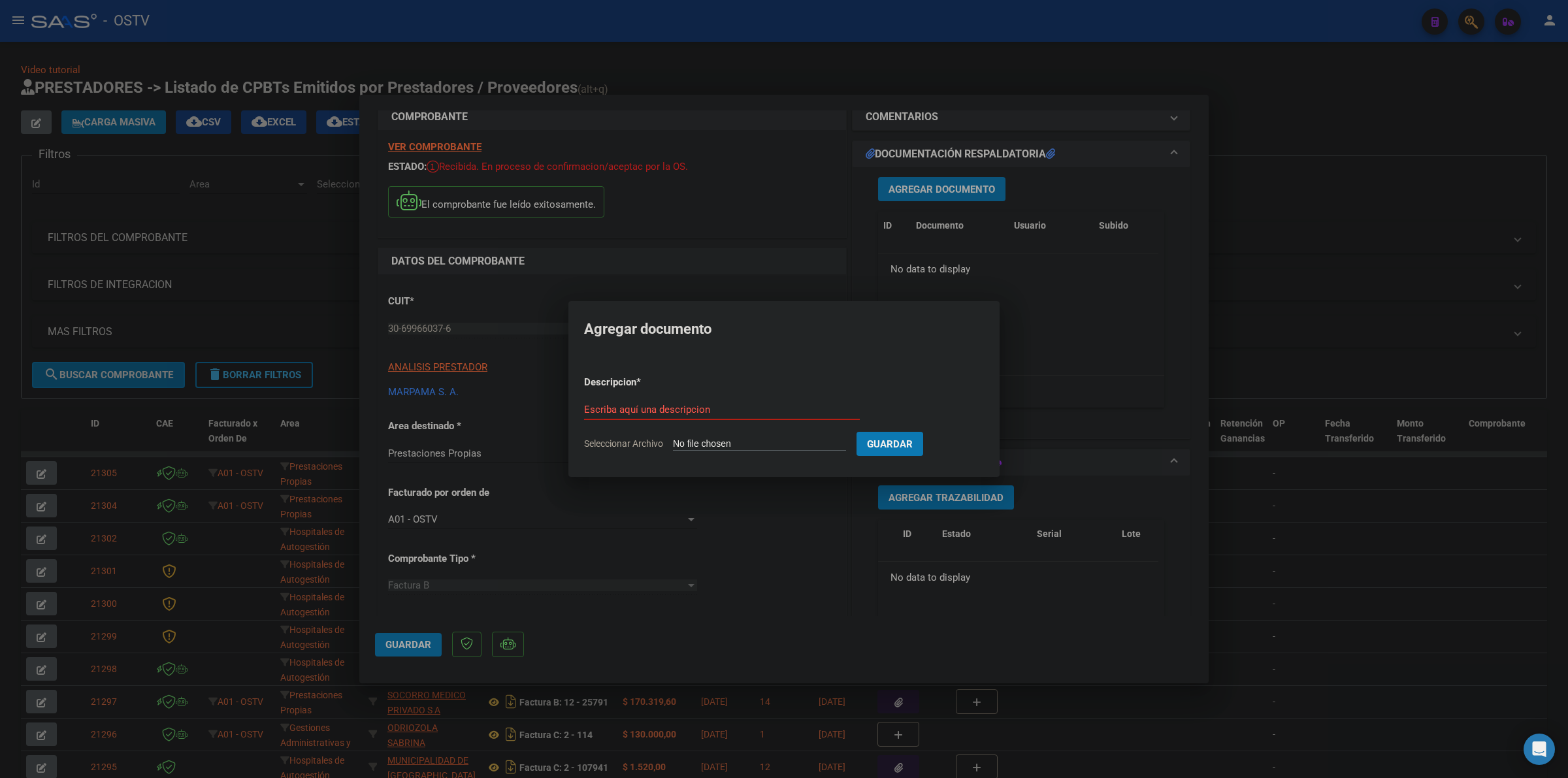
type input "C:\fakepath\FACTURA - 4 7126 - MARPAMA.pdf"
type input "FACTURA"
click at [925, 432] on button "Guardar" at bounding box center [958, 444] width 67 height 24
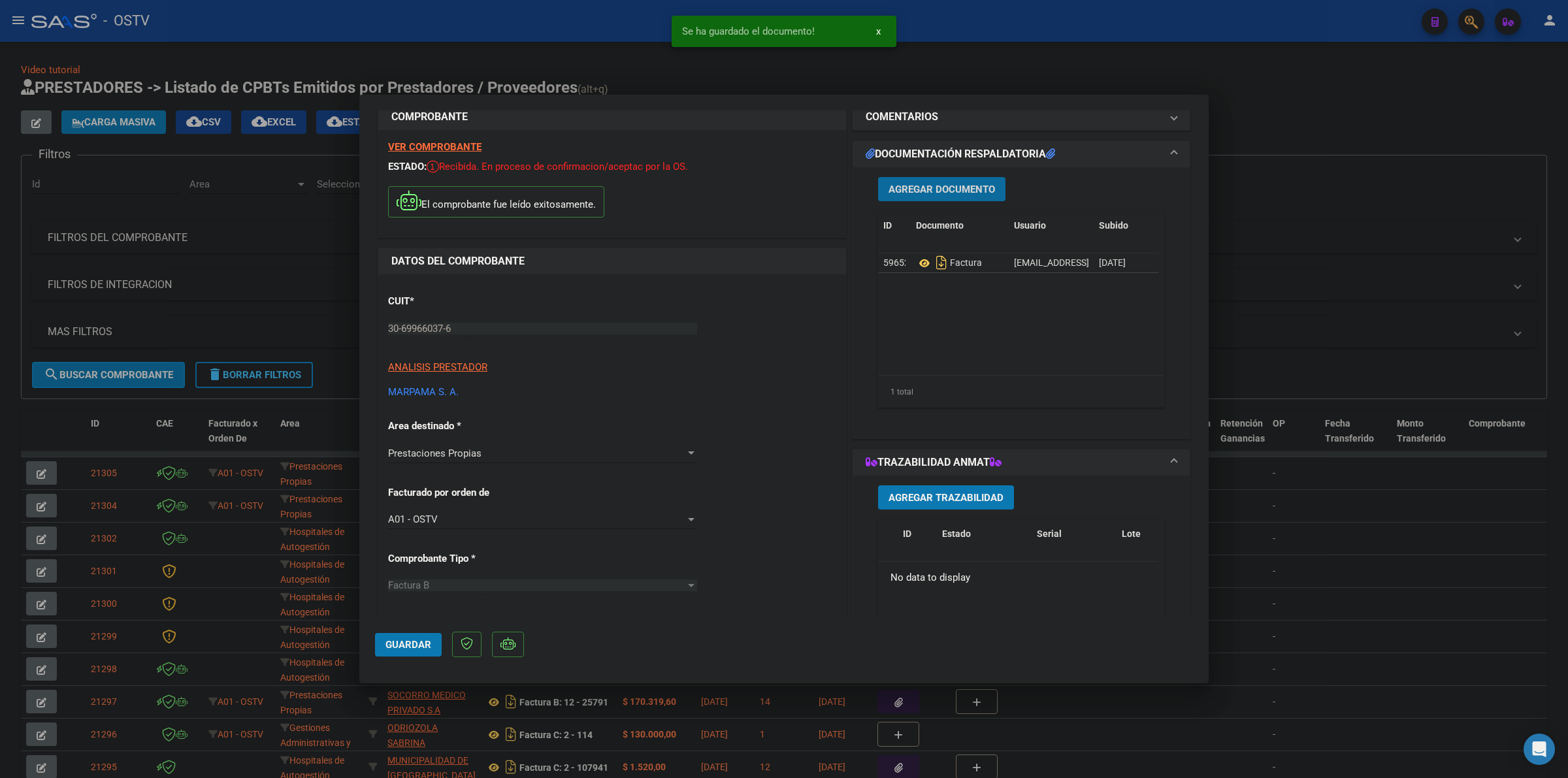
click at [941, 178] on button "Agregar Documento" at bounding box center [941, 189] width 128 height 24
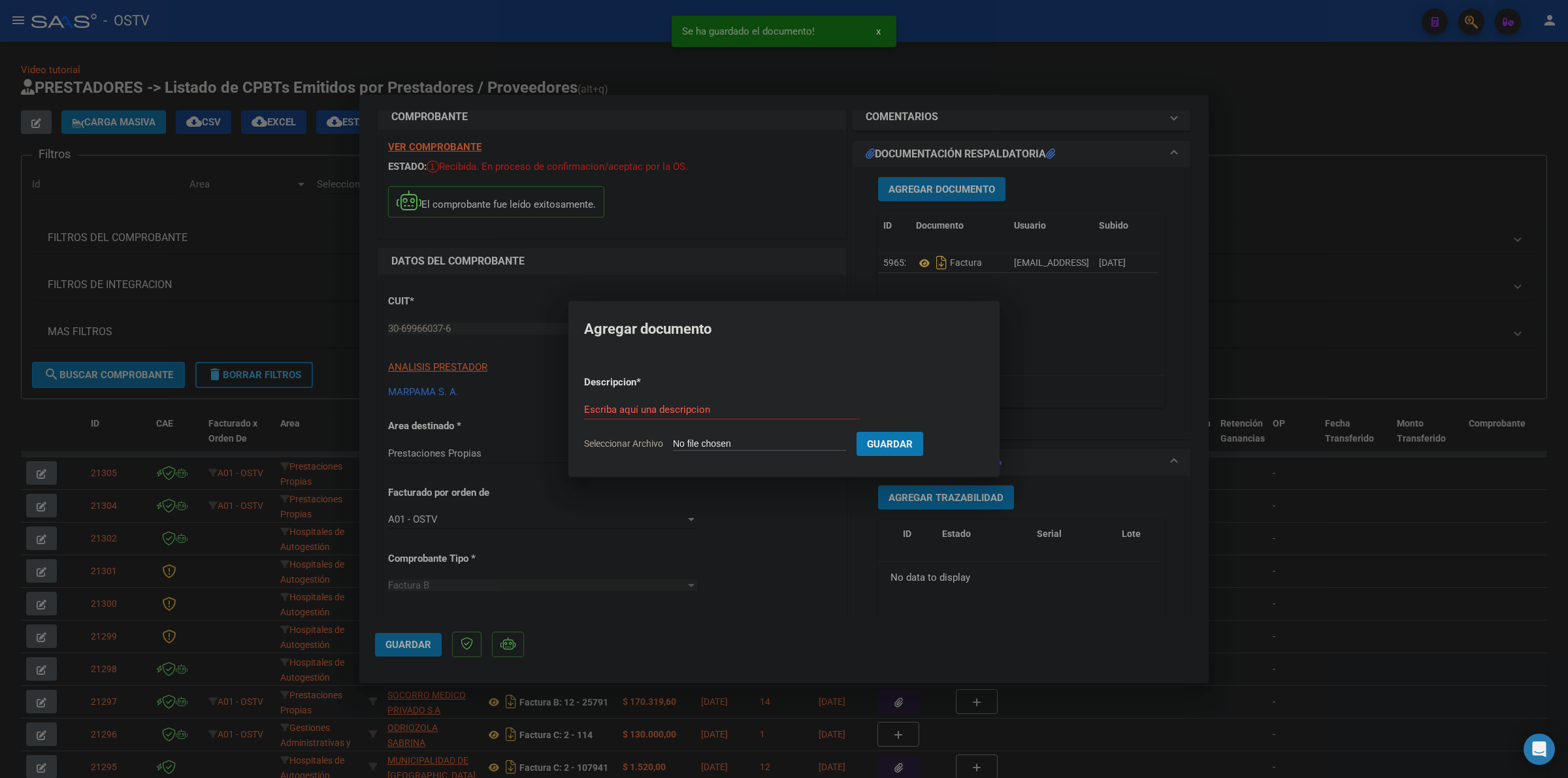
type input "C:\fakepath\ANEXO - 4 7126 - MARPAMA.pdf"
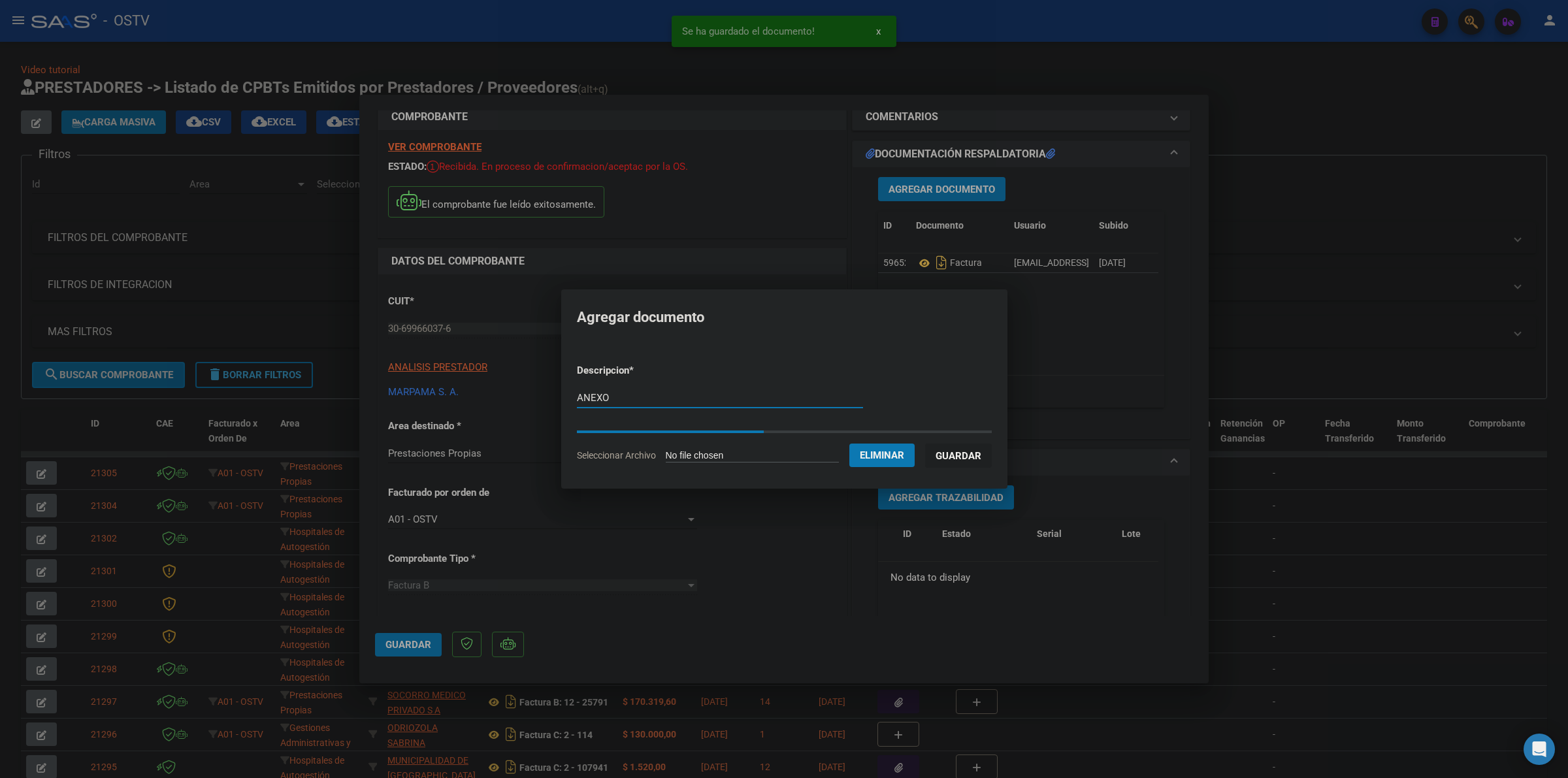
type input "ANEXO"
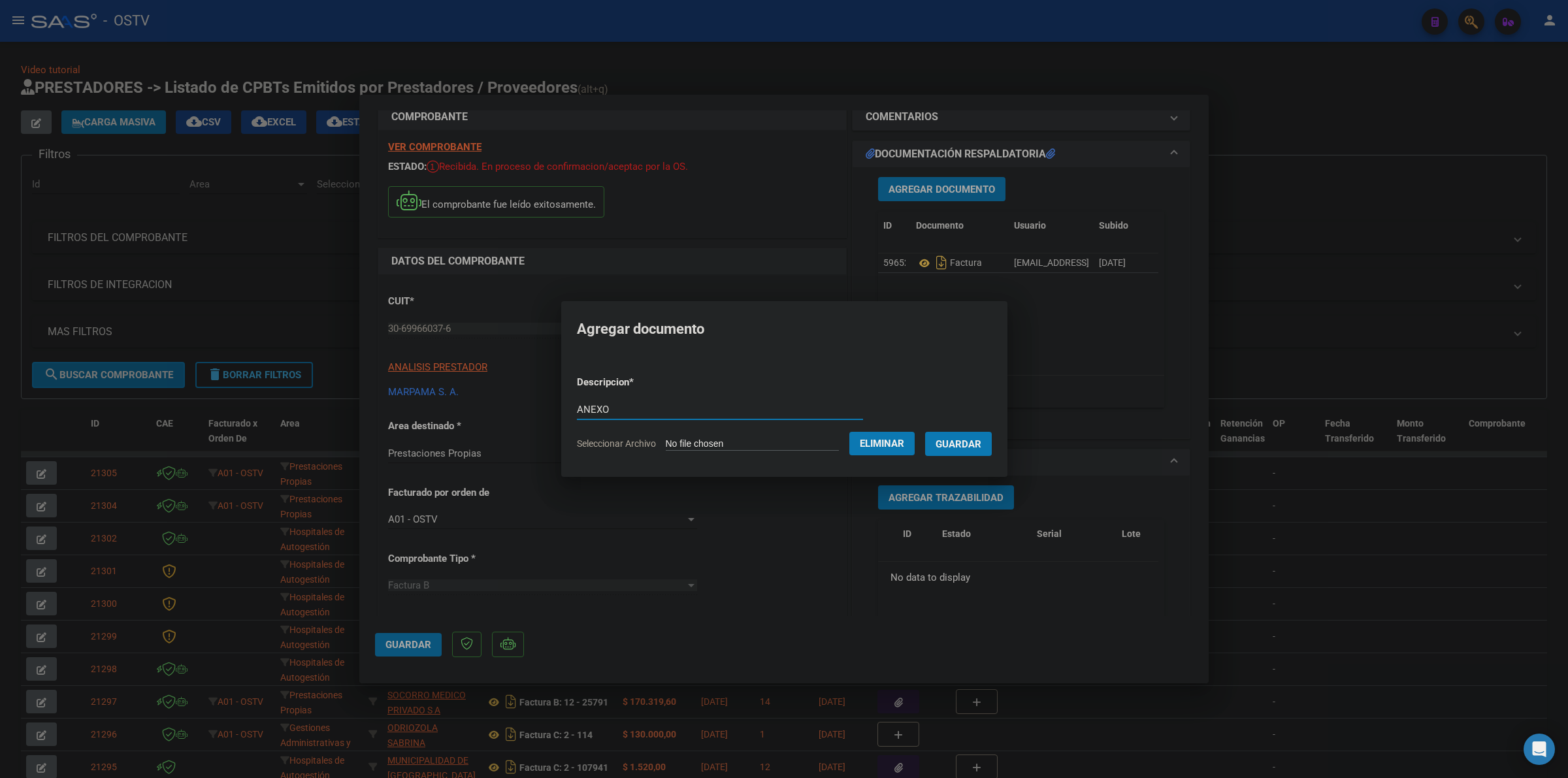
click at [981, 442] on span "Guardar" at bounding box center [958, 444] width 46 height 12
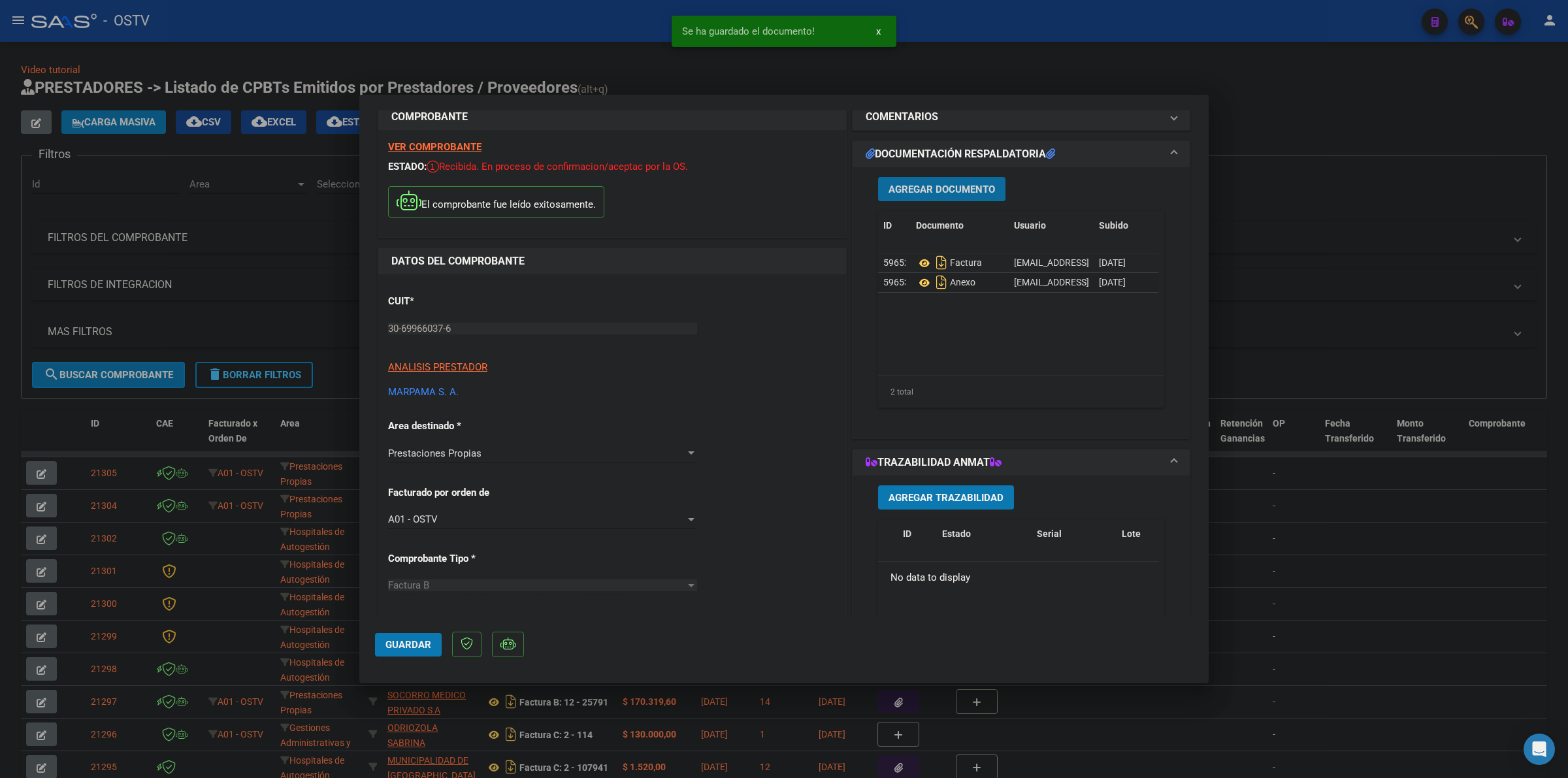
click at [388, 644] on span "Guardar" at bounding box center [408, 644] width 46 height 12
click at [1314, 149] on div at bounding box center [784, 389] width 1568 height 778
type input "$ 0,00"
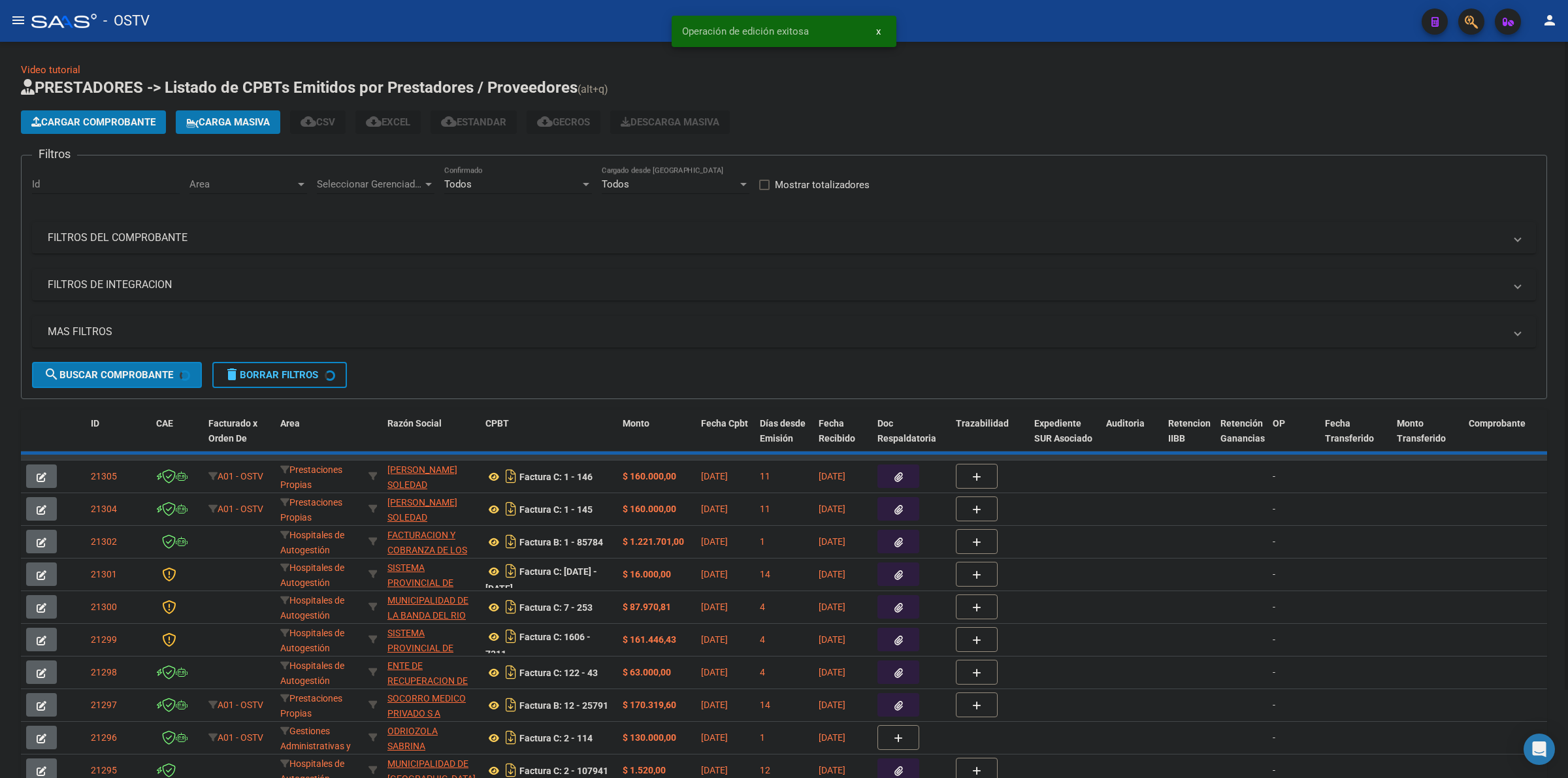
click at [99, 129] on button "Cargar Comprobante" at bounding box center [94, 122] width 145 height 23
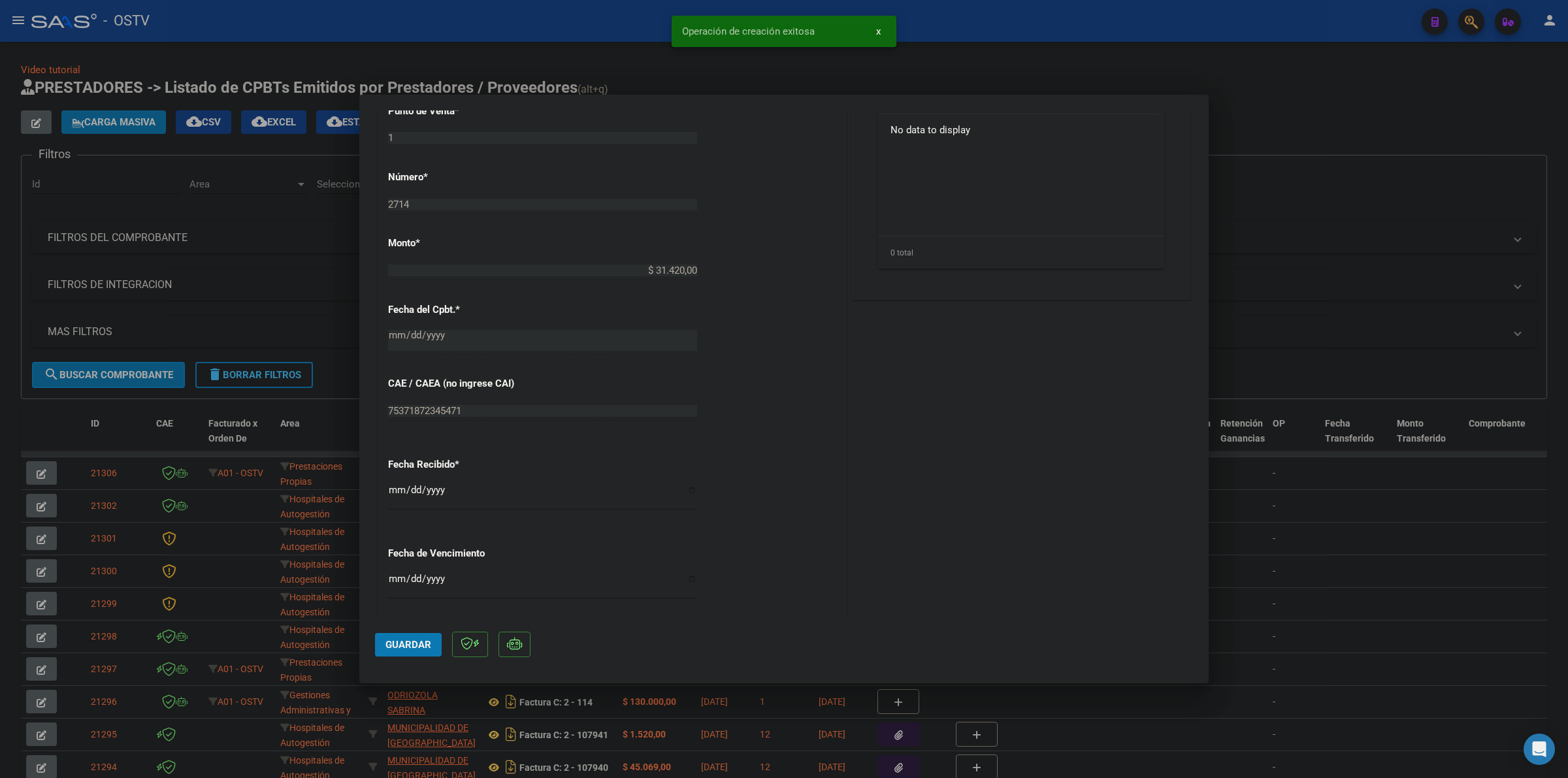
scroll to position [598, 0]
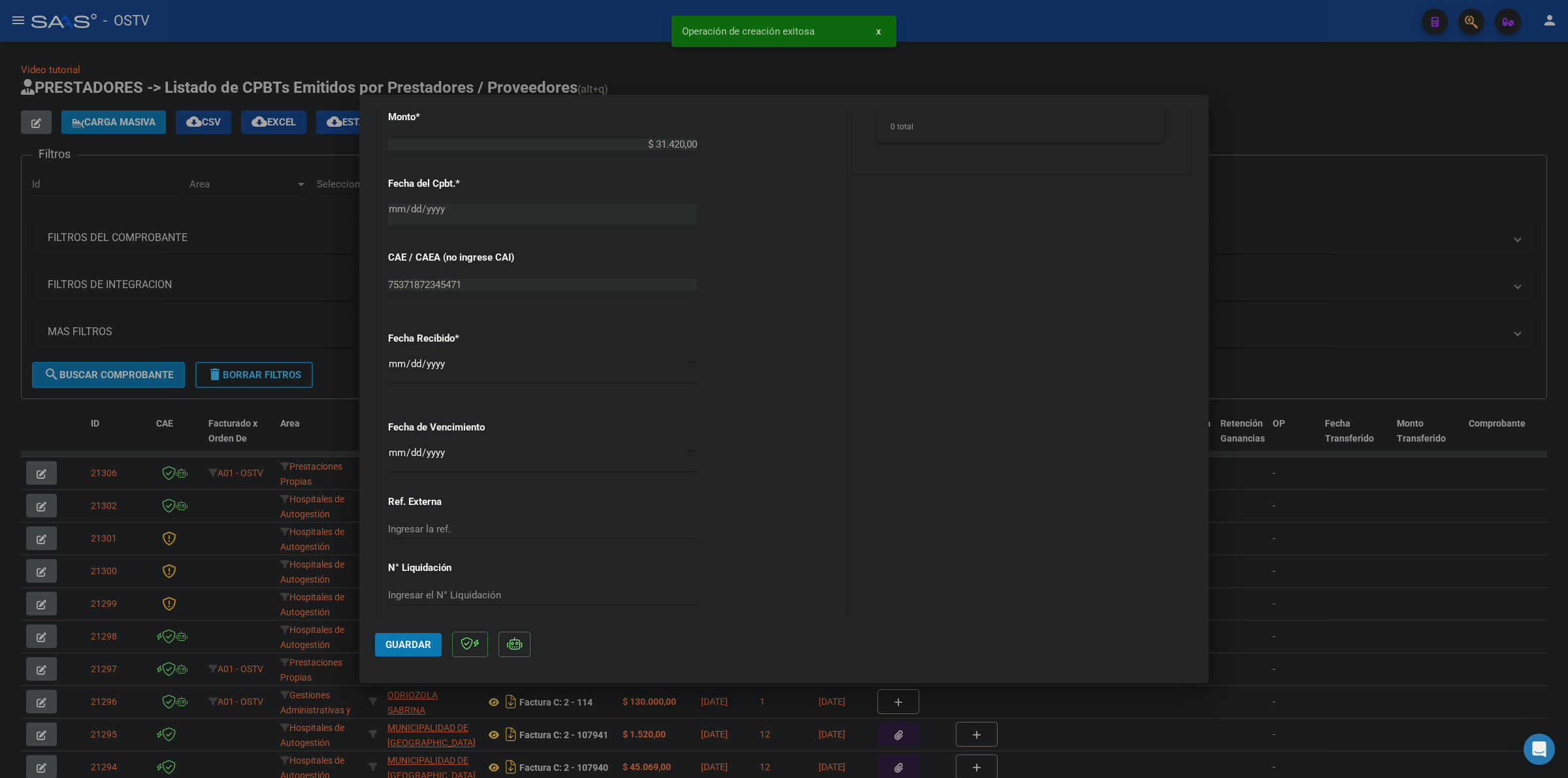
click at [392, 452] on input "Ingresar la fecha" at bounding box center [542, 458] width 309 height 21
type input "[DATE]"
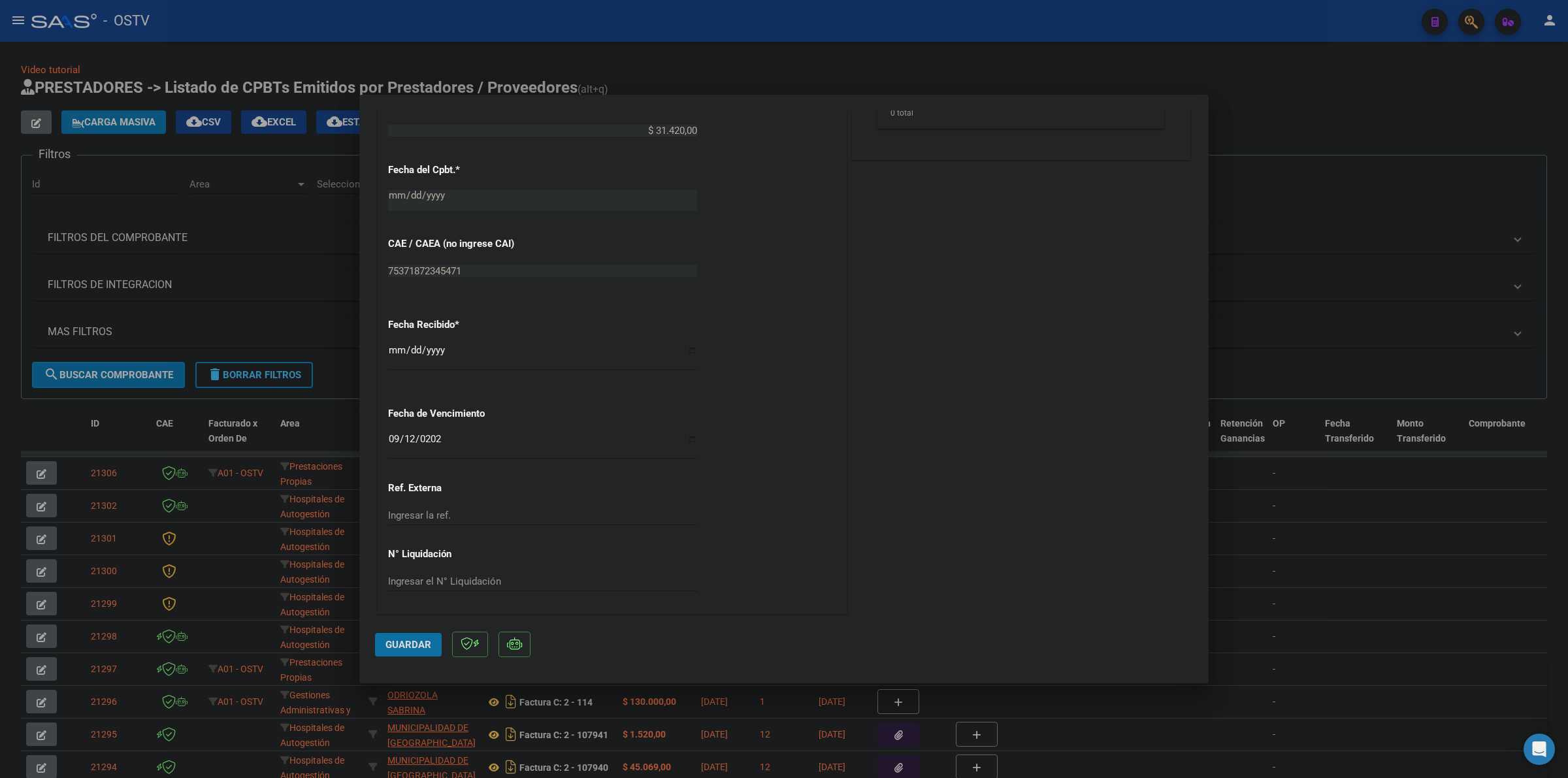
click at [405, 646] on span "Guardar" at bounding box center [408, 644] width 46 height 12
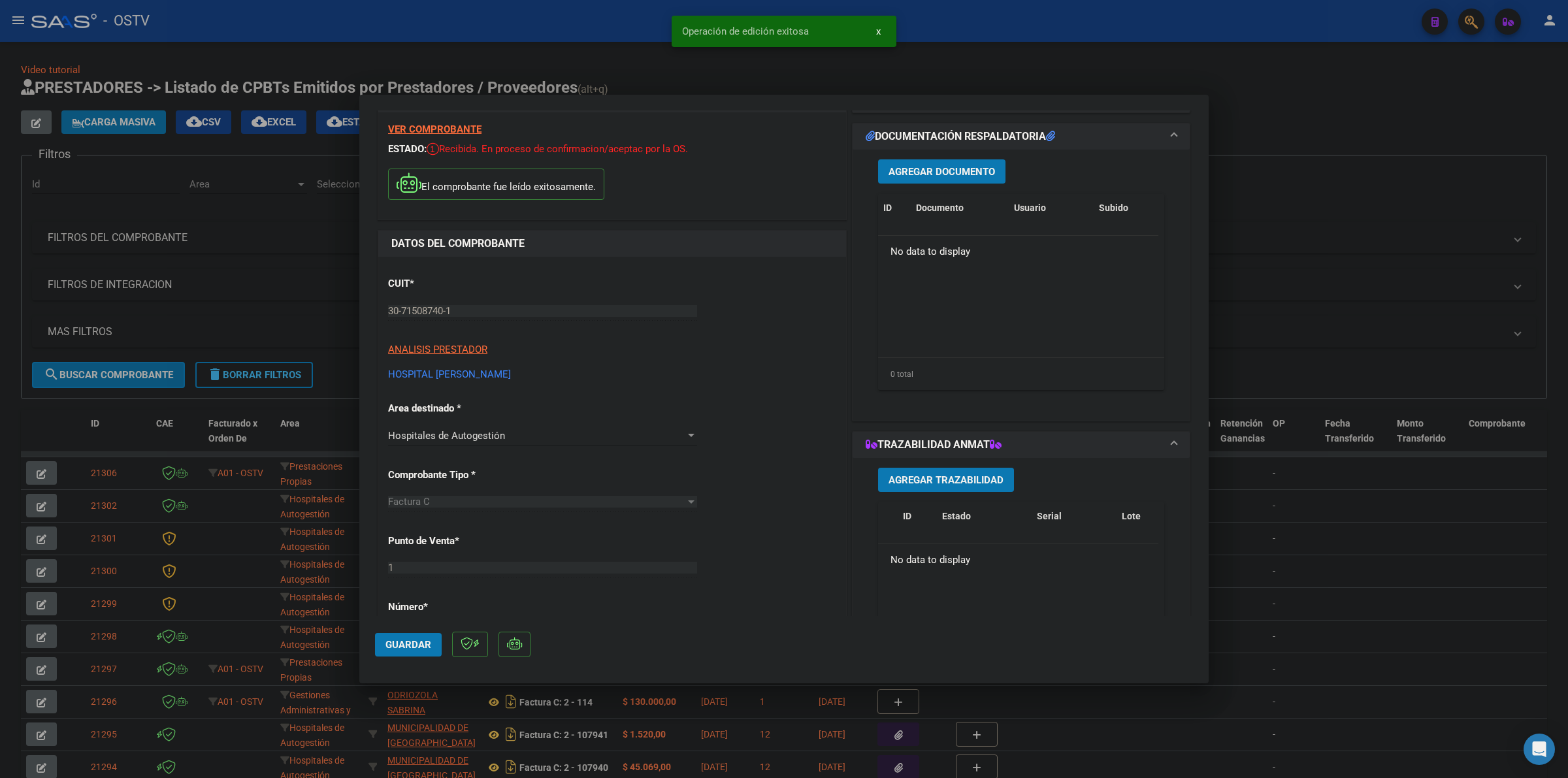
scroll to position [40, 0]
click at [960, 168] on span "Agregar Documento" at bounding box center [941, 173] width 106 height 12
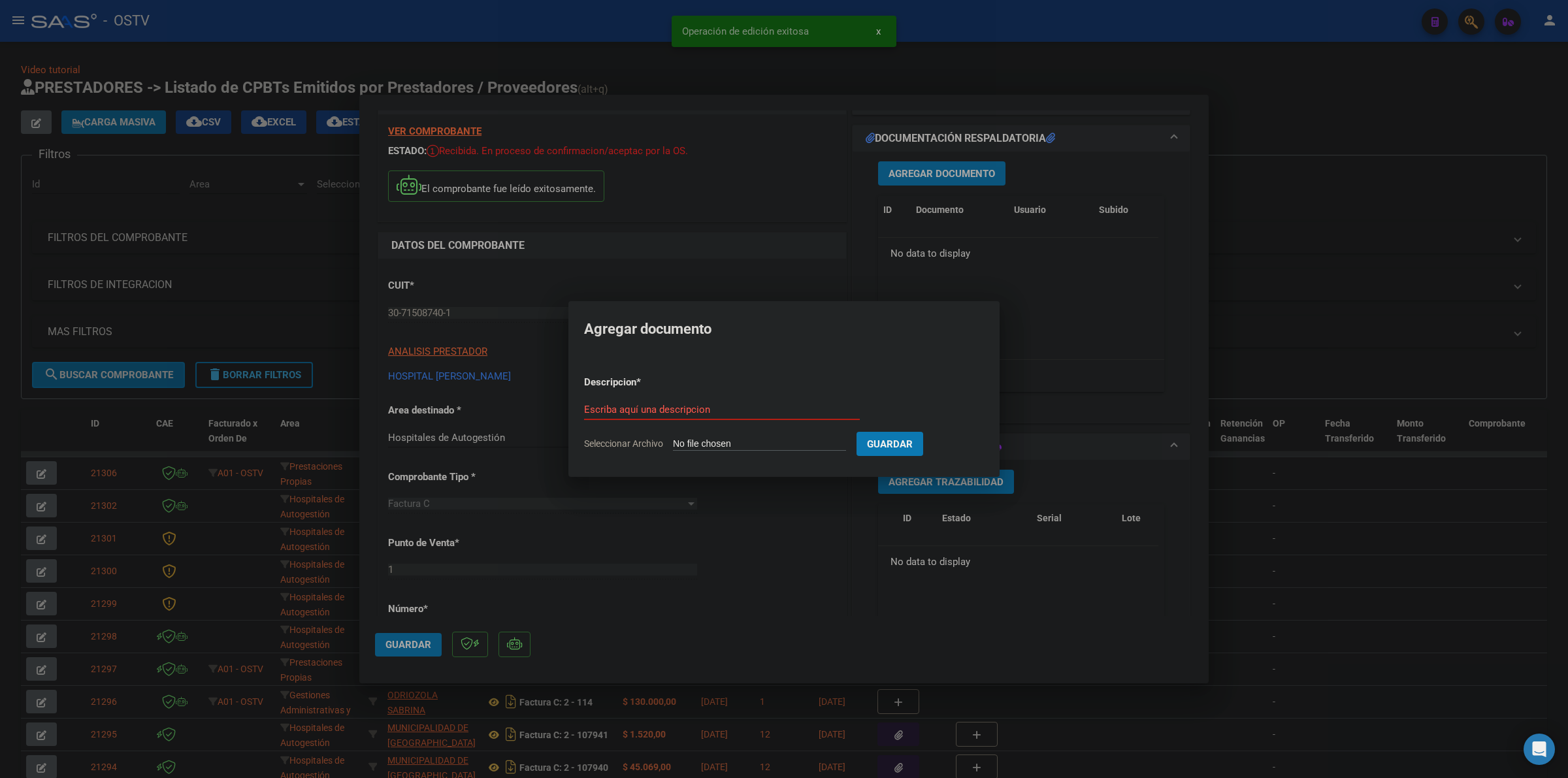
type input "C:\fakepath\FACTURA - 1 2714 - HOSPITAL [PERSON_NAME].pdf"
type input "FACTURA"
click at [925, 432] on button "Guardar" at bounding box center [958, 444] width 67 height 24
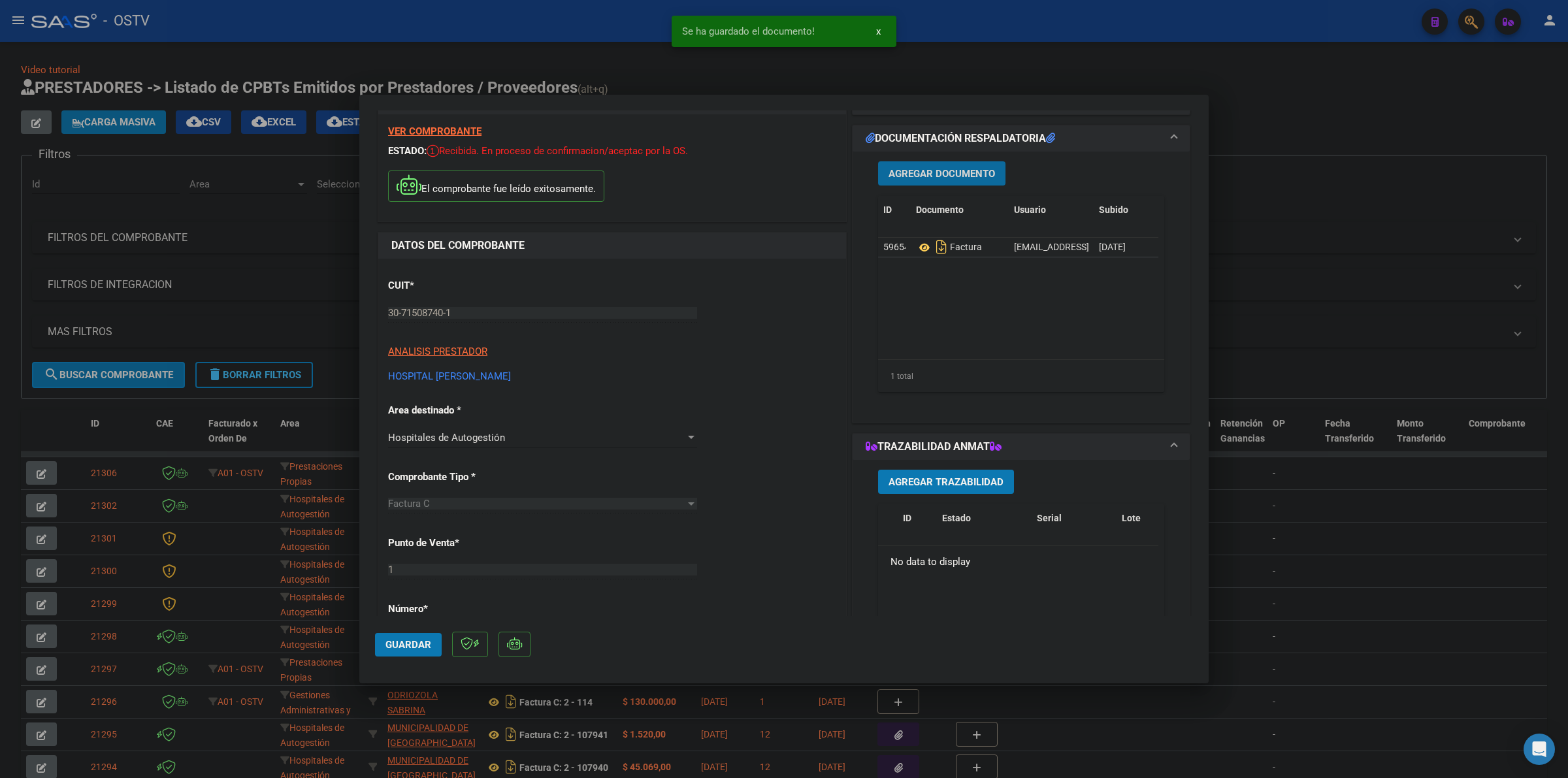
click at [970, 171] on span "Agregar Documento" at bounding box center [941, 173] width 106 height 12
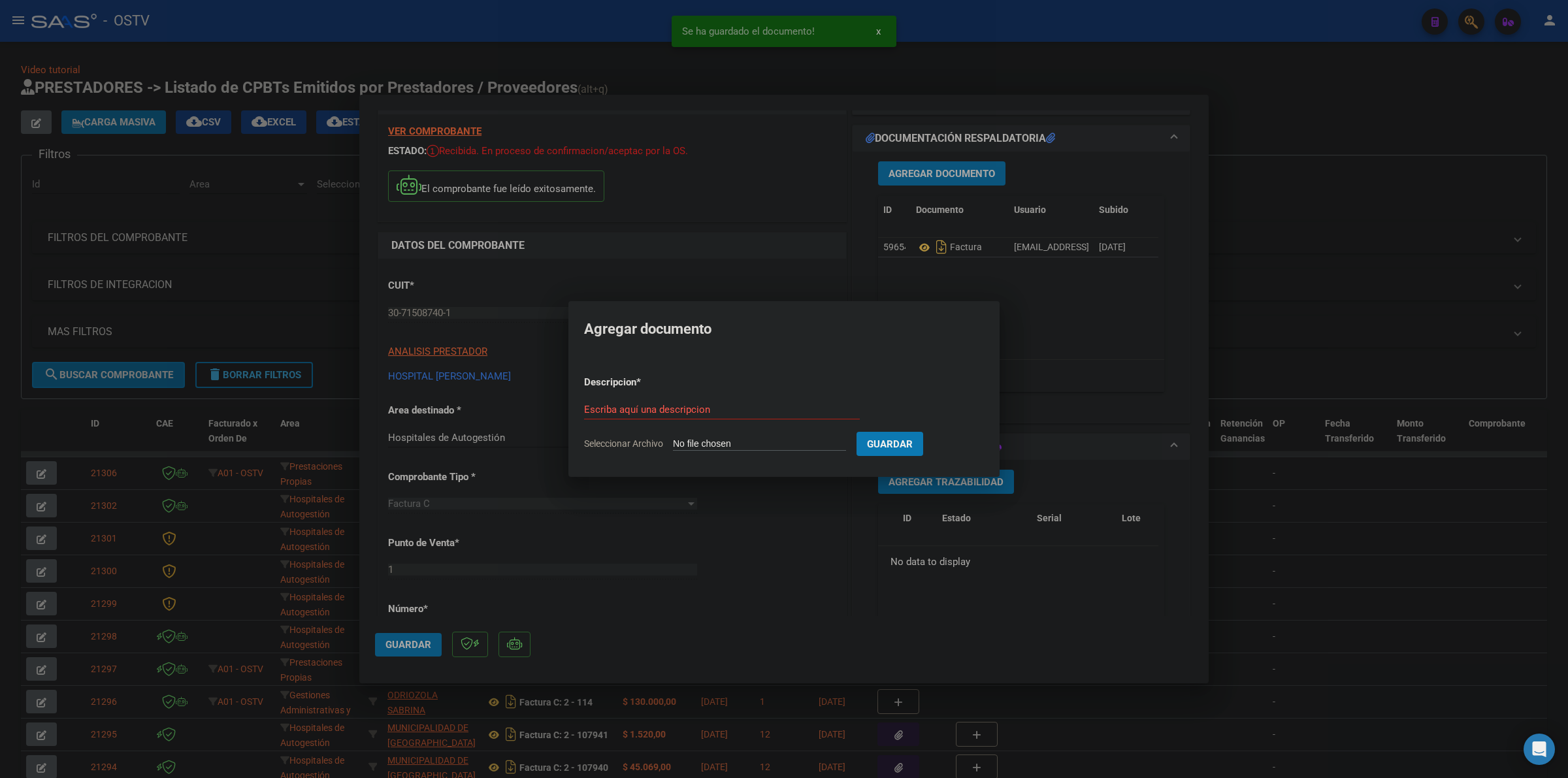
type input "C:\fakepath\ANEXO - 1 2714 - HOSPITAL [PERSON_NAME].pdf"
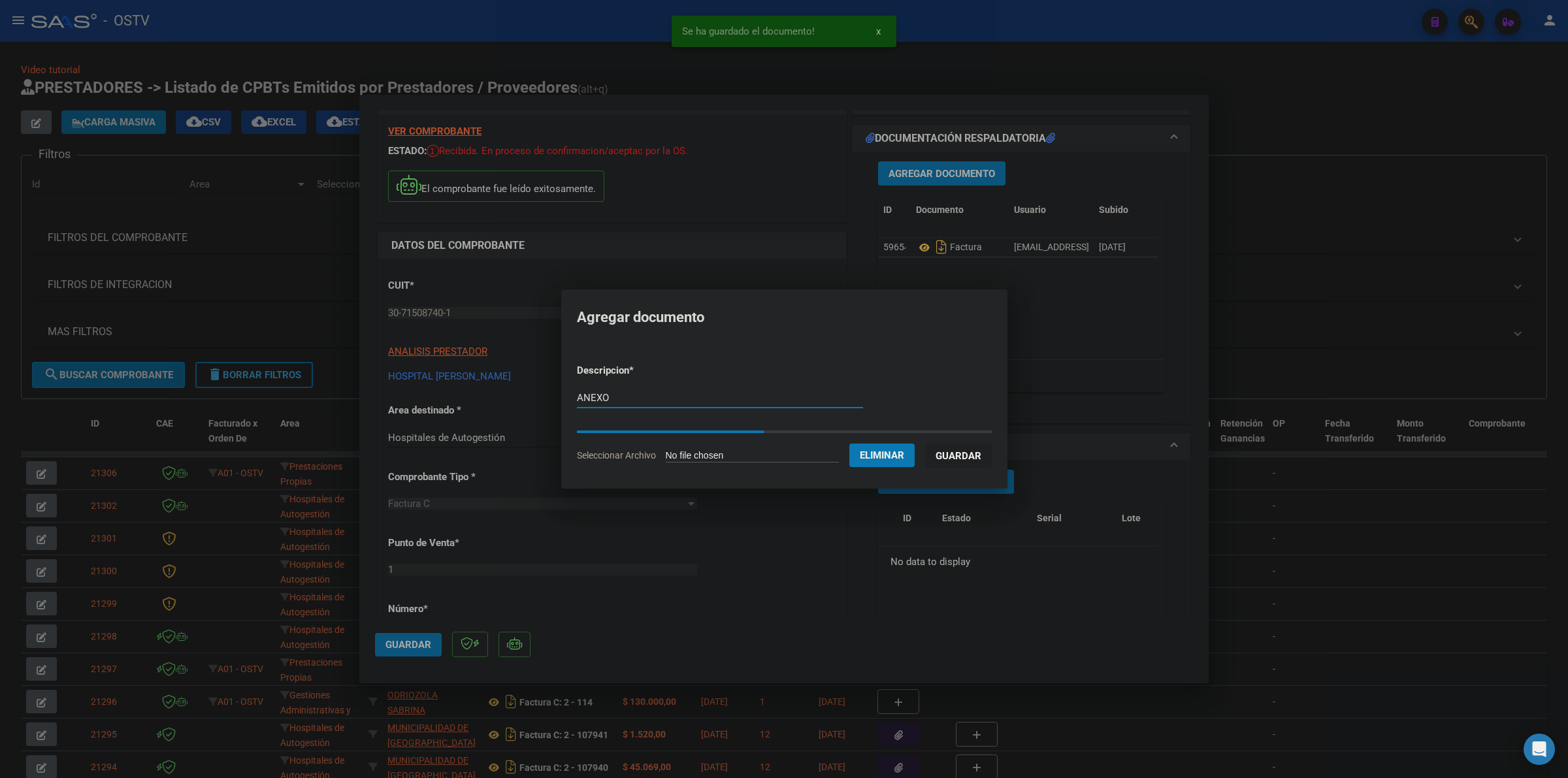
type input "ANEXO"
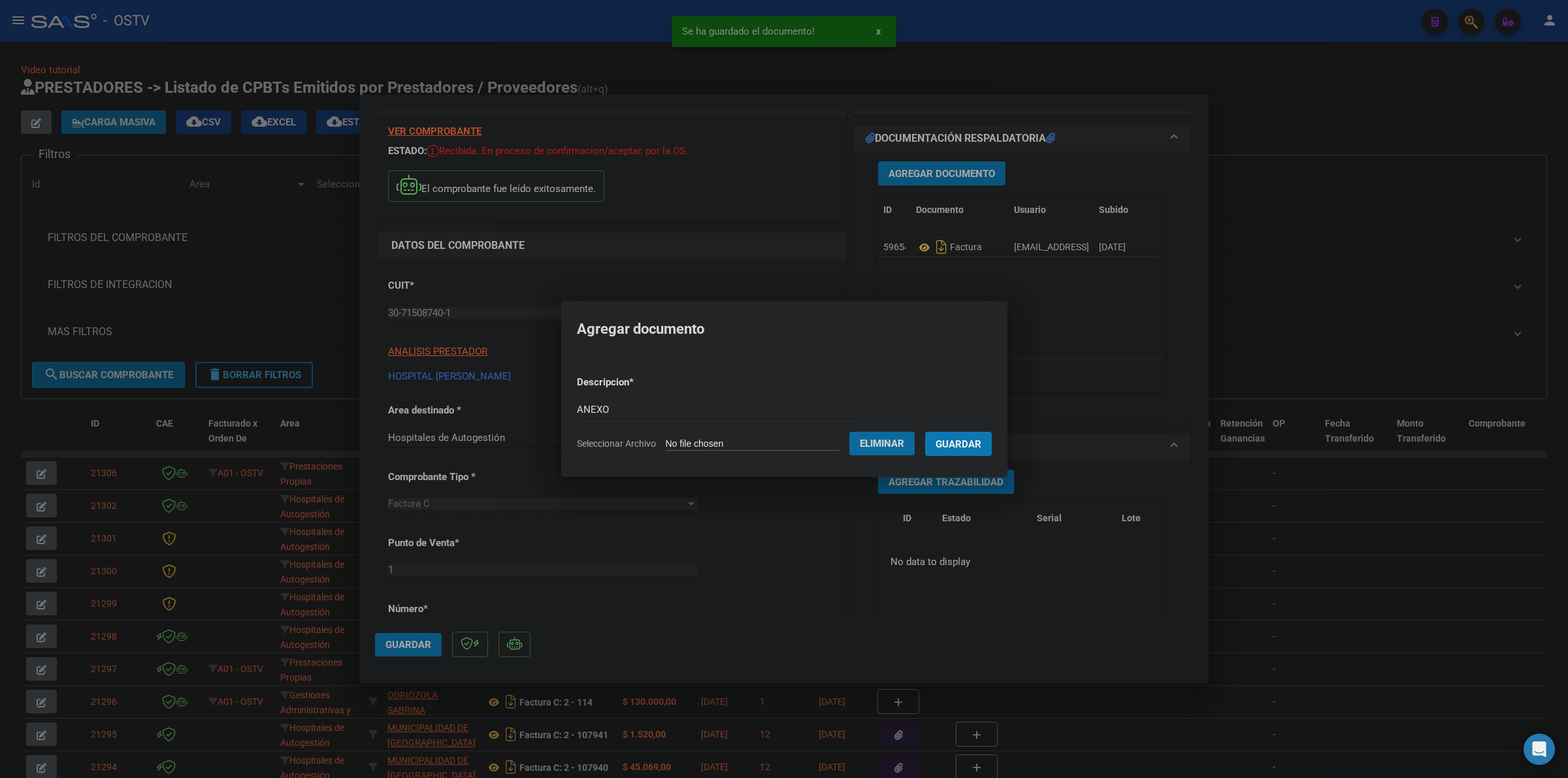
click at [979, 435] on button "Guardar" at bounding box center [958, 444] width 67 height 24
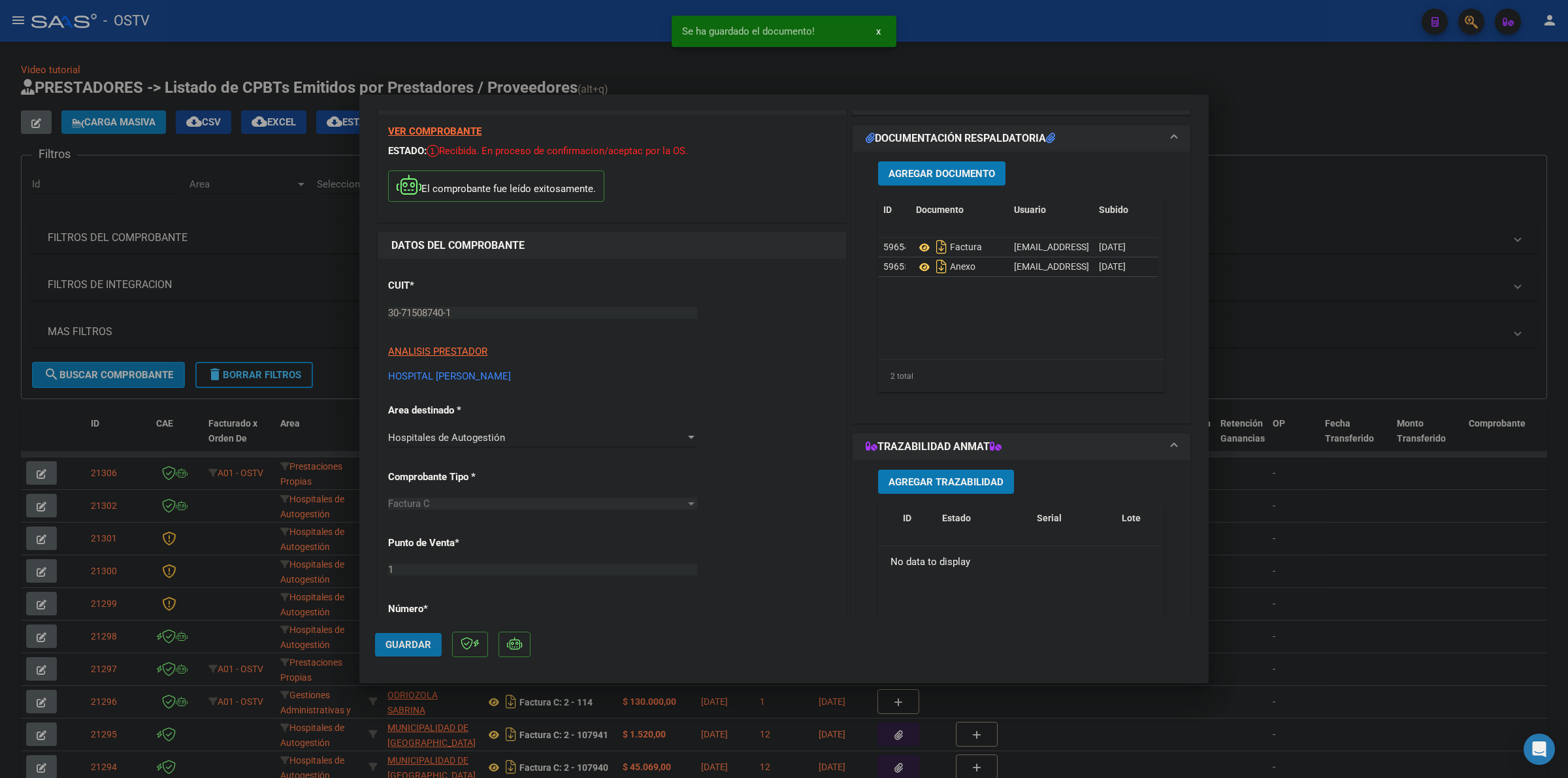
drag, startPoint x: 400, startPoint y: 642, endPoint x: 547, endPoint y: 622, distance: 148.4
click at [409, 641] on span "Guardar" at bounding box center [408, 644] width 46 height 12
click at [387, 641] on button "Guardar" at bounding box center [408, 644] width 67 height 23
click at [397, 650] on button "Guardar" at bounding box center [408, 644] width 67 height 23
click at [718, 67] on div at bounding box center [784, 389] width 1568 height 778
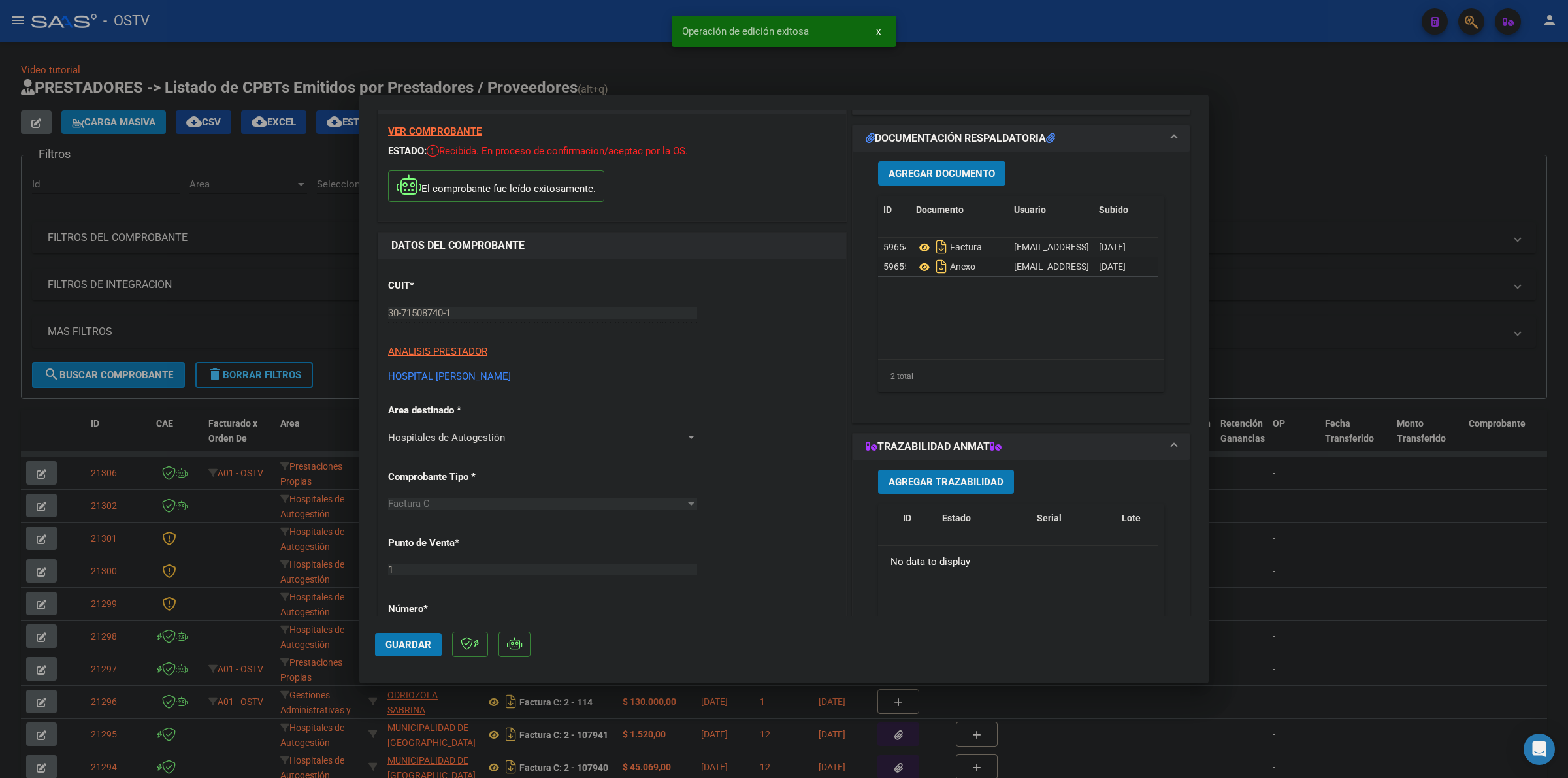
type input "$ 0,00"
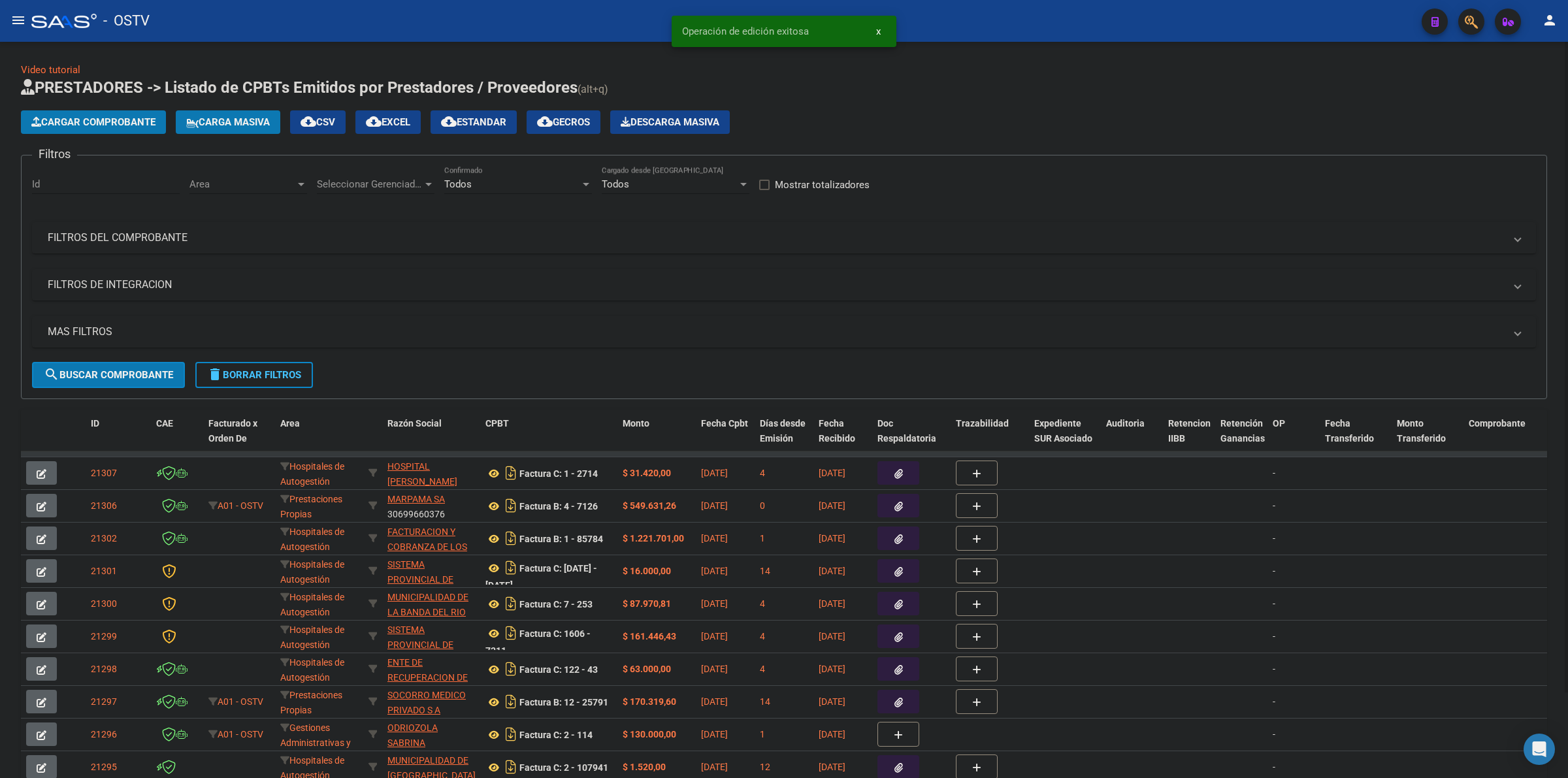
click at [811, 70] on div "Video tutorial PRESTADORES -> Listado de CPBTs Emitidos por Prestadores / Prove…" at bounding box center [784, 442] width 1526 height 758
